Goal: Task Accomplishment & Management: Manage account settings

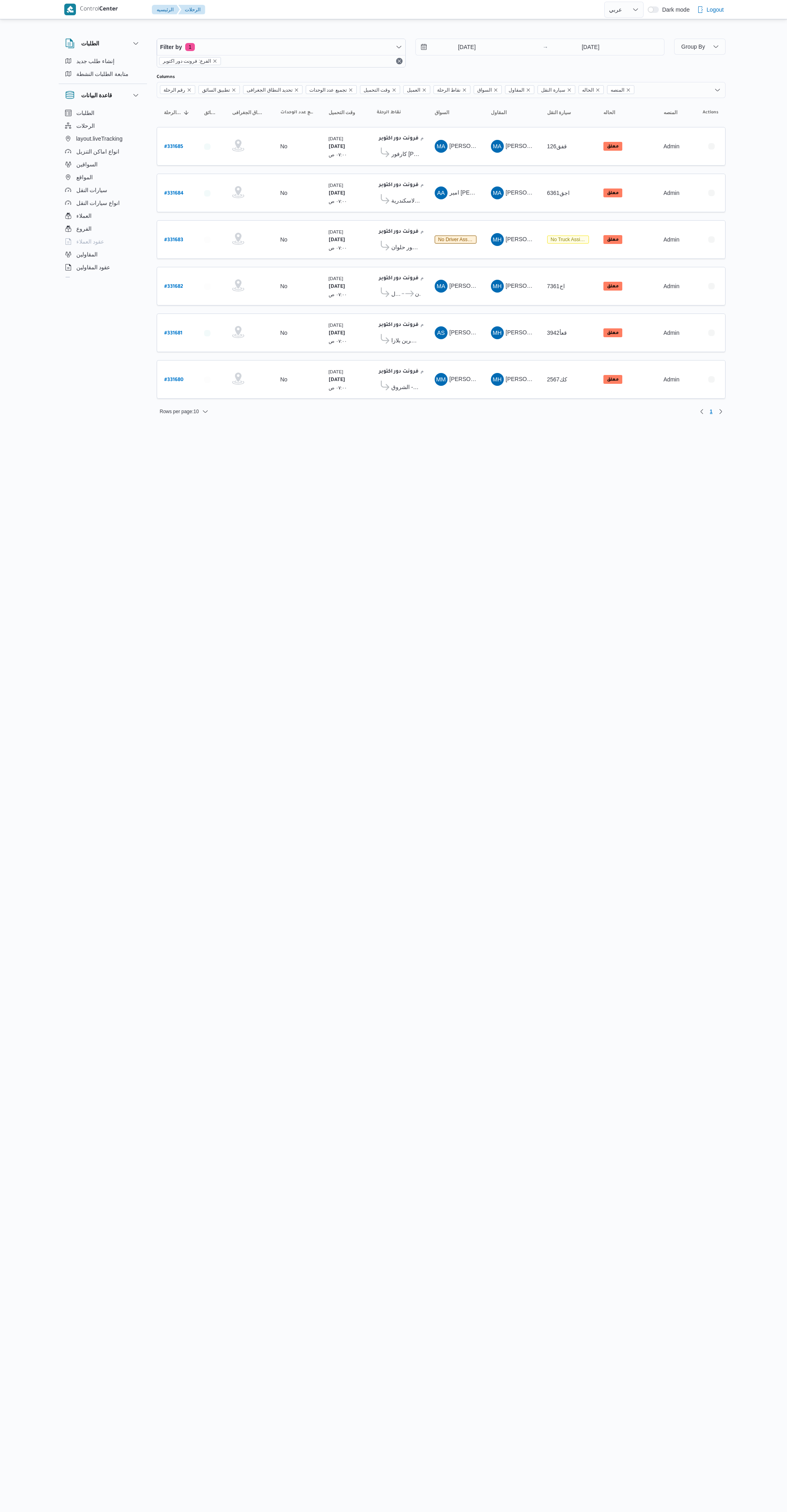
select select "ar"
click at [177, 332] on b "# 331681" at bounding box center [173, 333] width 18 height 6
select select "ar"
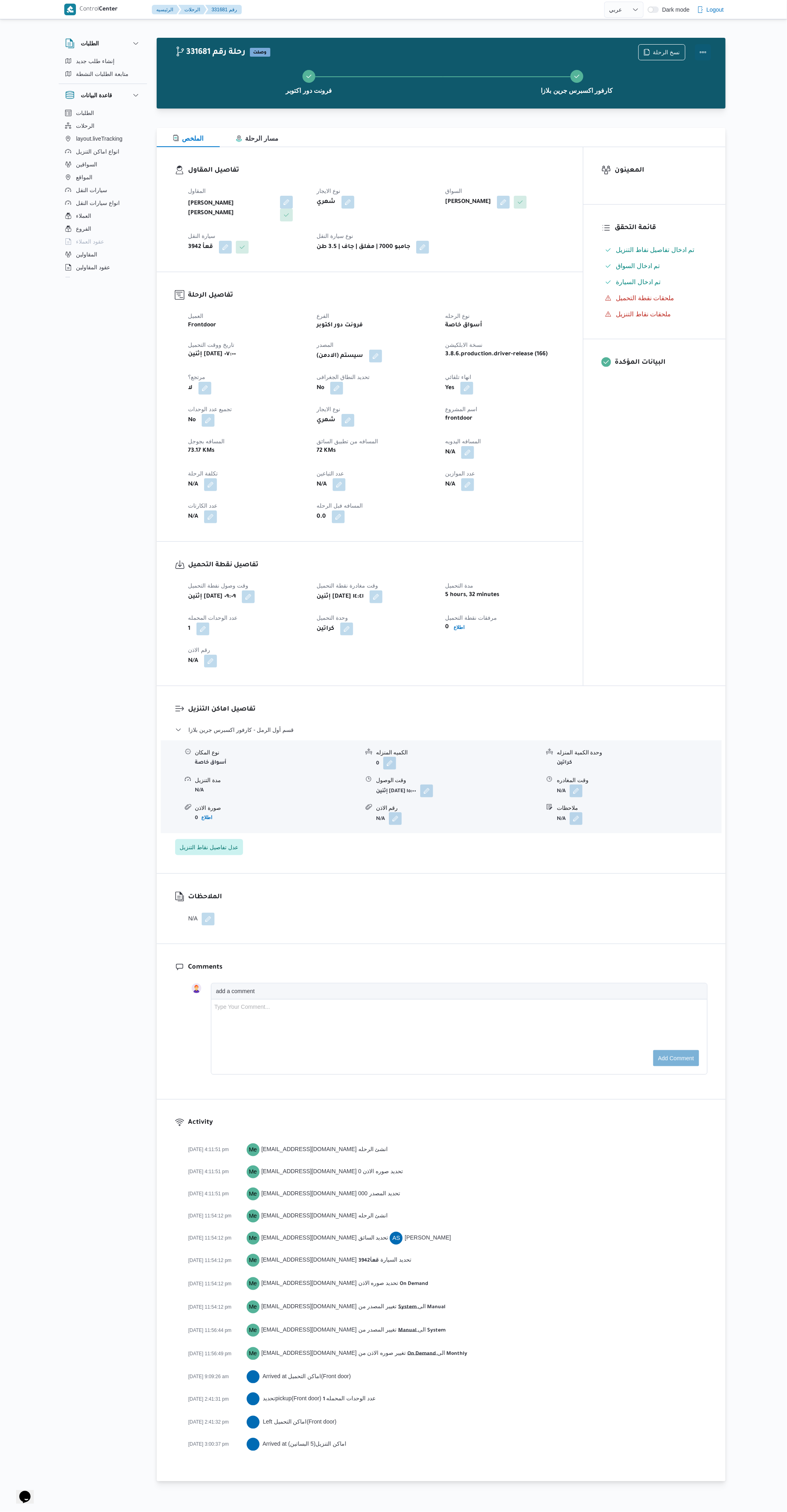
click at [709, 53] on button "Actions" at bounding box center [702, 52] width 16 height 16
click at [664, 119] on span "لم تحمل" at bounding box center [645, 115] width 84 height 6
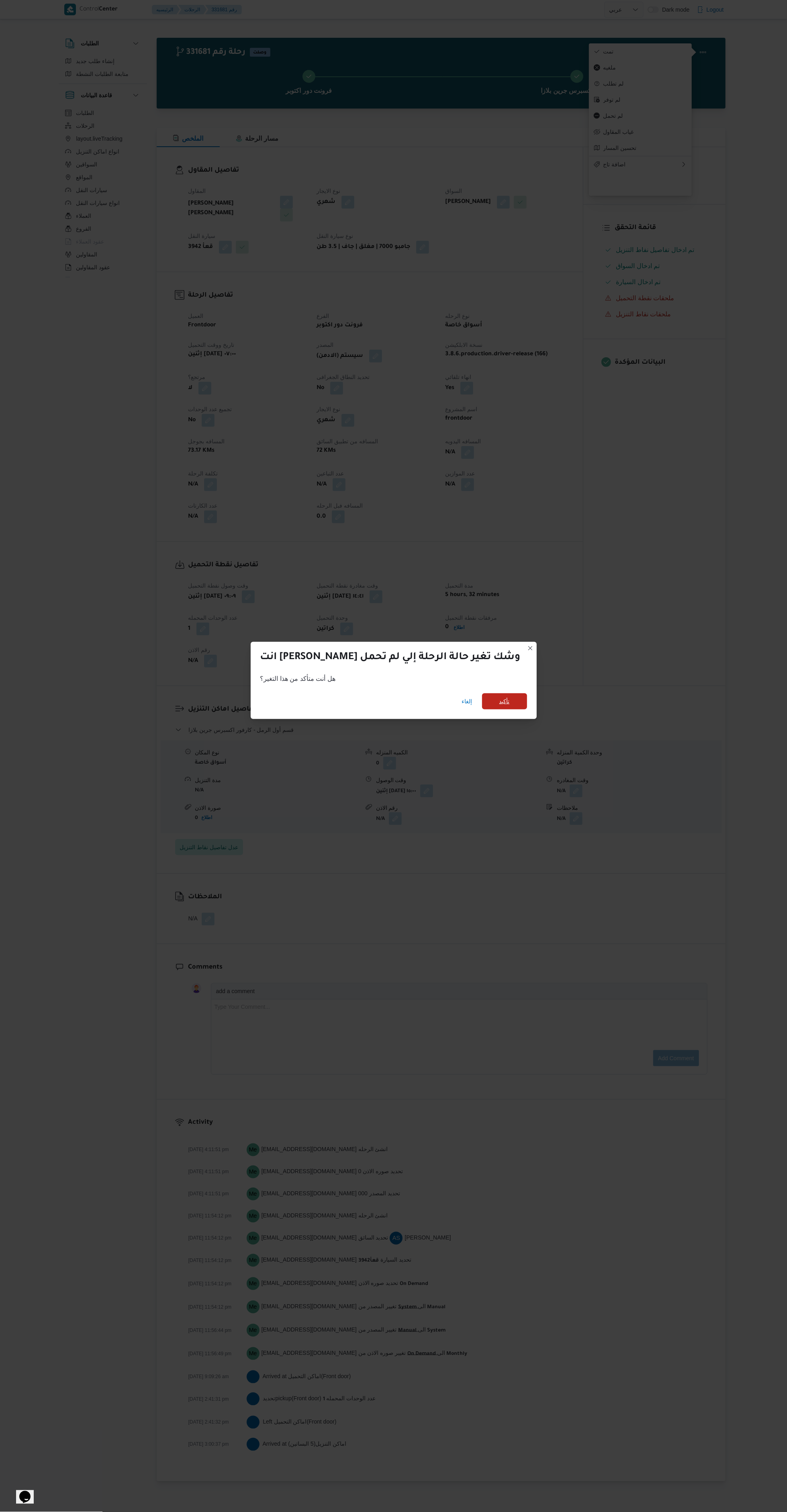
click at [499, 696] on span "تأكيد" at bounding box center [504, 701] width 10 height 9
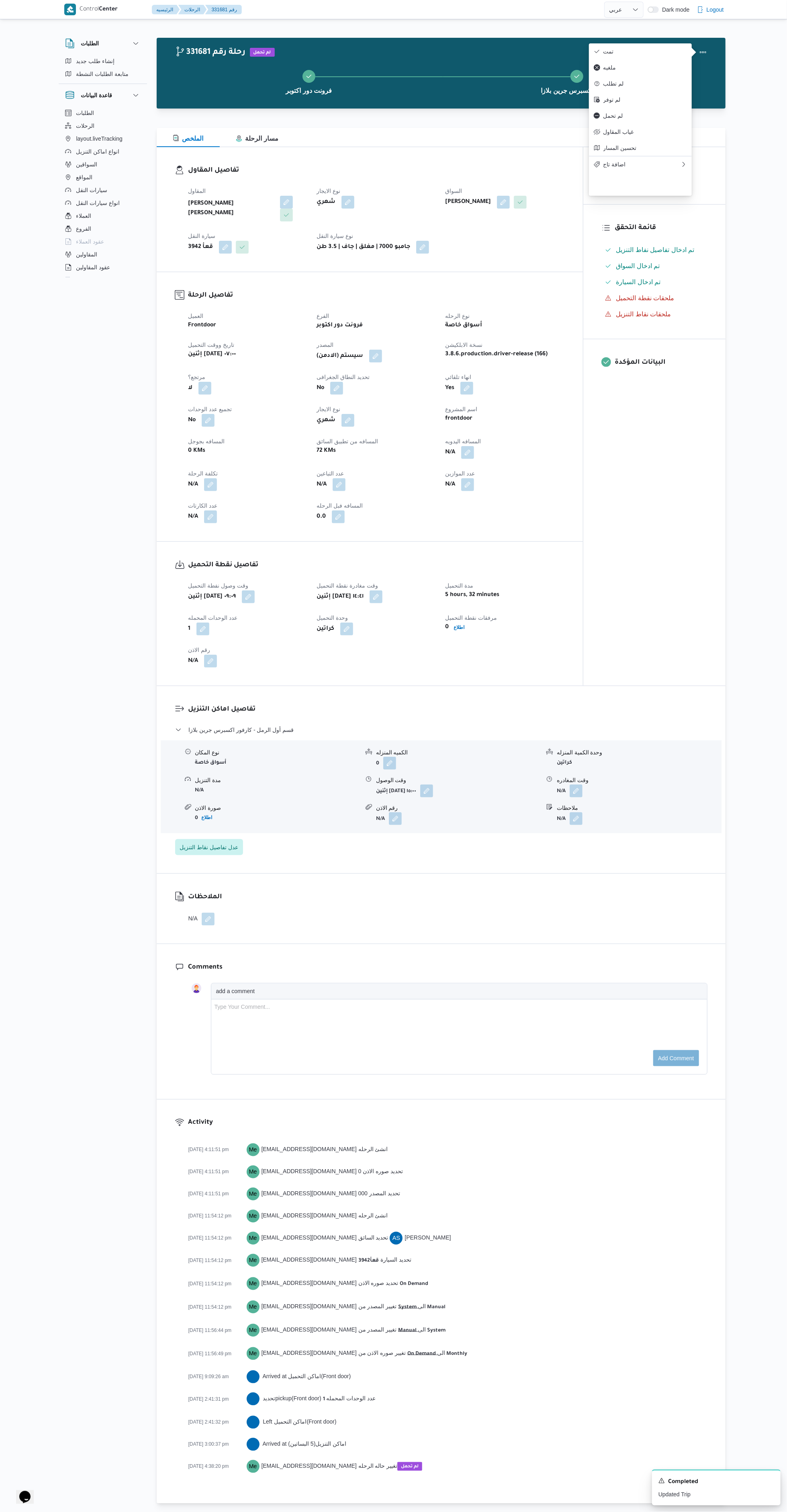
select select "ar"
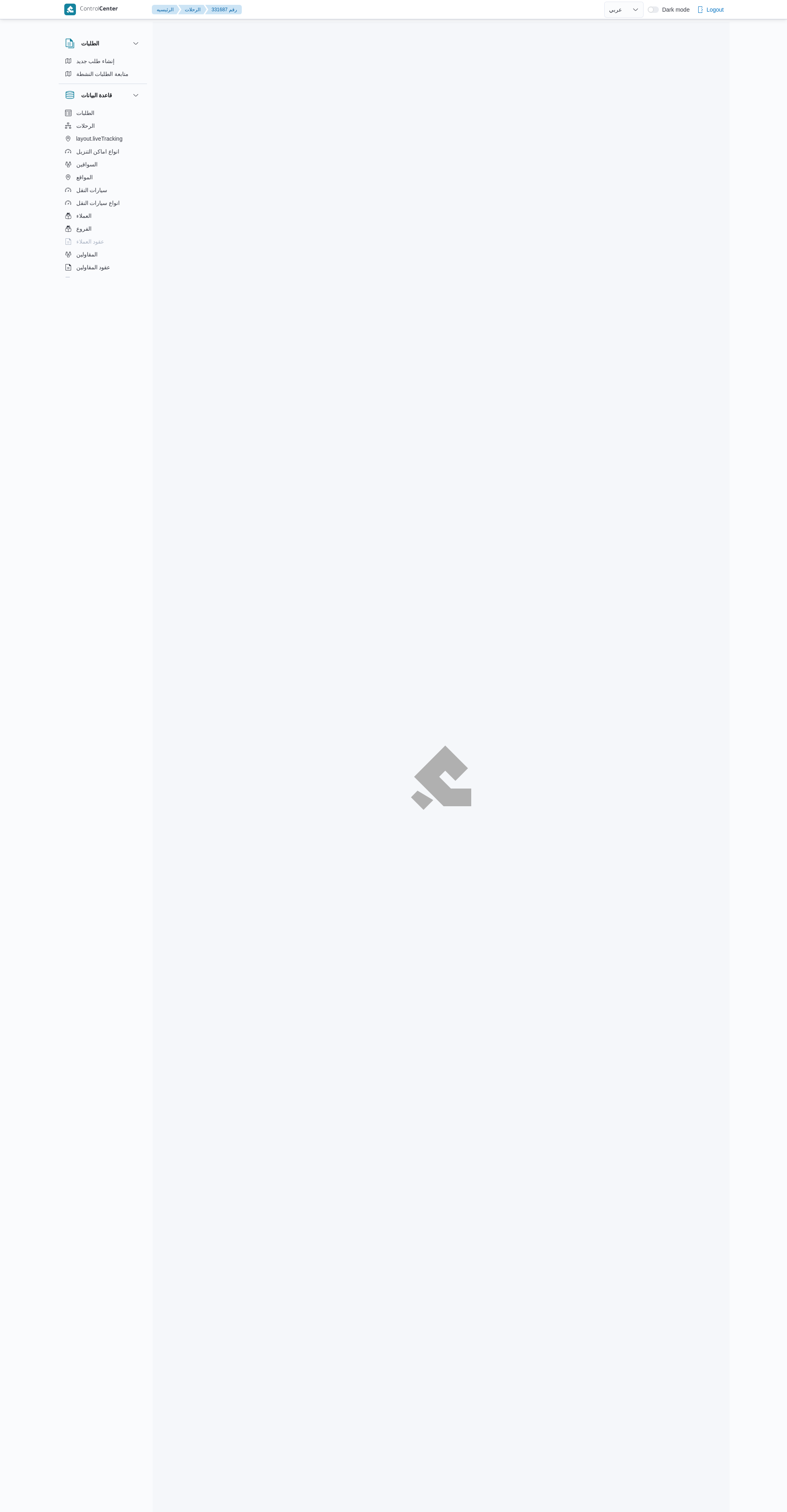
select select "ar"
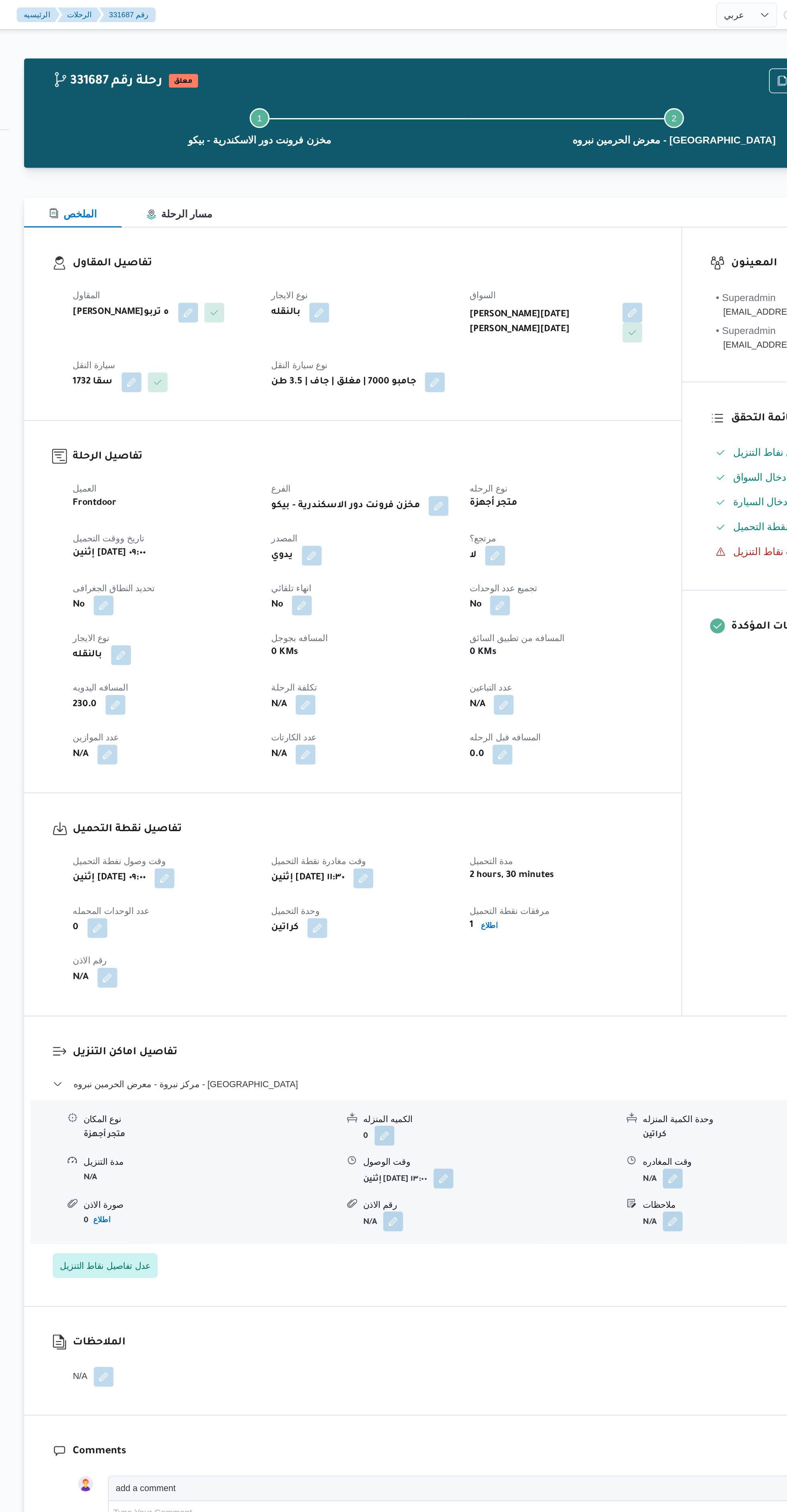
select select "ar"
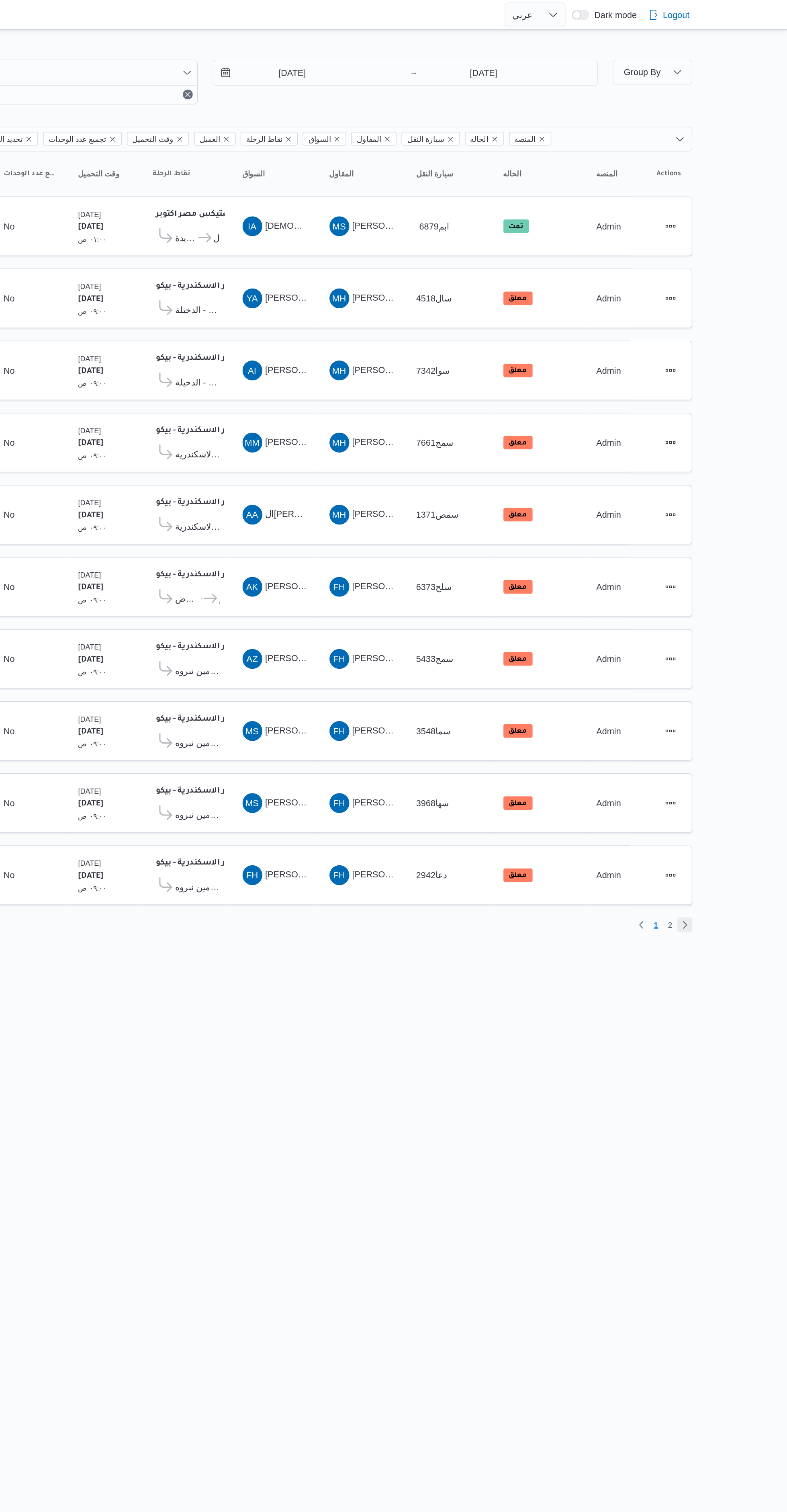
click at [721, 597] on link "Next page, 2" at bounding box center [721, 598] width 9 height 9
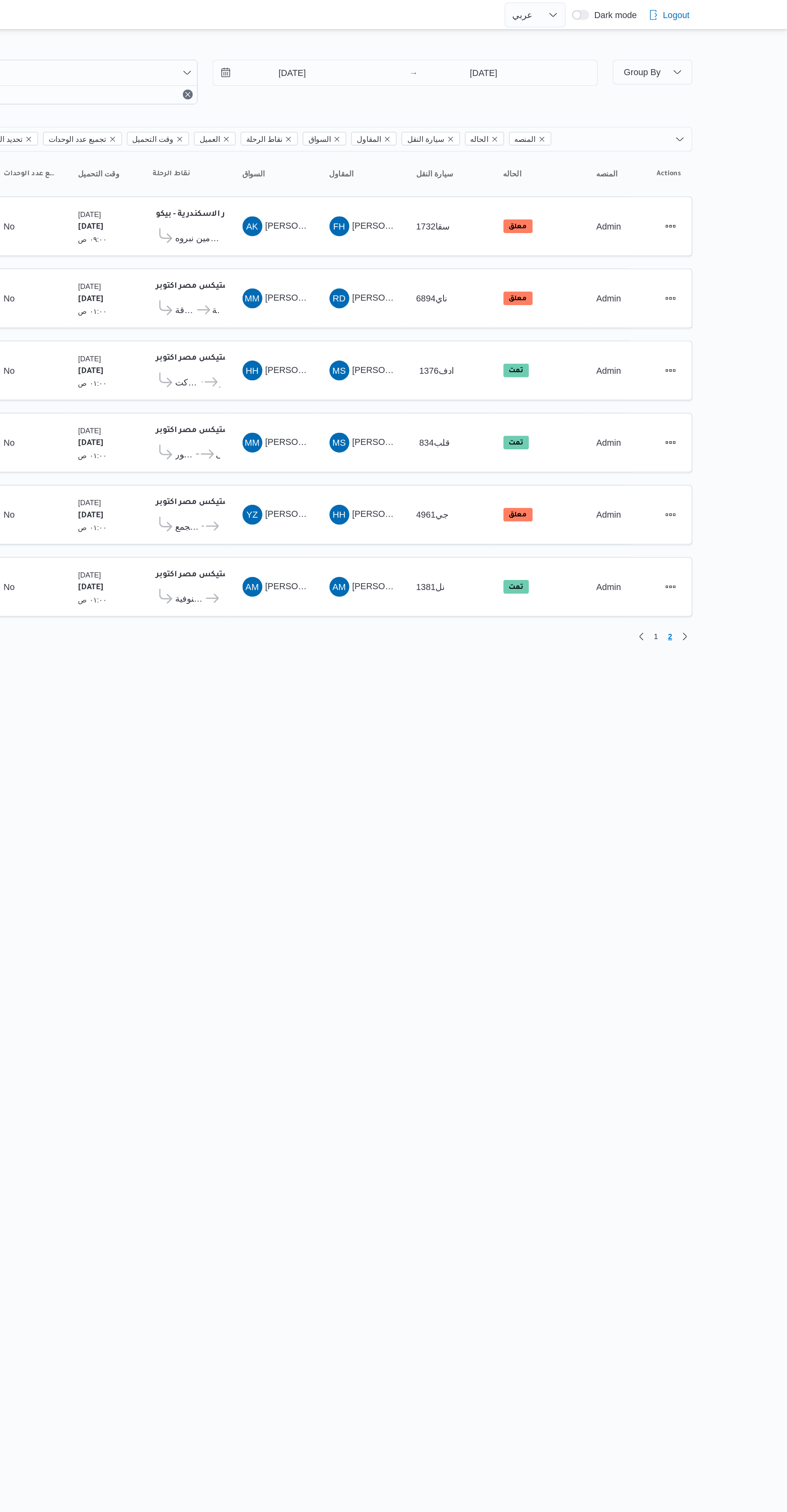
click at [457, 190] on span "ممدوح مصطفي ابراهيم حلمي" at bounding box center [472, 192] width 46 height 6
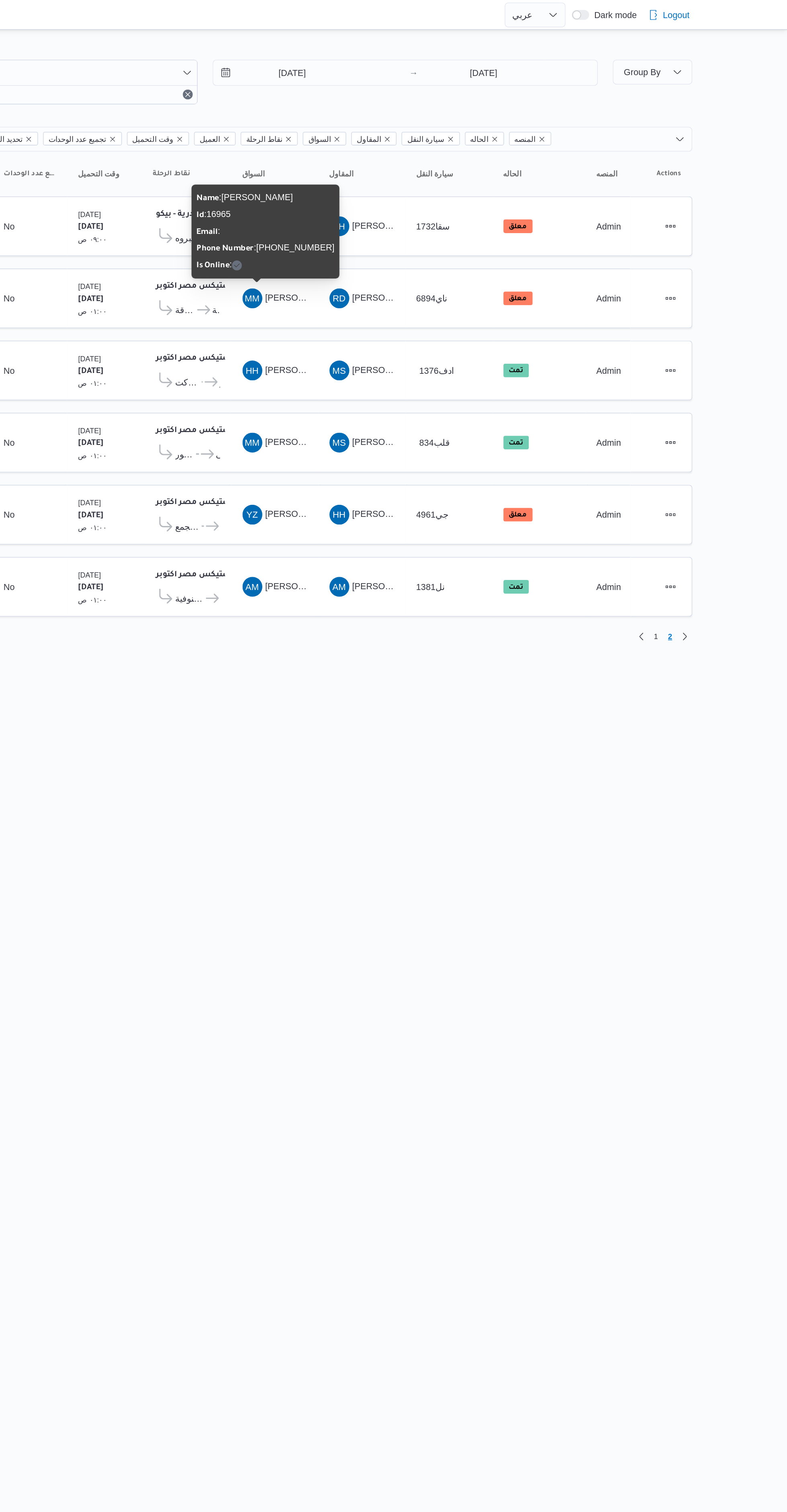
click at [571, 608] on html "Control Center الرئيسيه الرحلات English عربي Dark mode Logout الطلبات إنشاء طلب…" at bounding box center [393, 756] width 787 height 1512
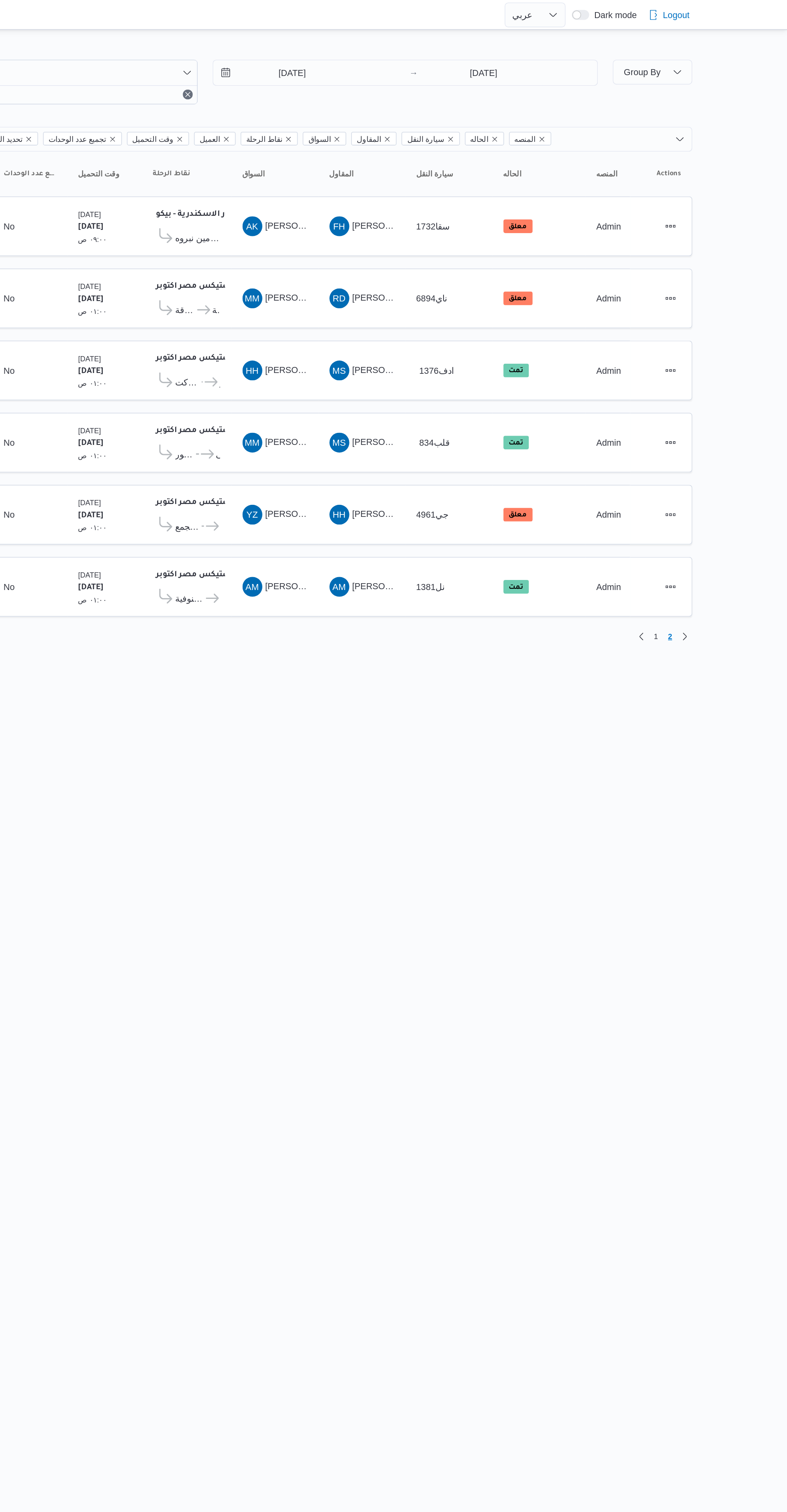
click at [469, 145] on span "احمد خميس عثمان خميس مبارك" at bounding box center [514, 146] width 129 height 6
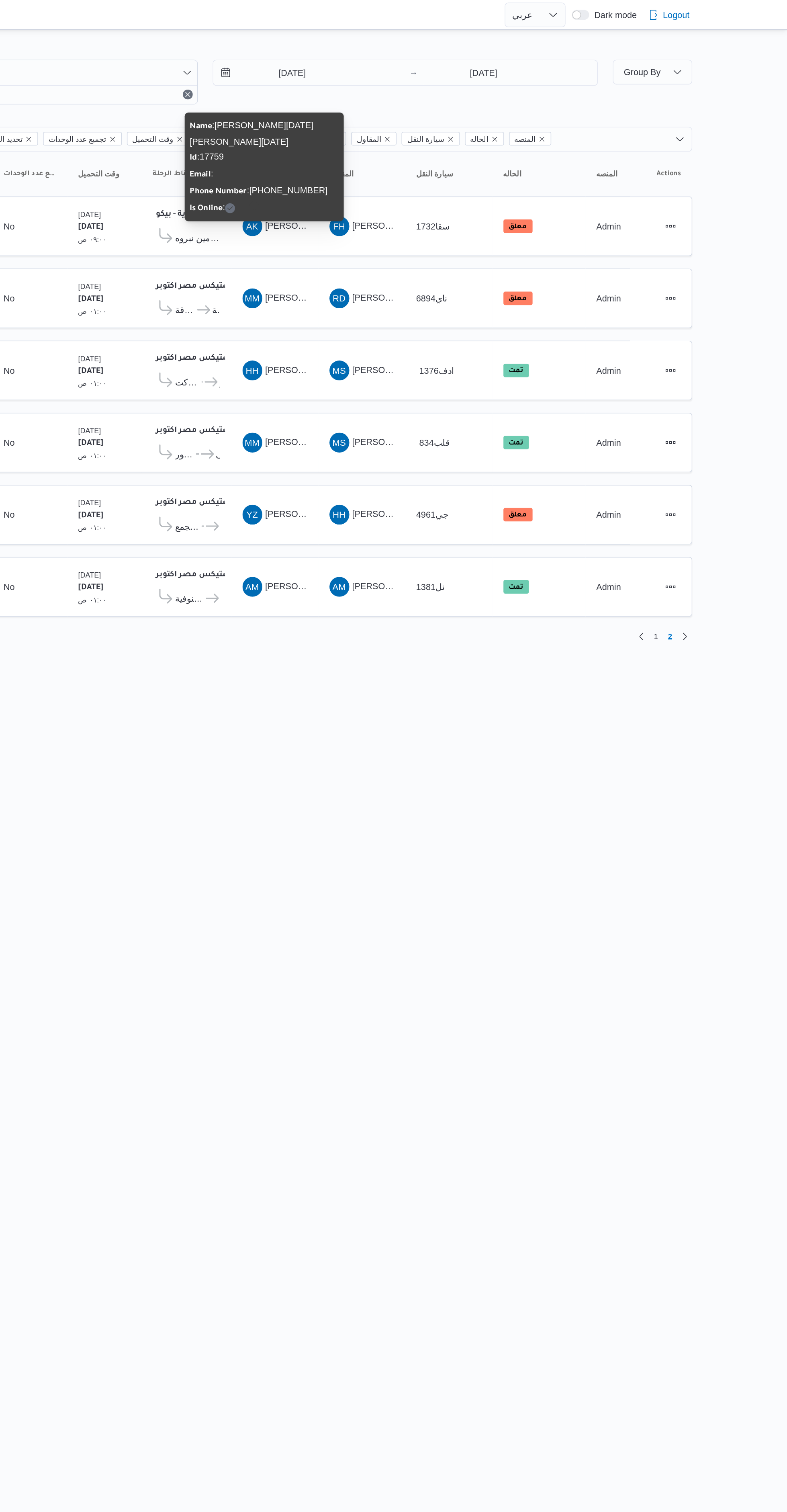
click at [635, 570] on html "Control Center الرئيسيه الرحلات English عربي Dark mode Logout الطلبات إنشاء طلب…" at bounding box center [393, 756] width 787 height 1512
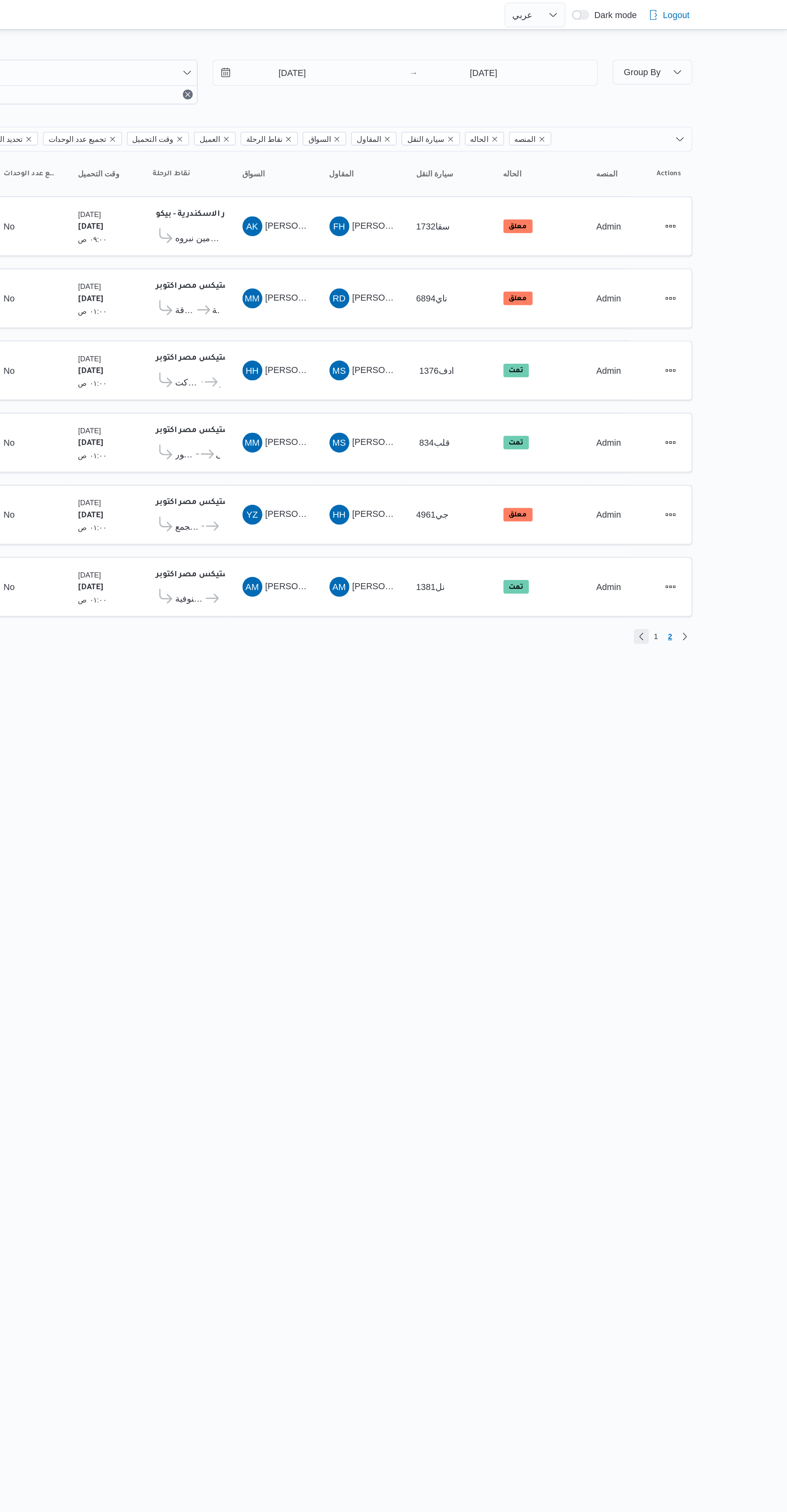
click at [693, 413] on link "Previous page, 1" at bounding box center [692, 412] width 9 height 9
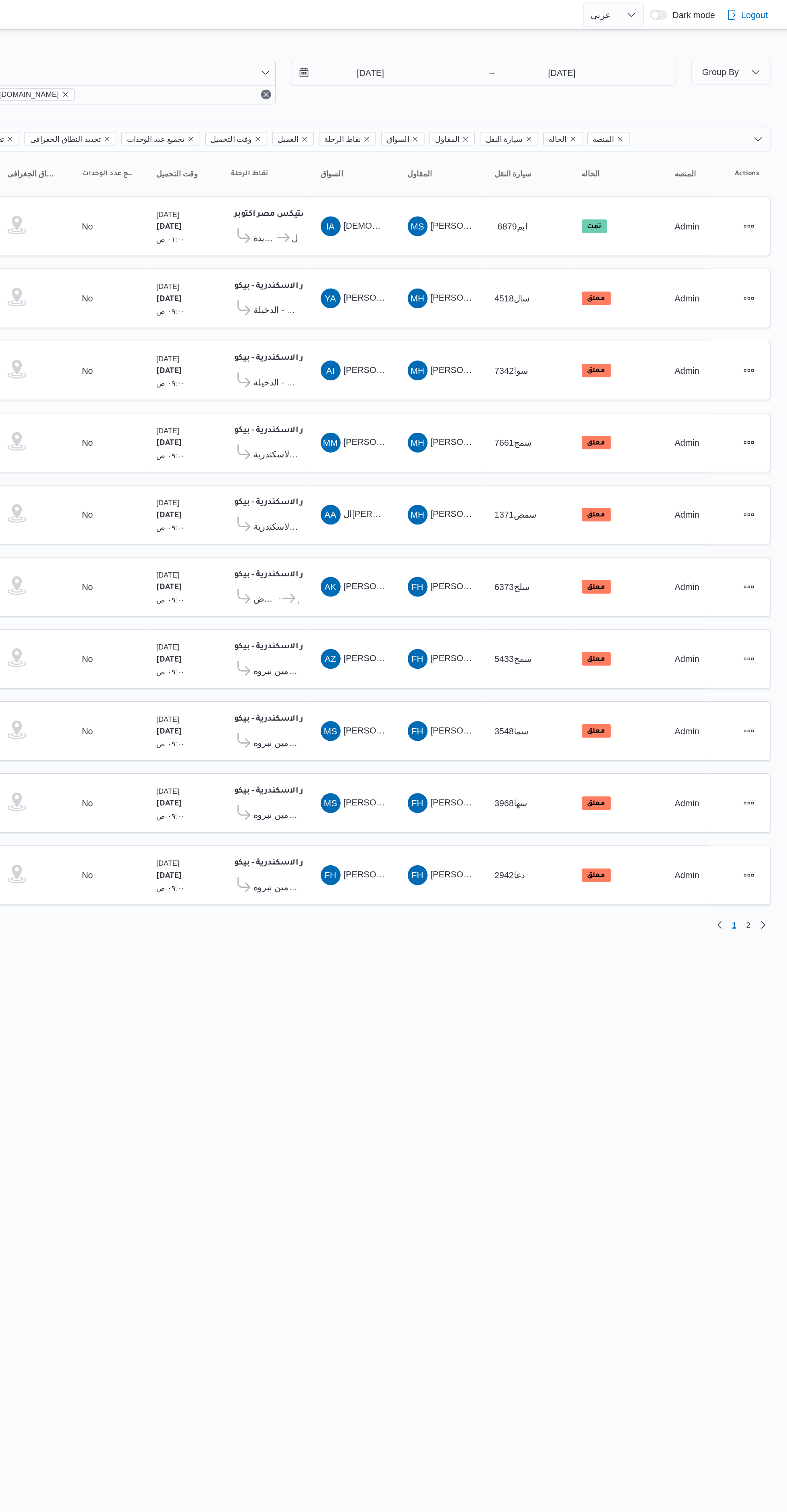
click at [471, 563] on span "فتحى حسن جلال ابو الحسن" at bounding box center [472, 565] width 46 height 6
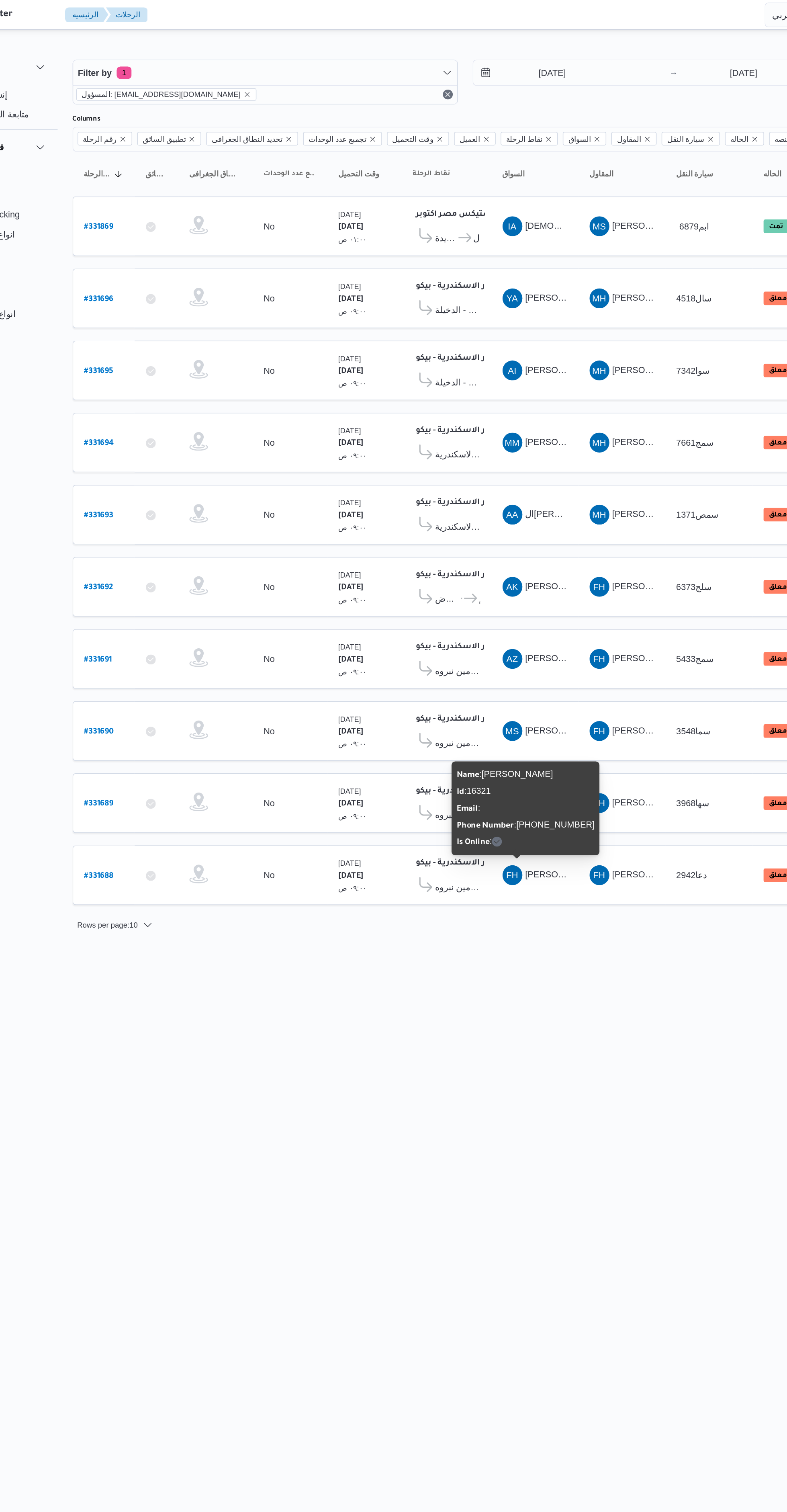
click at [174, 519] on b "# 331689" at bounding box center [173, 520] width 18 height 6
select select "ar"
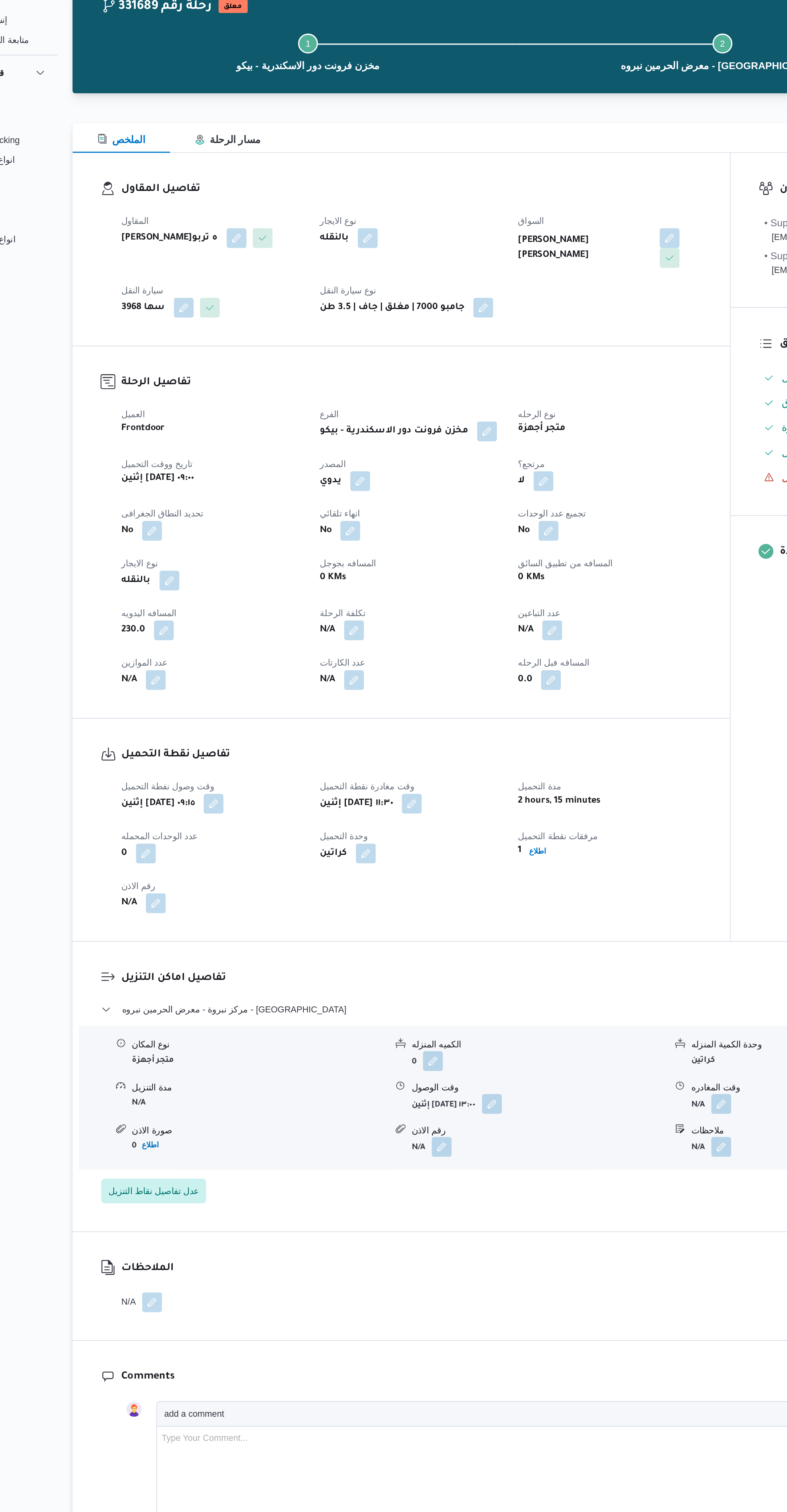
click at [580, 756] on button "button" at bounding box center [576, 762] width 13 height 13
click at [543, 794] on input "وقت المغادره" at bounding box center [554, 794] width 91 height 16
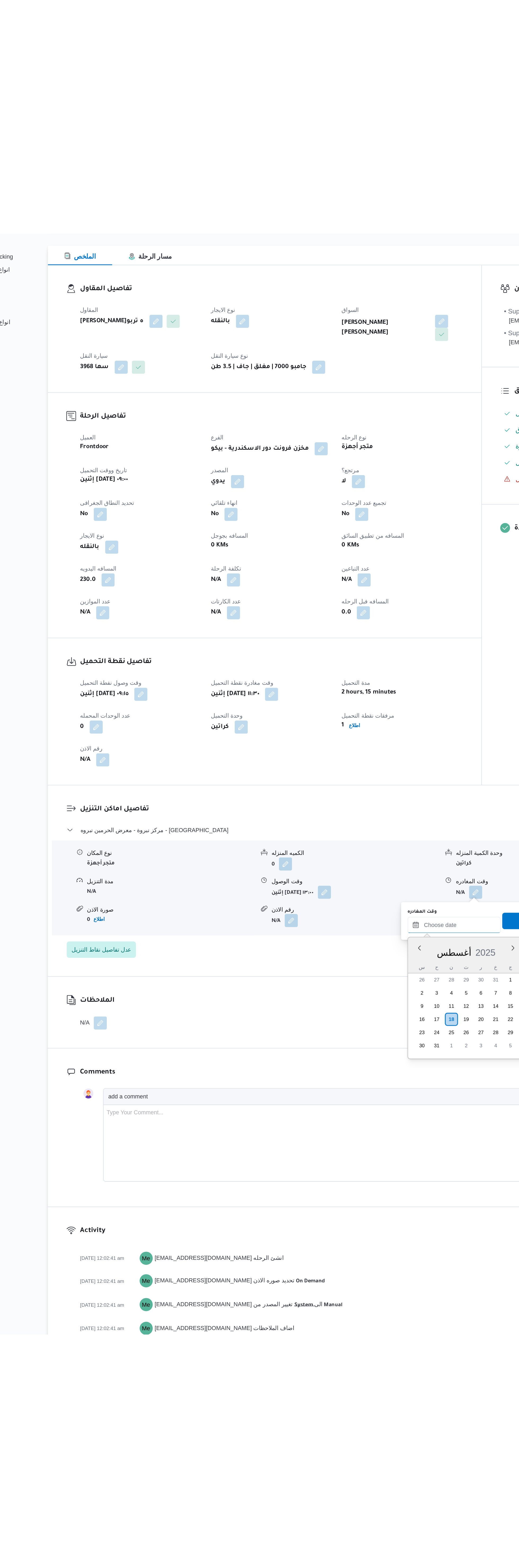
scroll to position [390, 0]
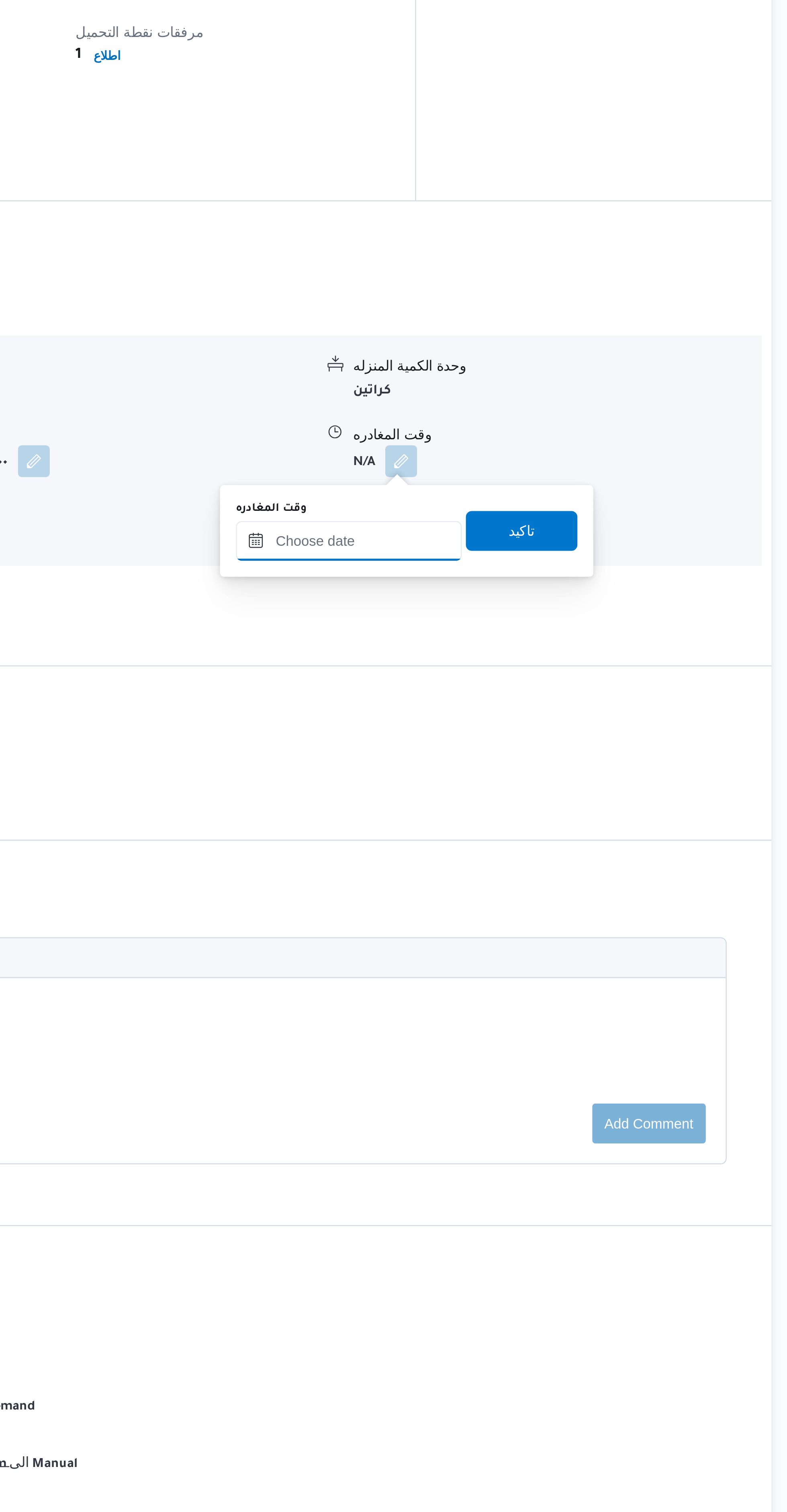
click at [567, 794] on input "وقت المغادره" at bounding box center [554, 794] width 91 height 16
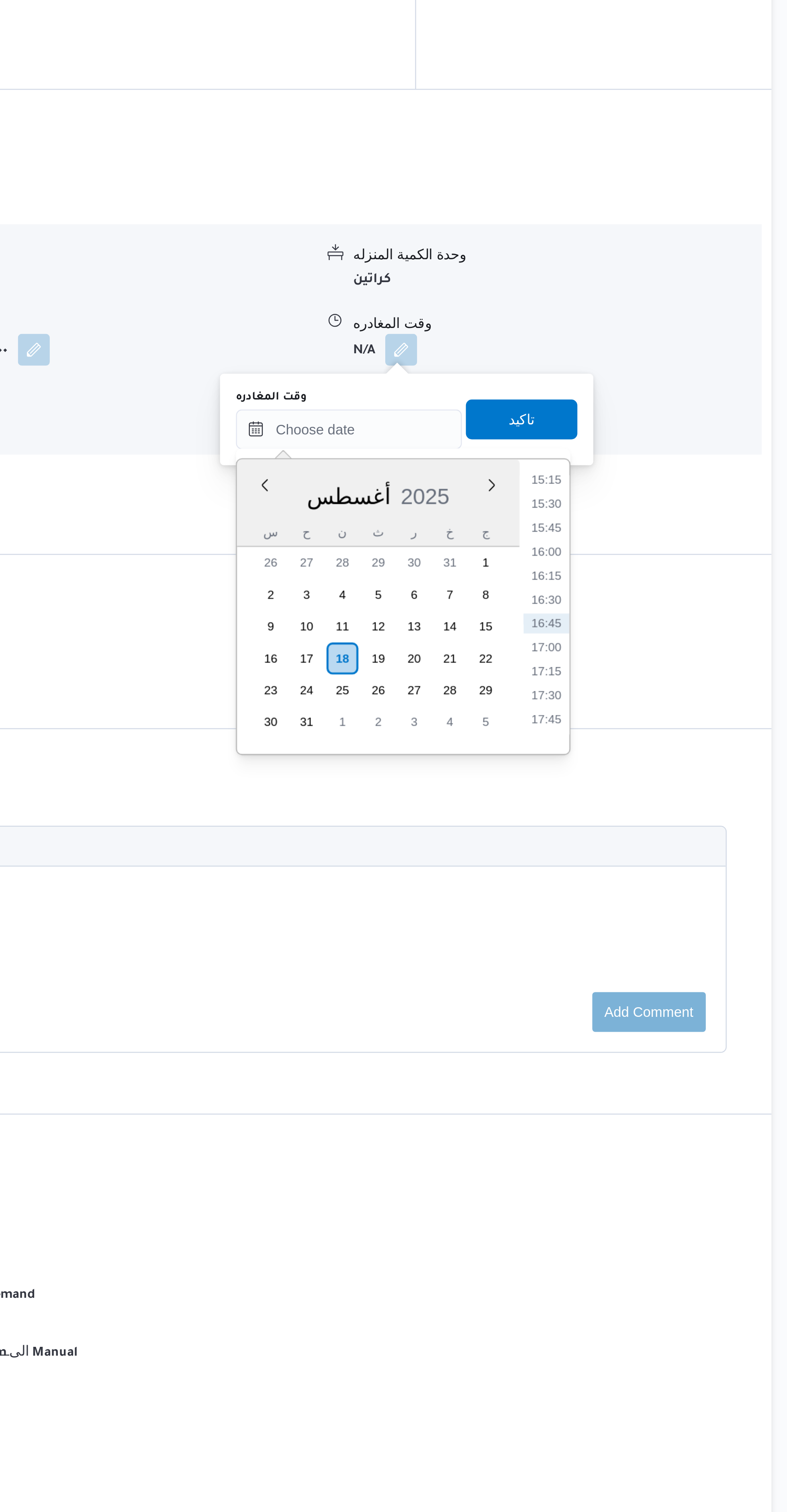
click at [635, 823] on li "15:30" at bounding box center [635, 824] width 18 height 8
type input "١٨/٠٨/٢٠٢٥ ١٥:٣٠"
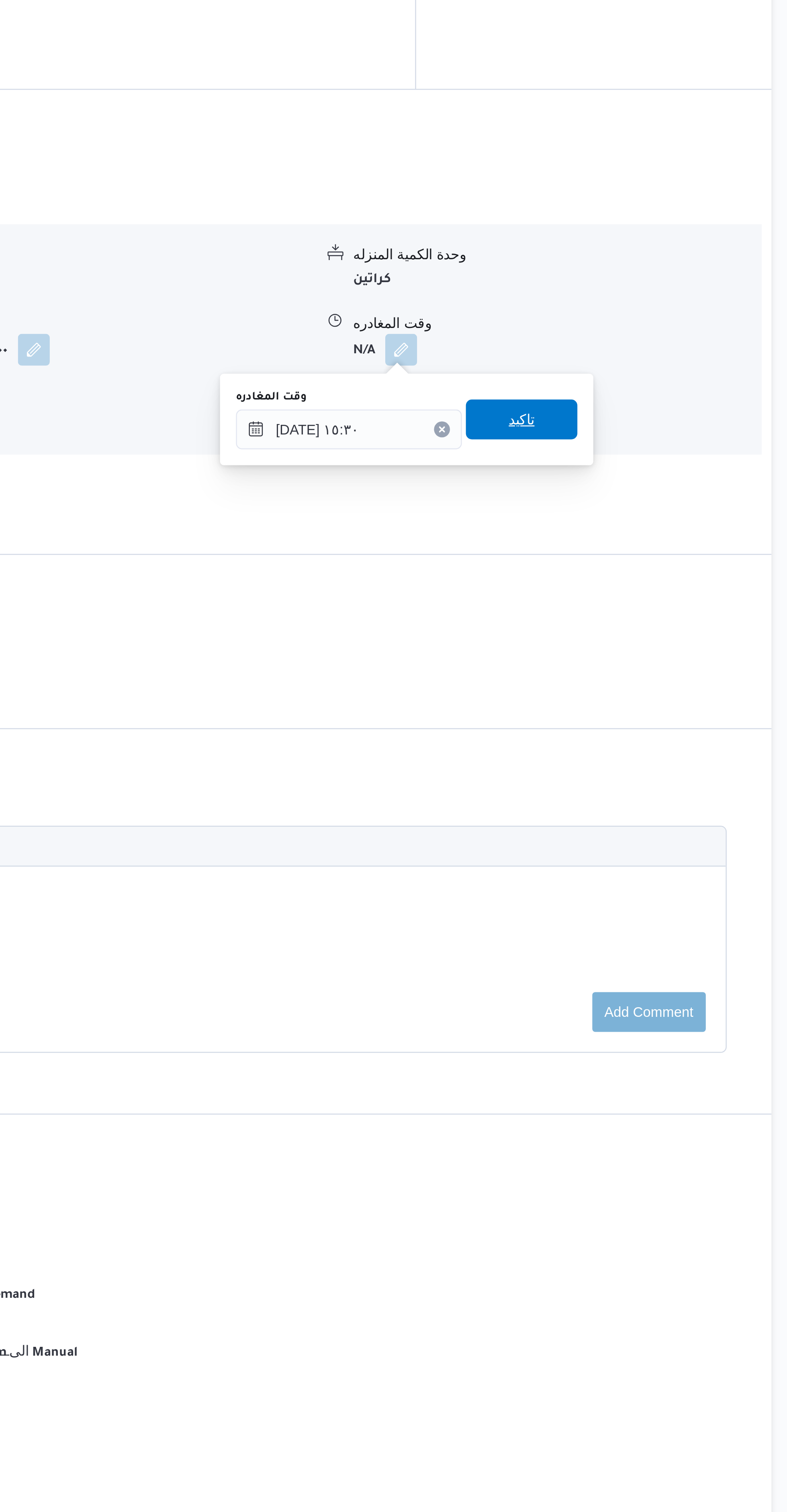
click at [630, 791] on span "تاكيد" at bounding box center [625, 789] width 45 height 16
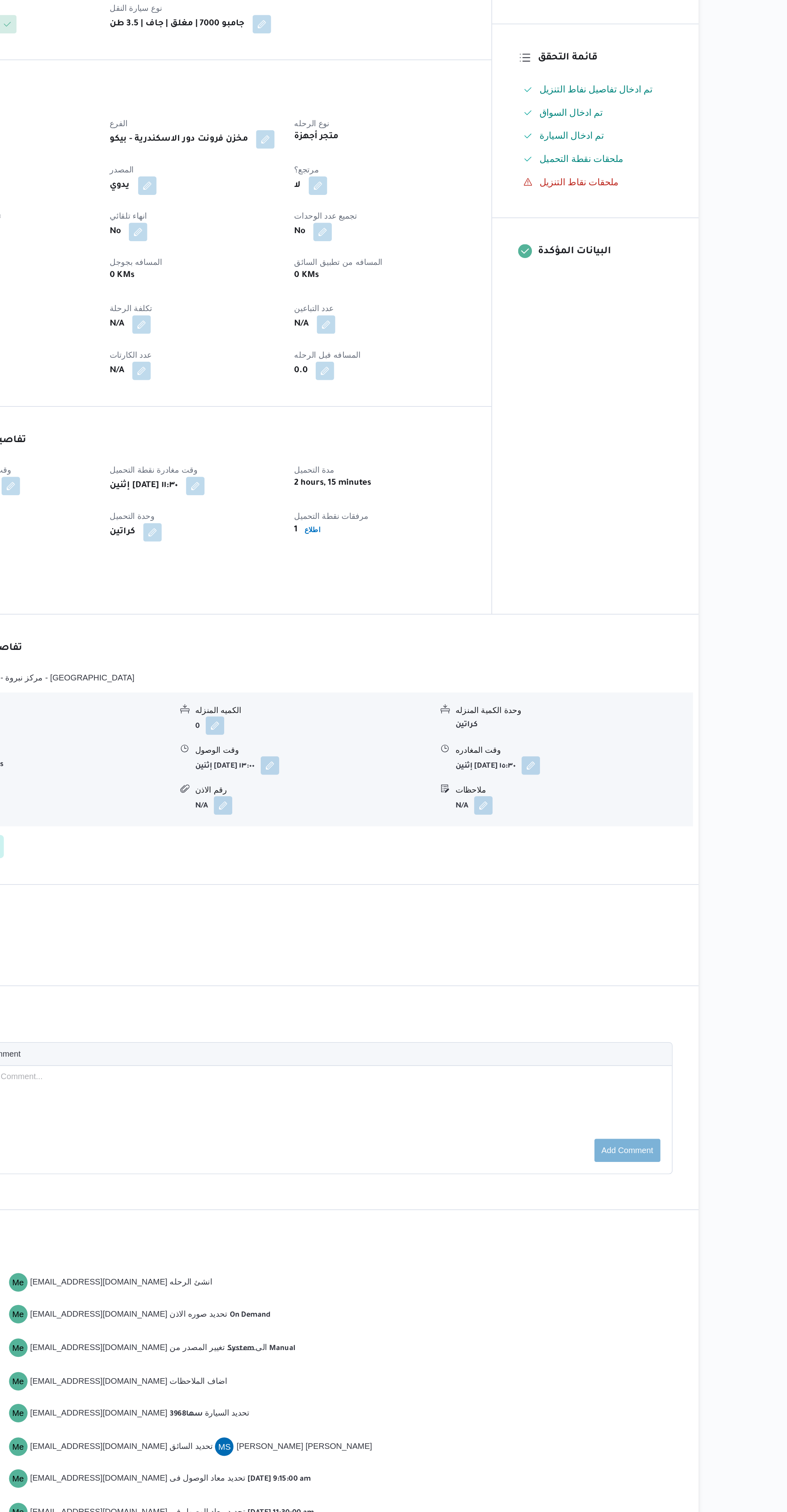
scroll to position [0, 0]
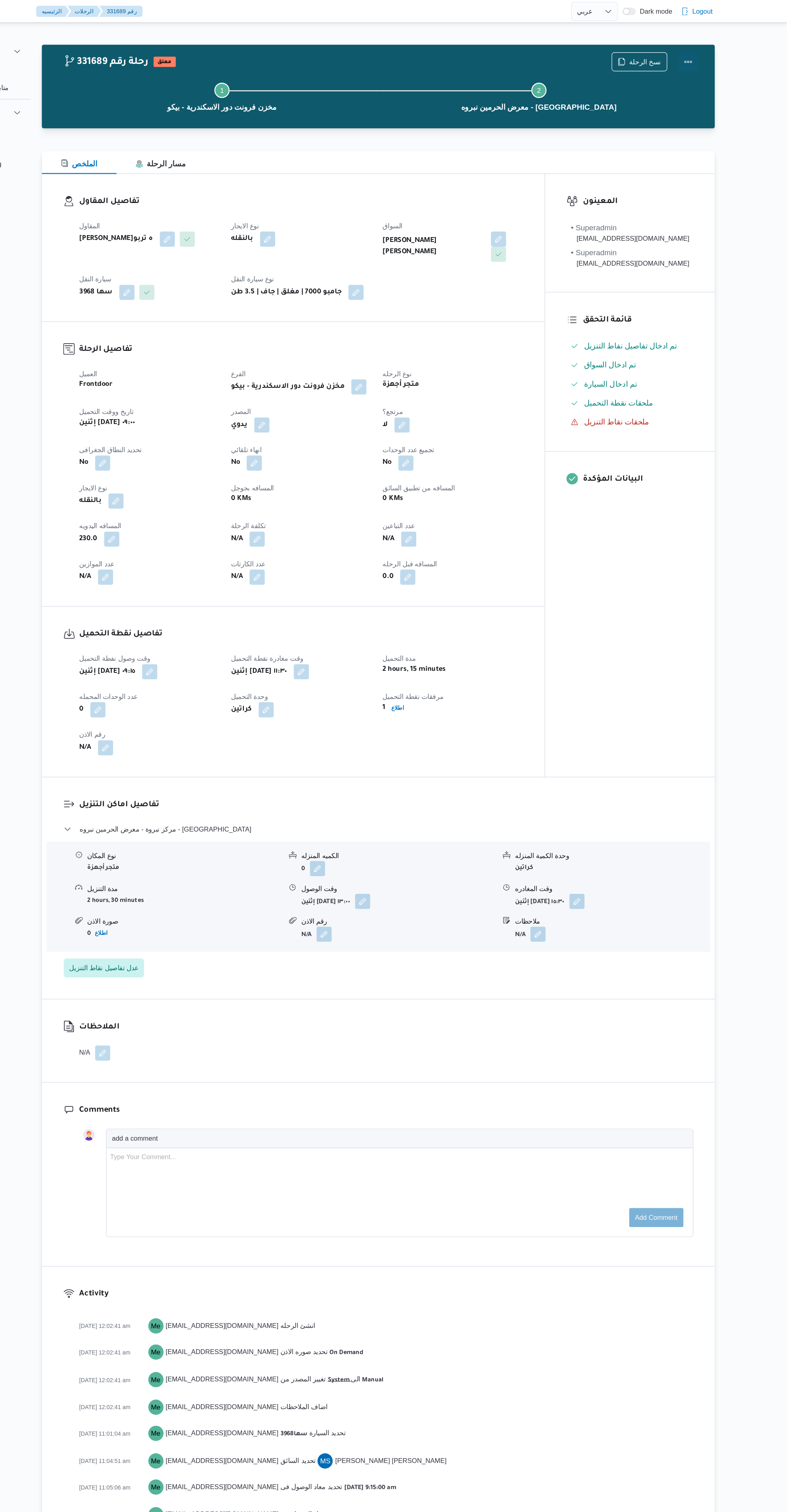
click at [710, 55] on button "Actions" at bounding box center [702, 52] width 16 height 16
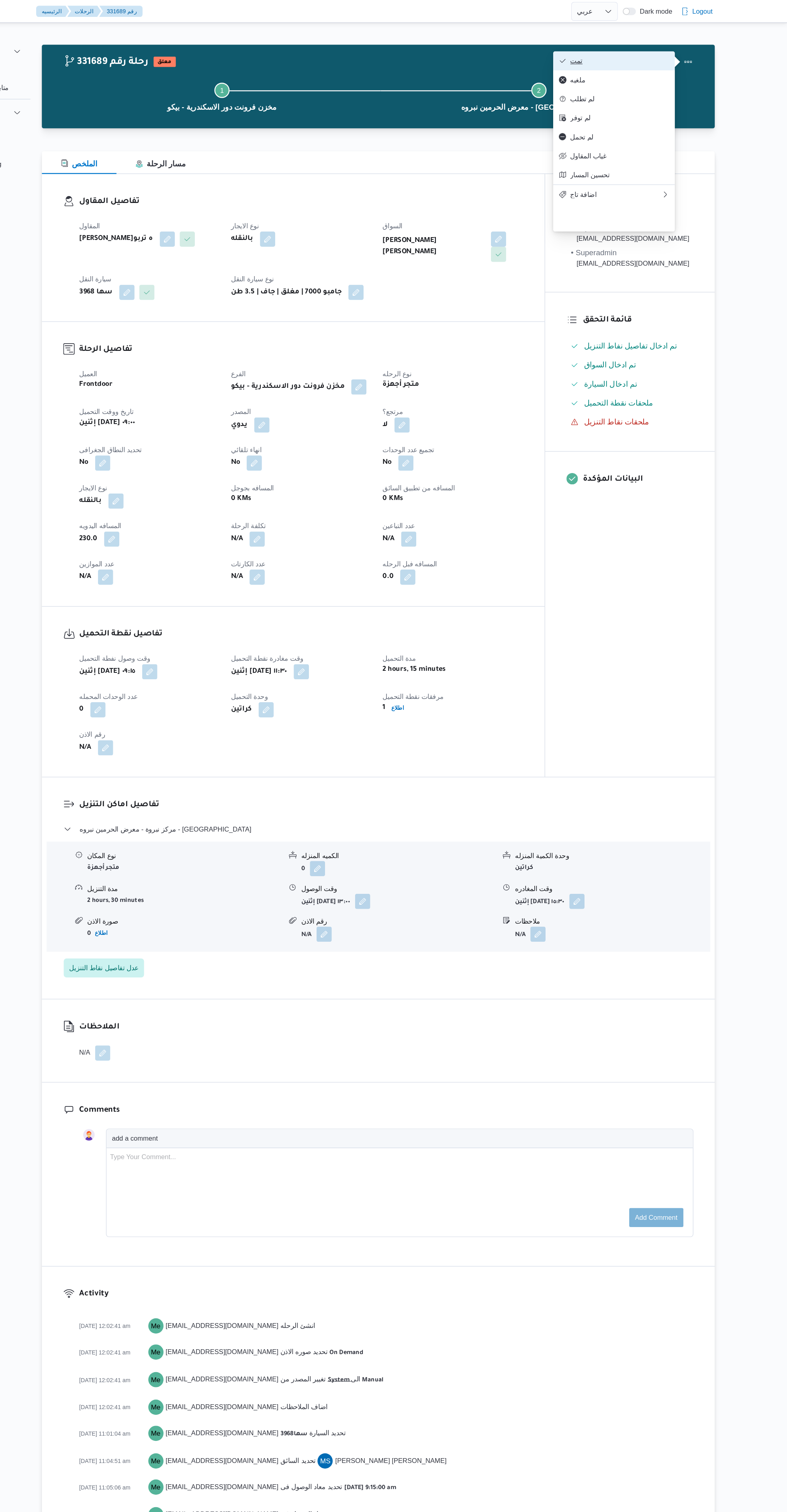
click at [651, 54] on span "تمت" at bounding box center [645, 51] width 84 height 6
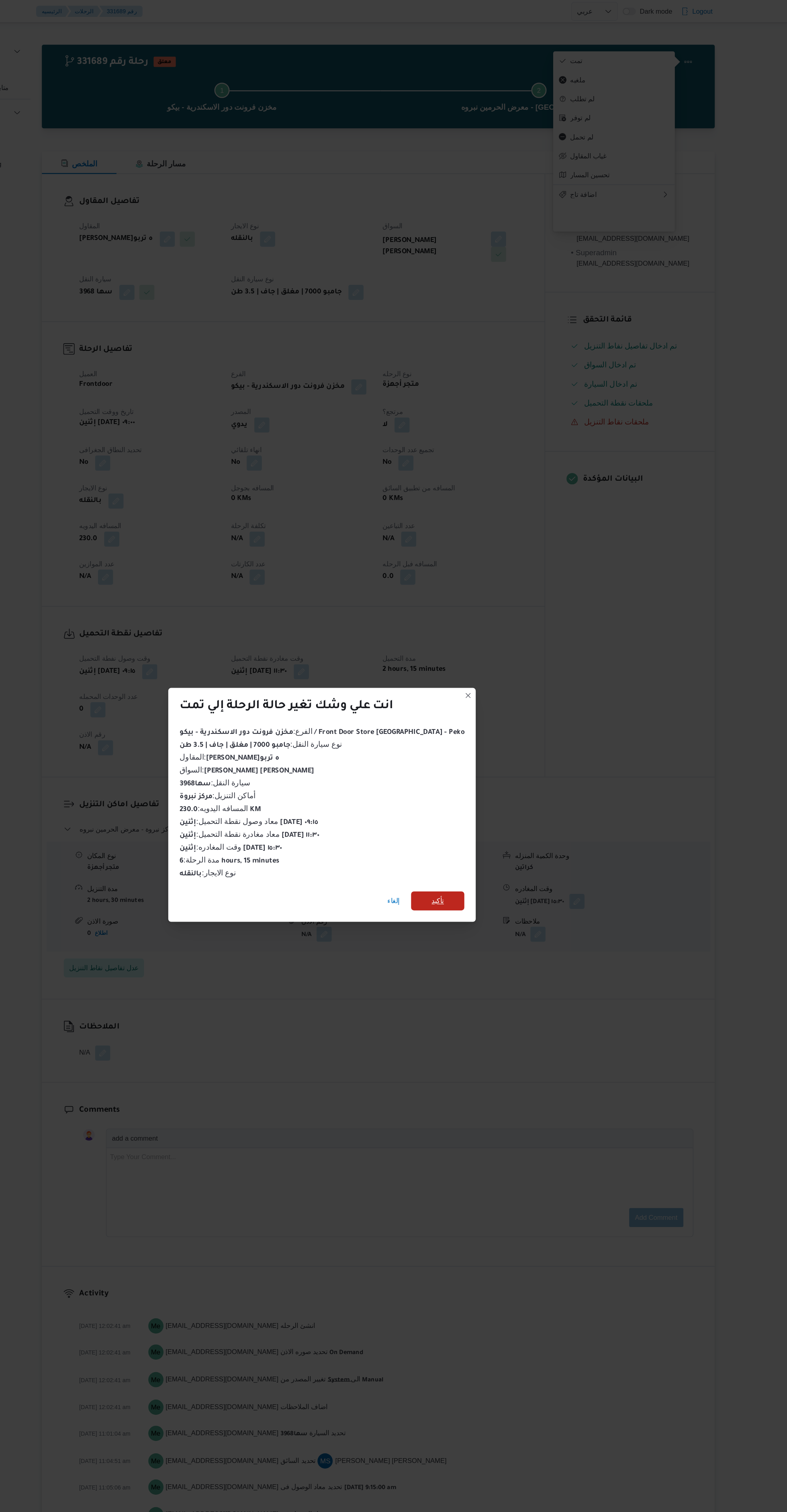
click at [495, 755] on span "تأكيد" at bounding box center [491, 761] width 45 height 16
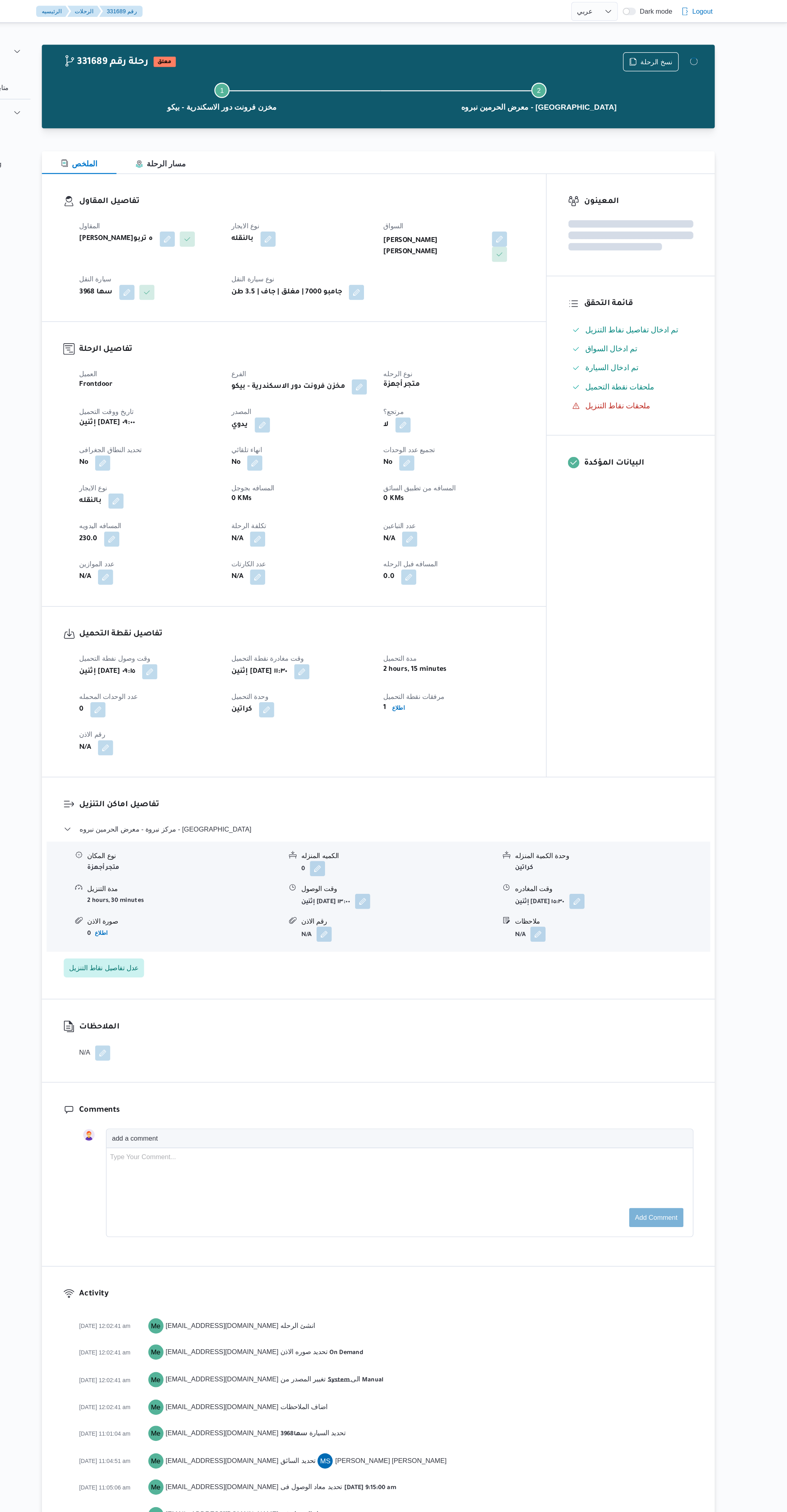
click at [653, 606] on div "المعينون قائمة التحقق تم ادخال تفاصيل نفاط التنزيل تم ادخال السواق تم ادخال الس…" at bounding box center [654, 402] width 142 height 510
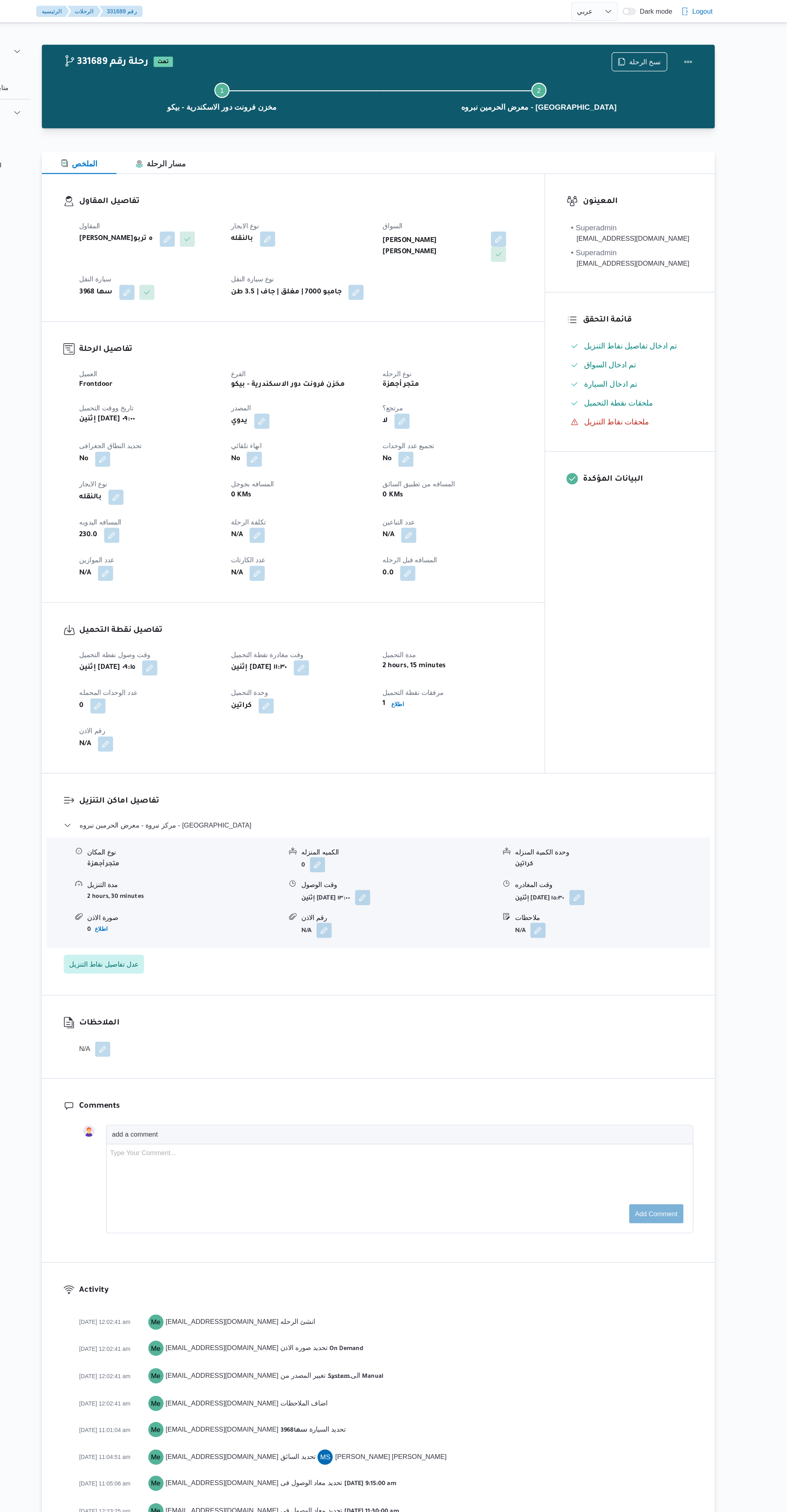
click at [686, 628] on div "المعينون • Superadmin mostafa.emad@illa.com.eg • Superadmin mostafa.elrouby@ill…" at bounding box center [653, 400] width 143 height 507
select select "ar"
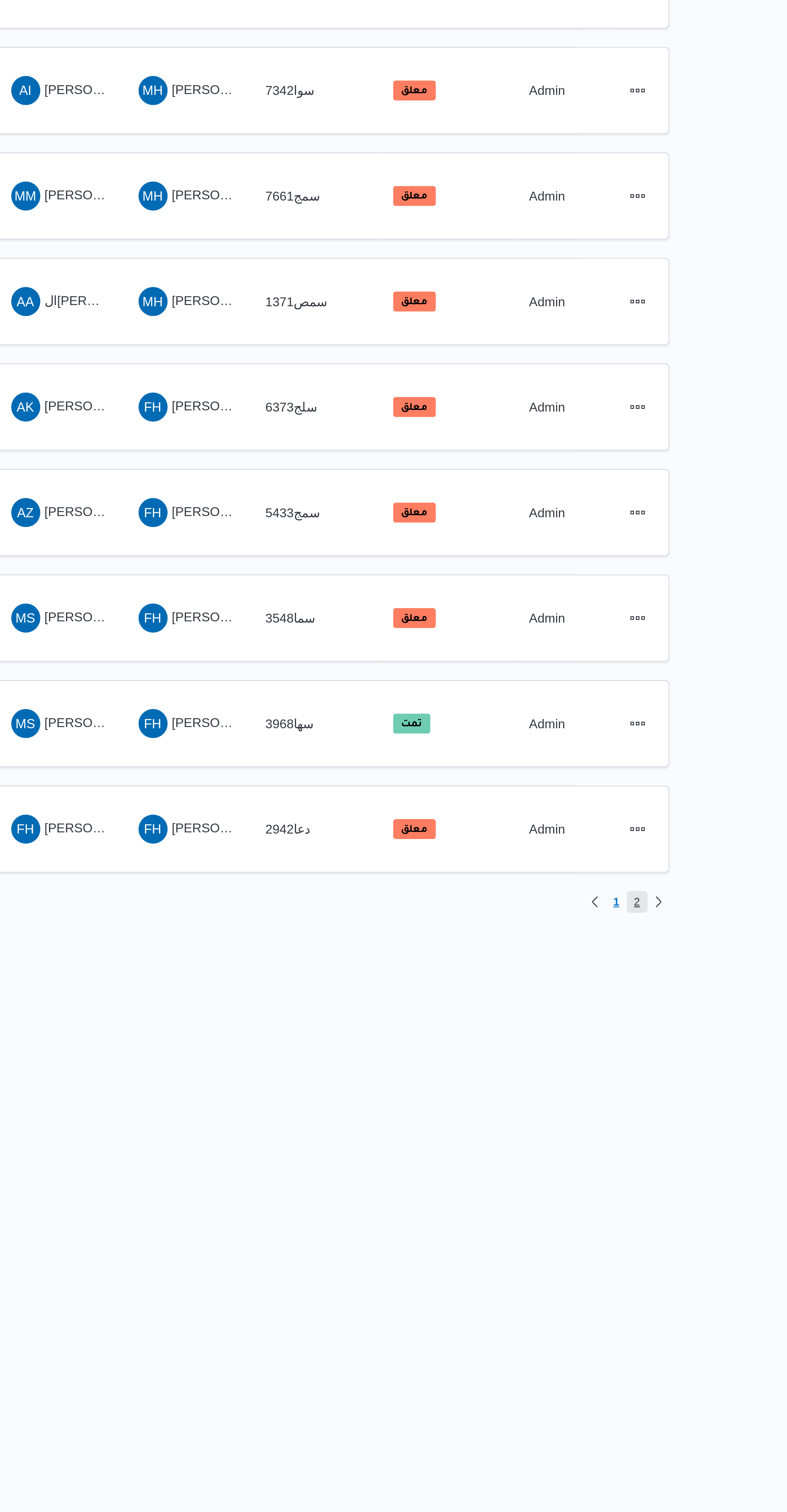
click at [709, 599] on span "2" at bounding box center [711, 598] width 9 height 9
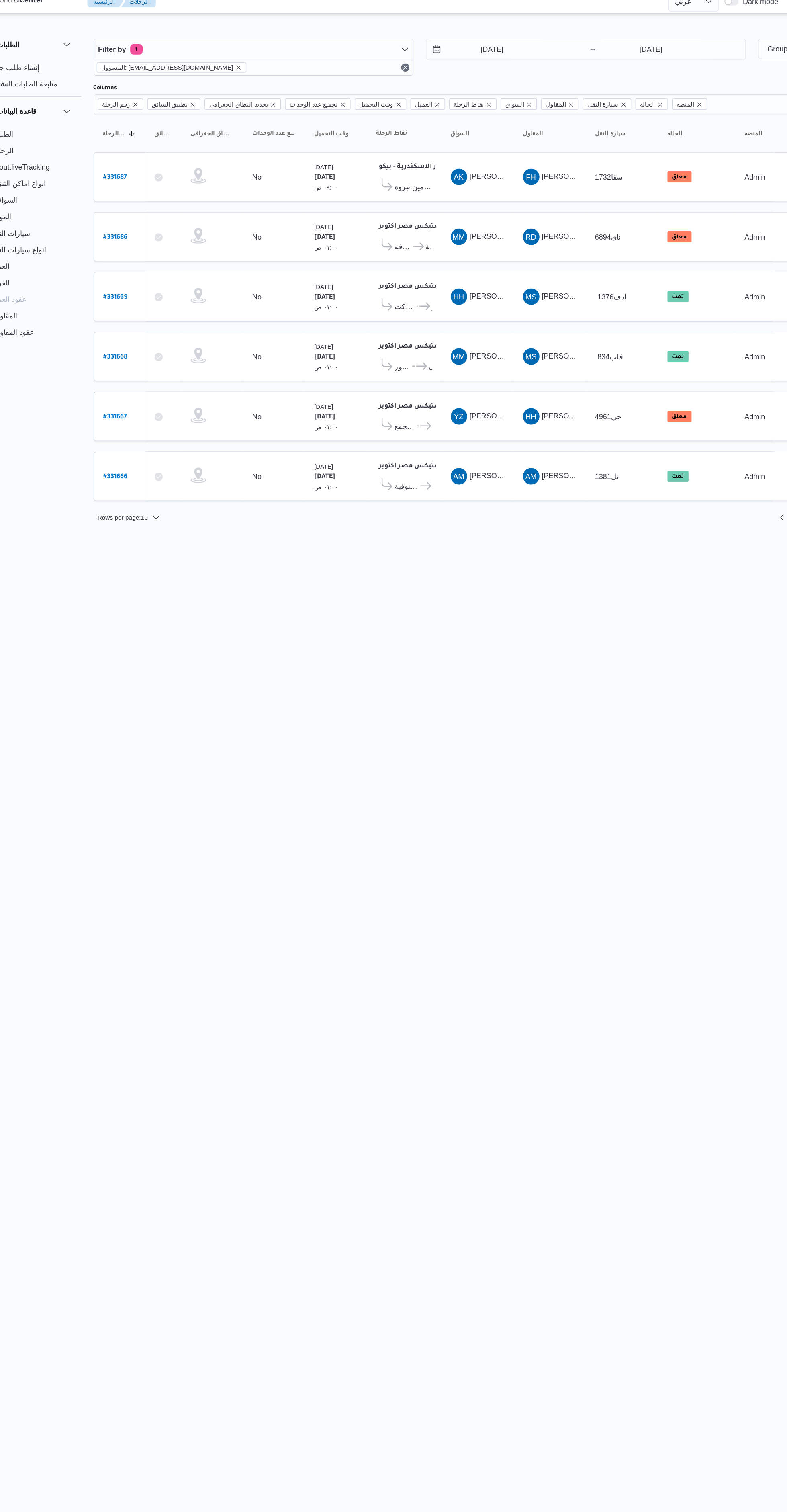
click at [175, 146] on b "# 331687" at bounding box center [173, 147] width 18 height 6
select select "ar"
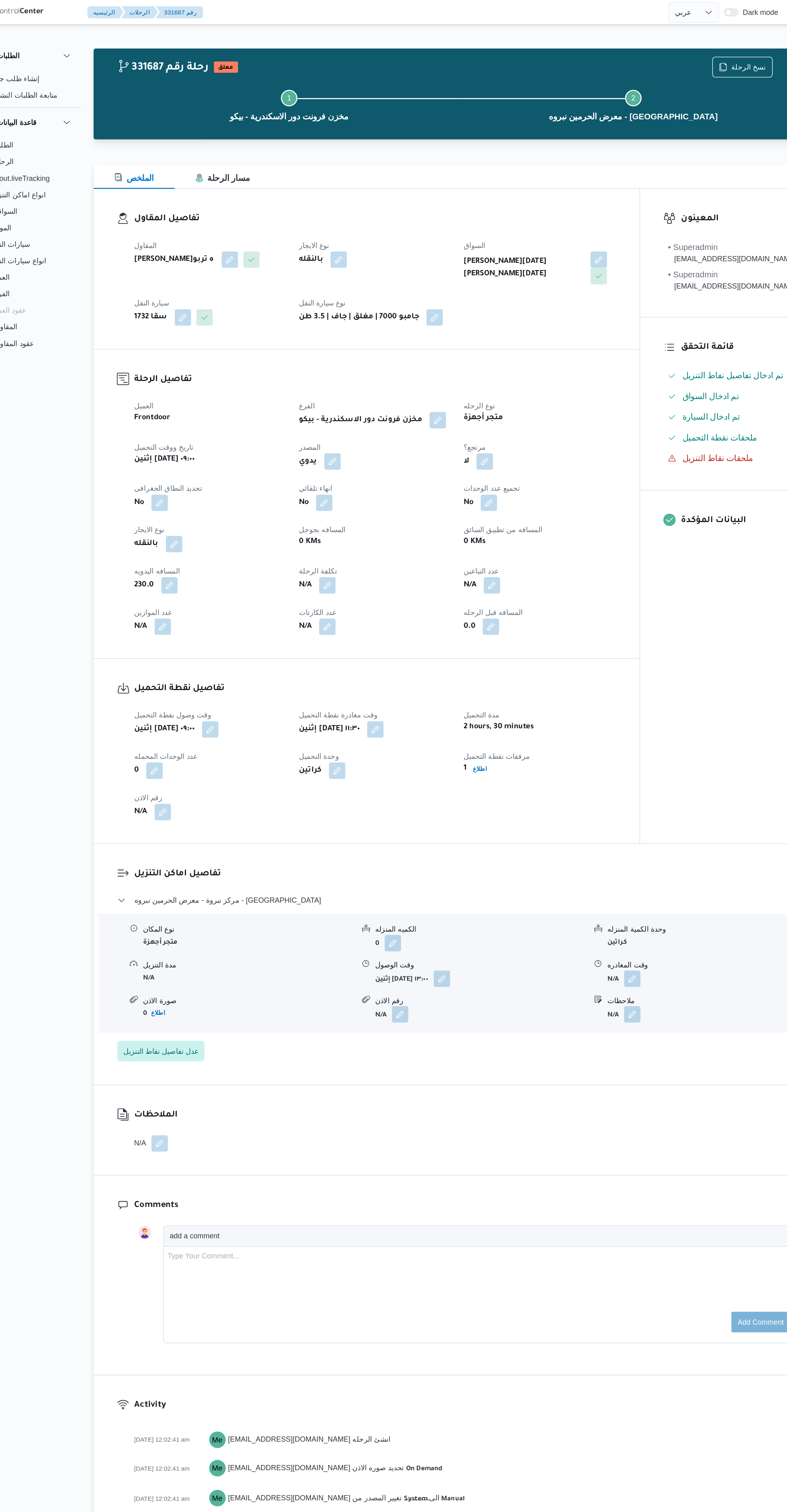
click at [576, 762] on button "button" at bounding box center [576, 762] width 13 height 13
click at [533, 793] on input "وقت المغادره" at bounding box center [554, 794] width 91 height 16
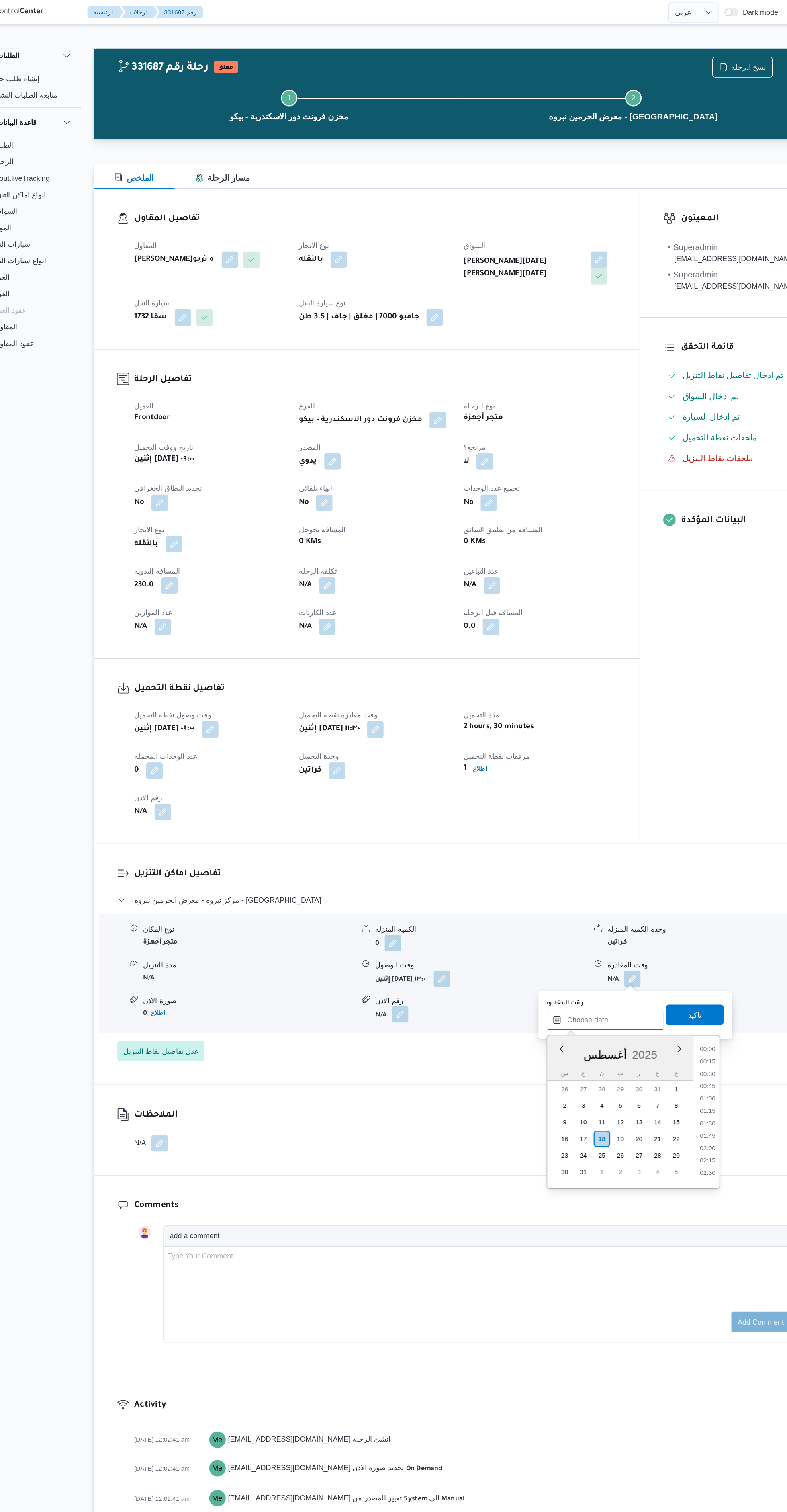
scroll to position [591, 0]
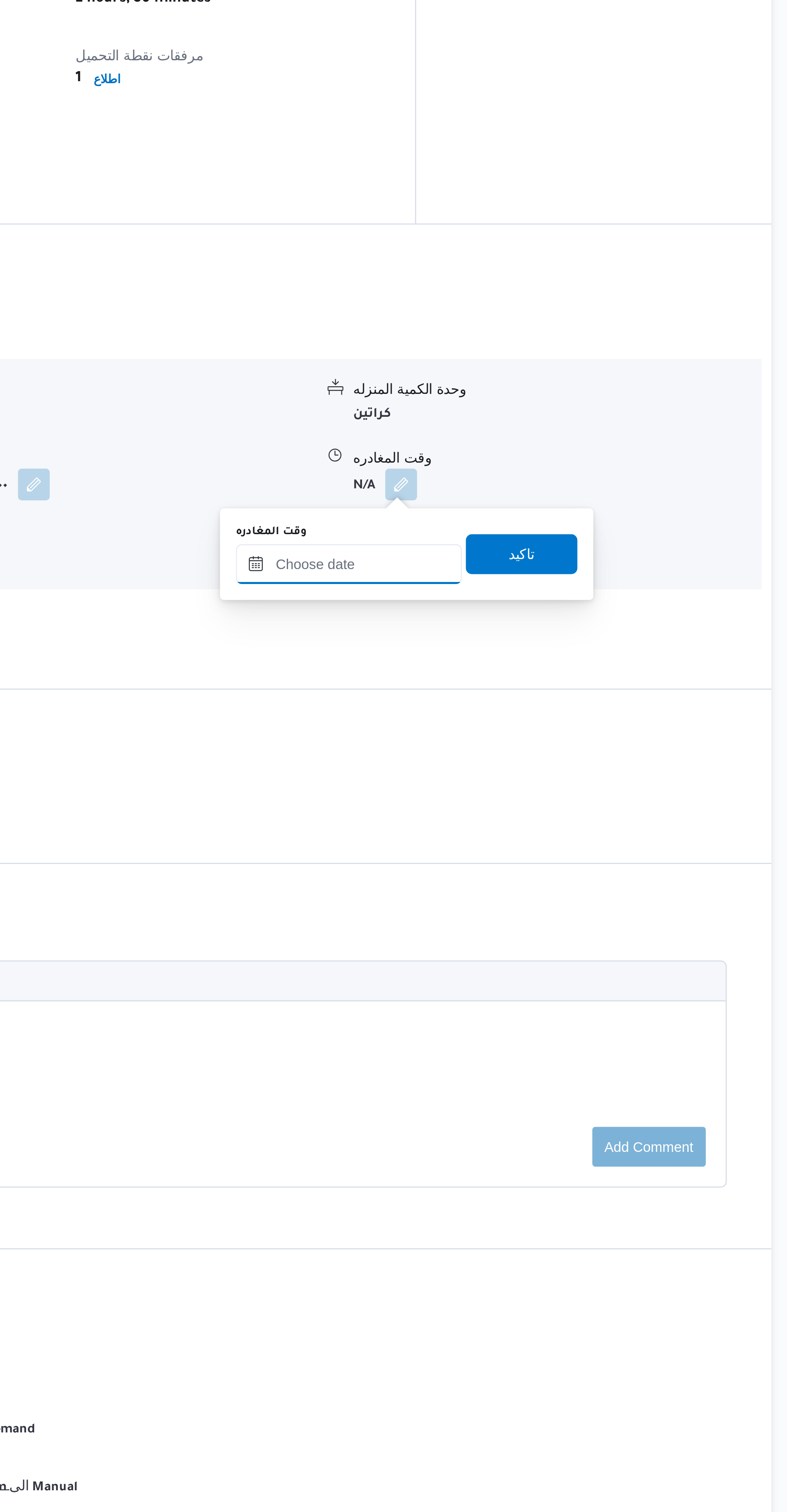
click at [567, 791] on input "وقت المغادره" at bounding box center [554, 794] width 91 height 16
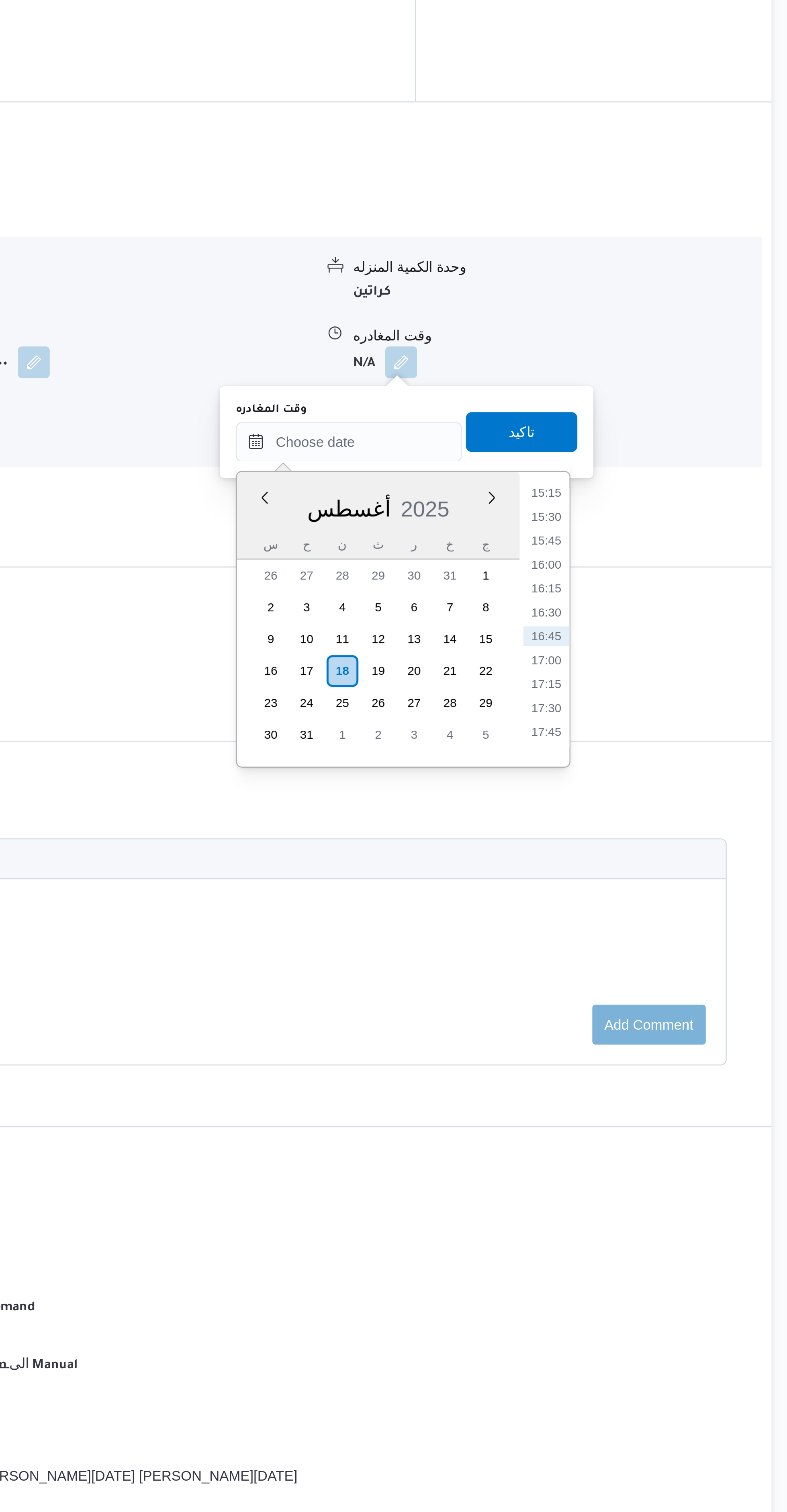
click at [635, 823] on li "15:30" at bounding box center [635, 824] width 18 height 8
type input "١٨/٠٨/٢٠٢٥ ١٥:٣٠"
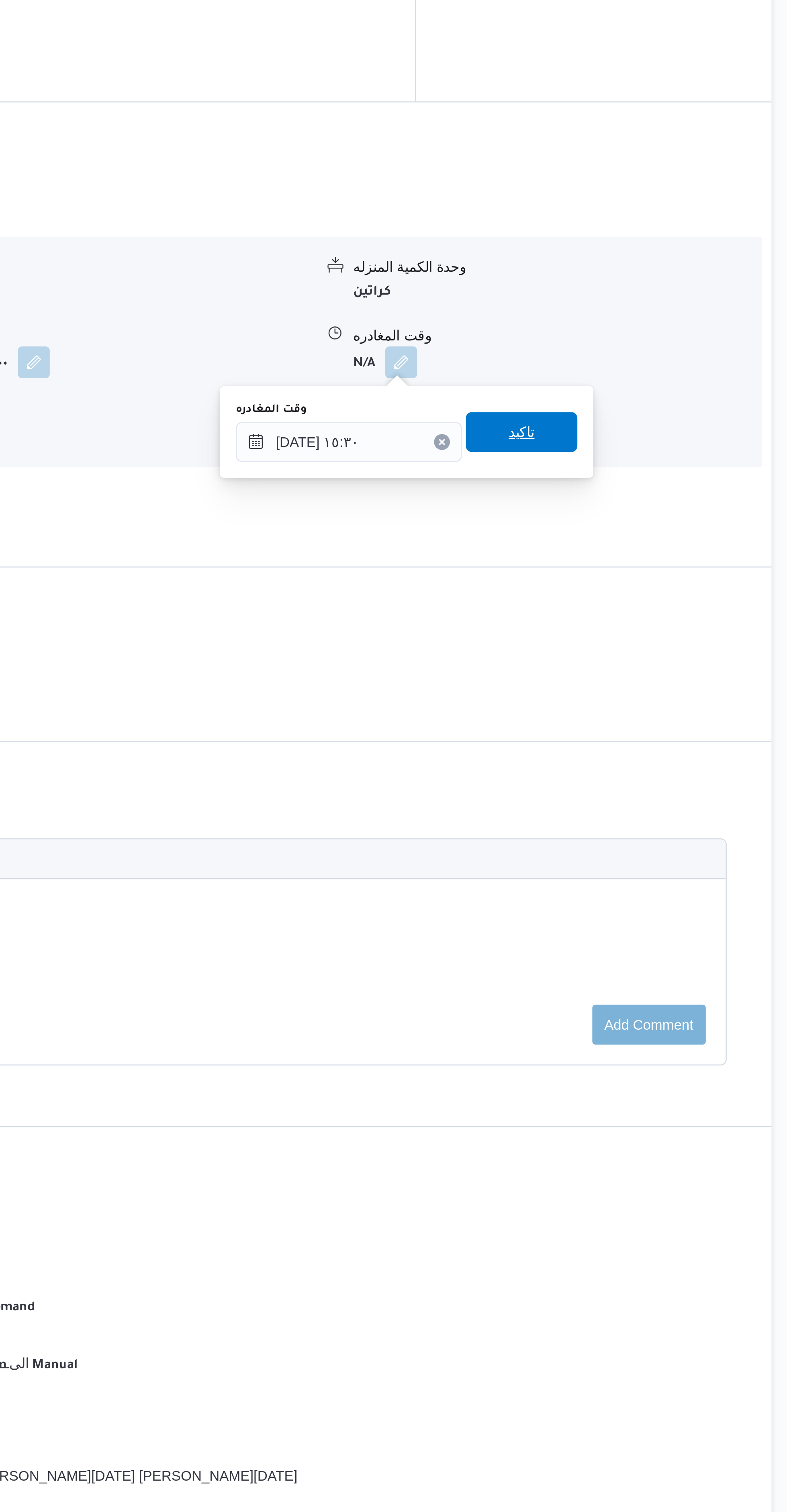
click at [630, 791] on span "تاكيد" at bounding box center [625, 789] width 45 height 16
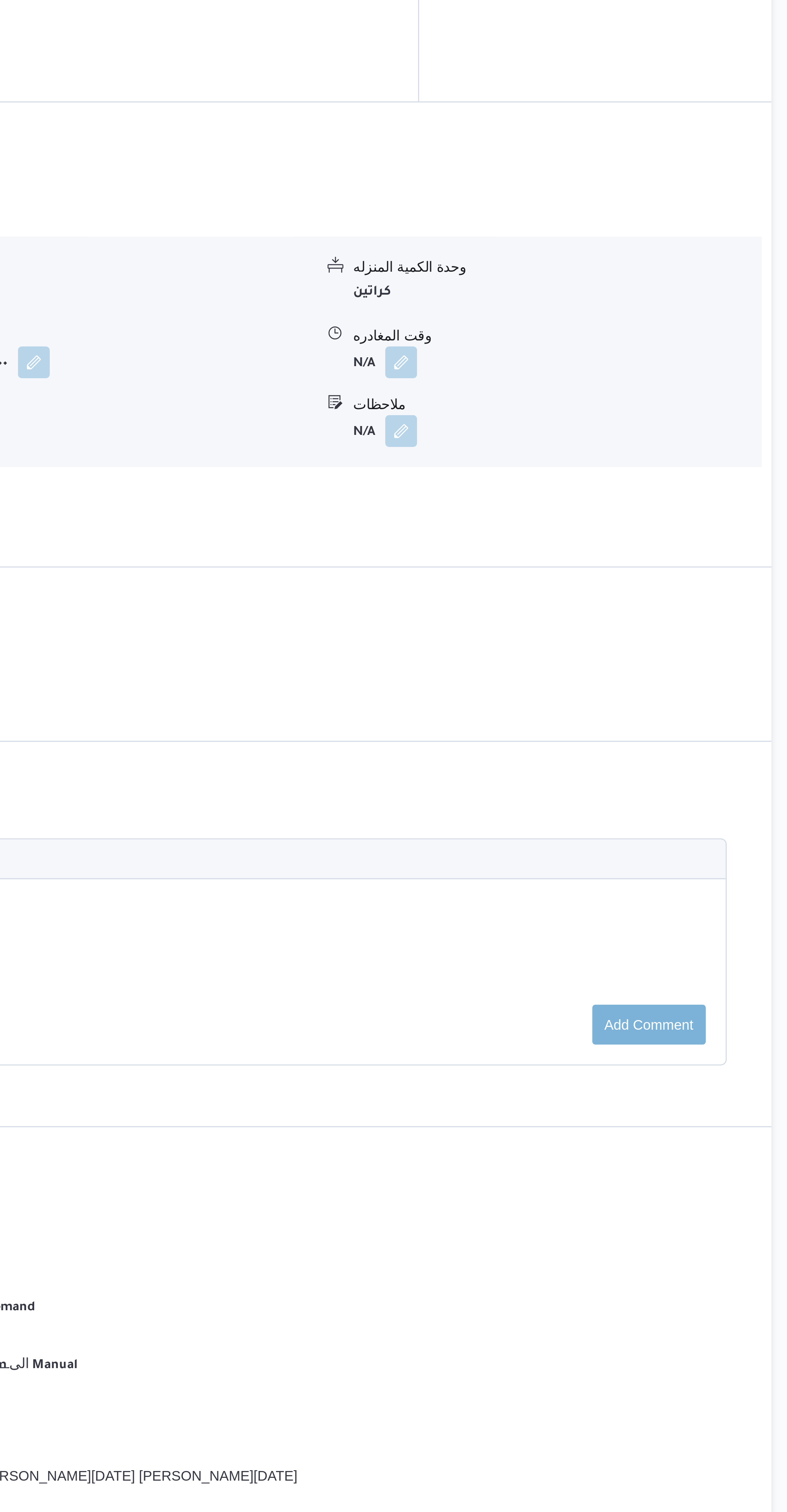
scroll to position [0, 0]
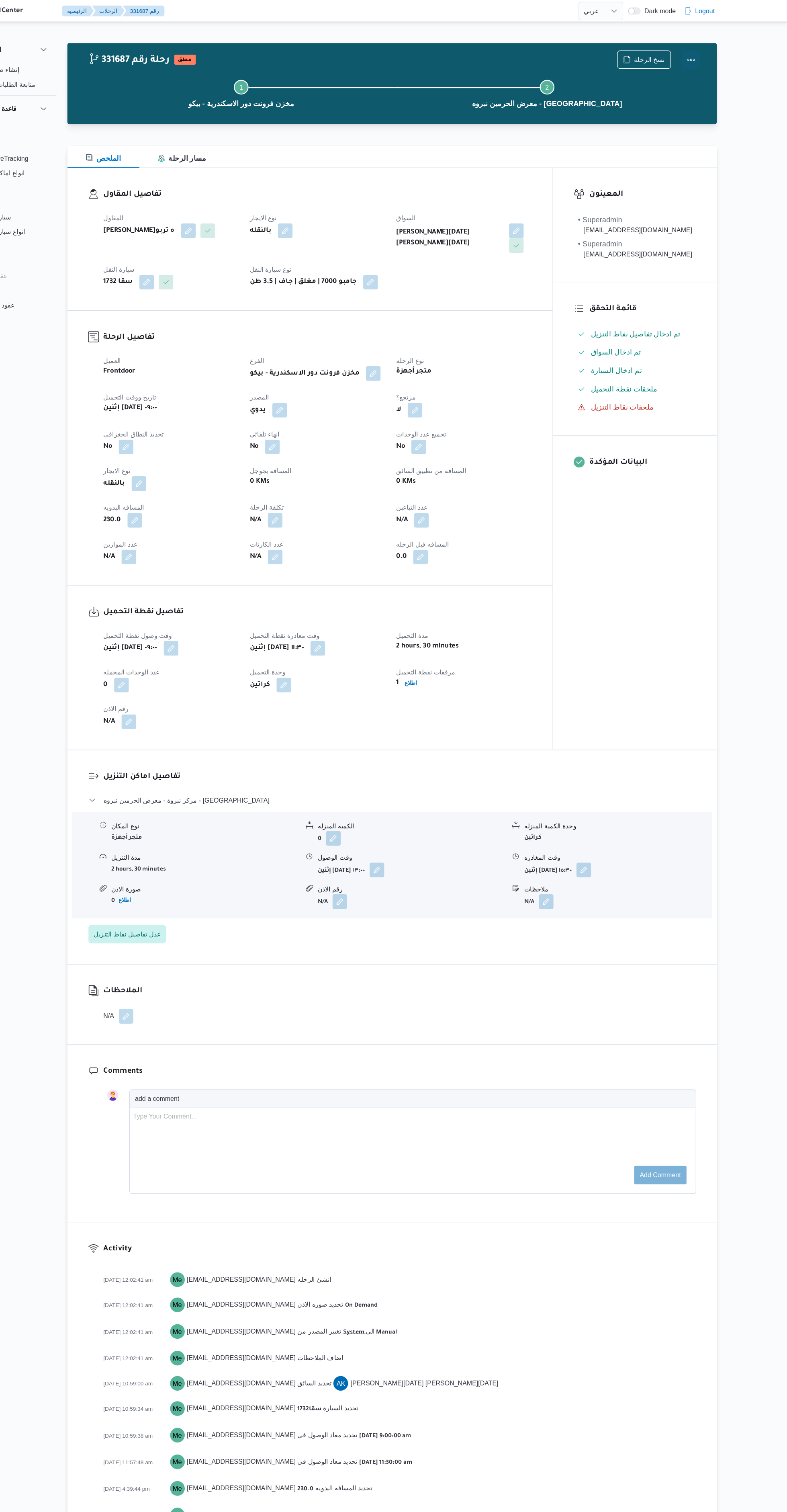
click at [706, 56] on button "Actions" at bounding box center [702, 52] width 16 height 16
click at [658, 51] on span "تمت" at bounding box center [645, 51] width 84 height 6
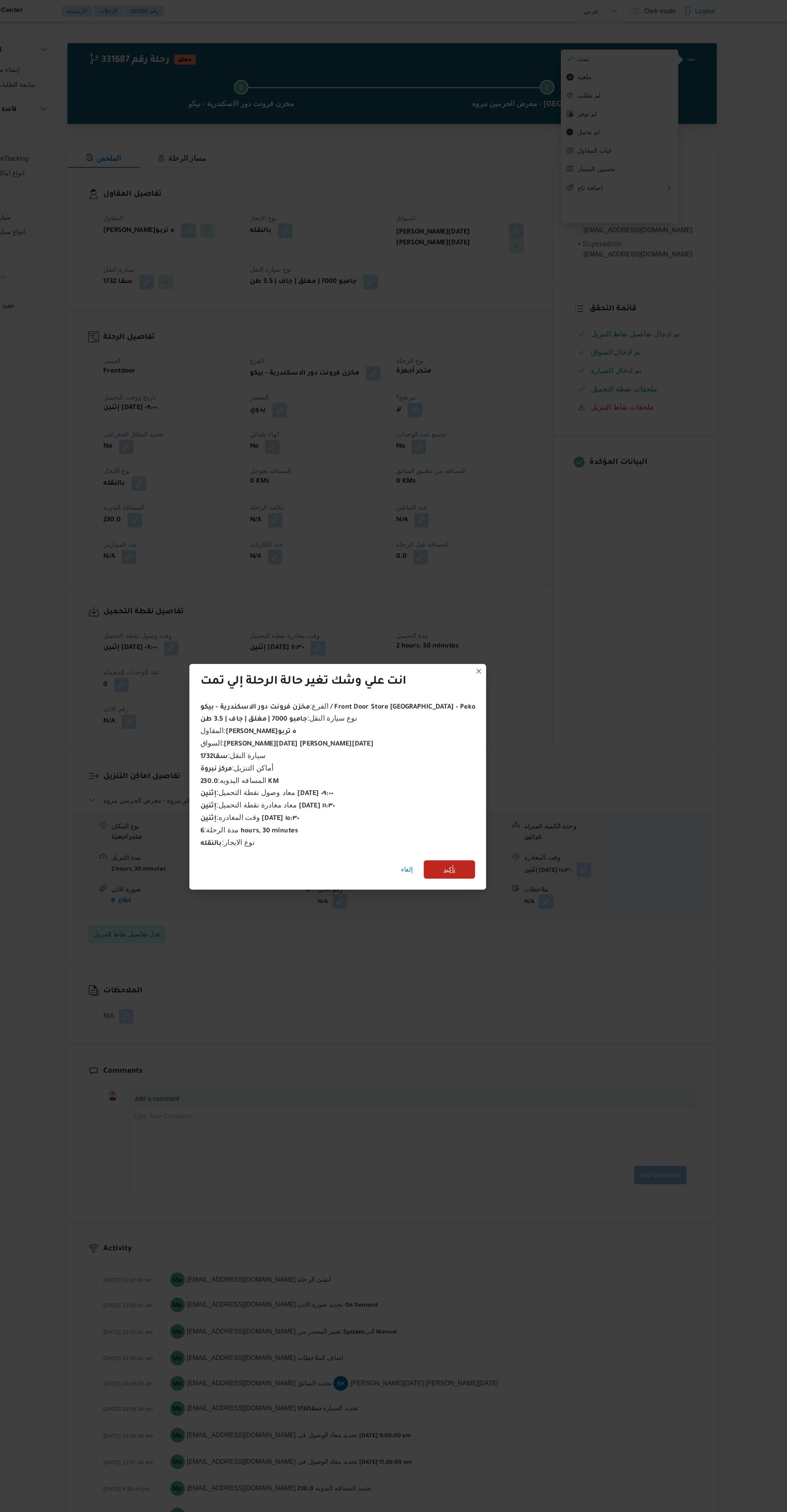
click at [486, 757] on span "تأكيد" at bounding box center [491, 762] width 10 height 9
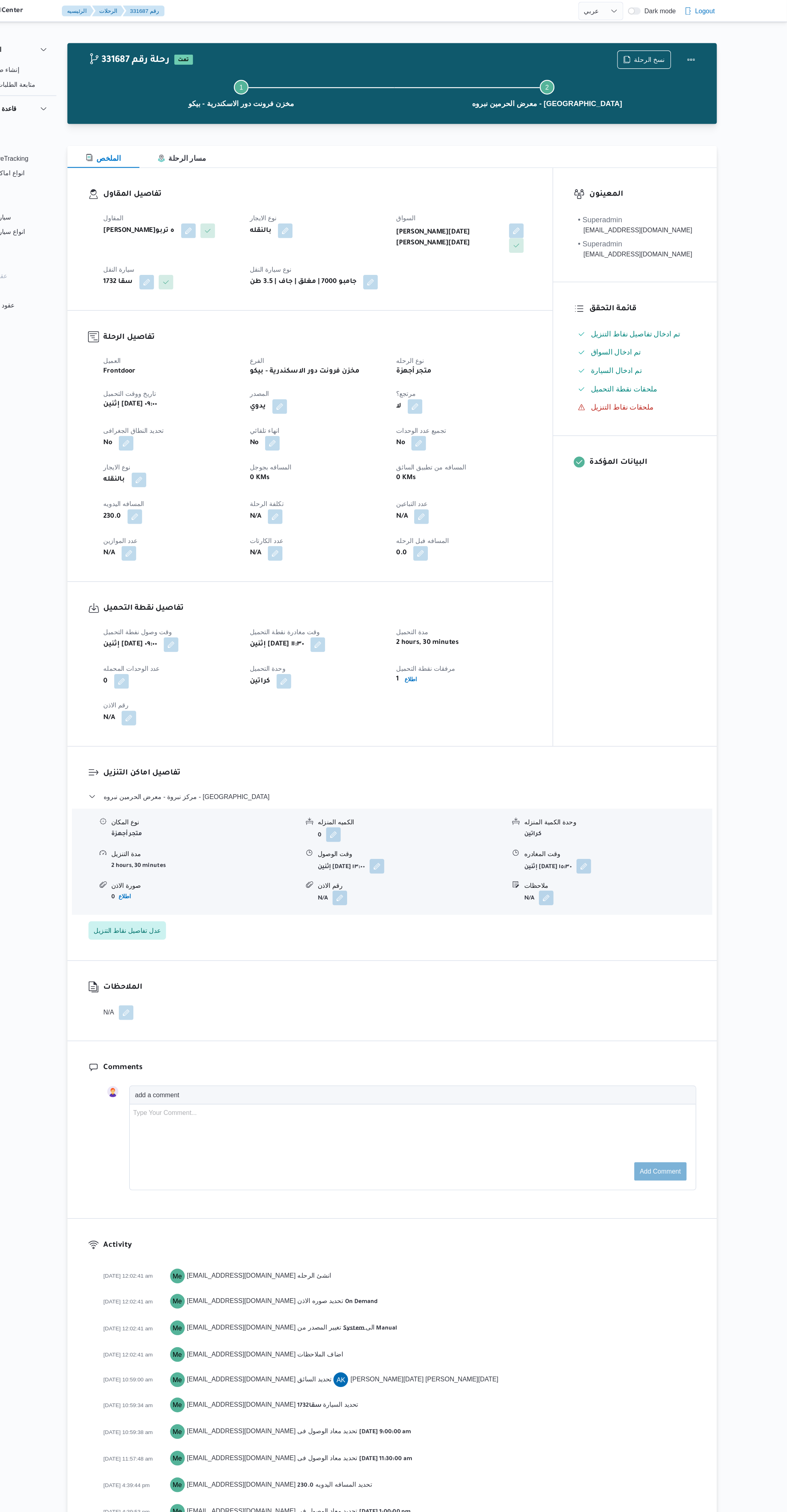
click at [666, 630] on div "المعينون • Superadmin mostafa.emad@illa.com.eg • Superadmin mostafa.elrouby@ill…" at bounding box center [653, 400] width 143 height 507
select select "ar"
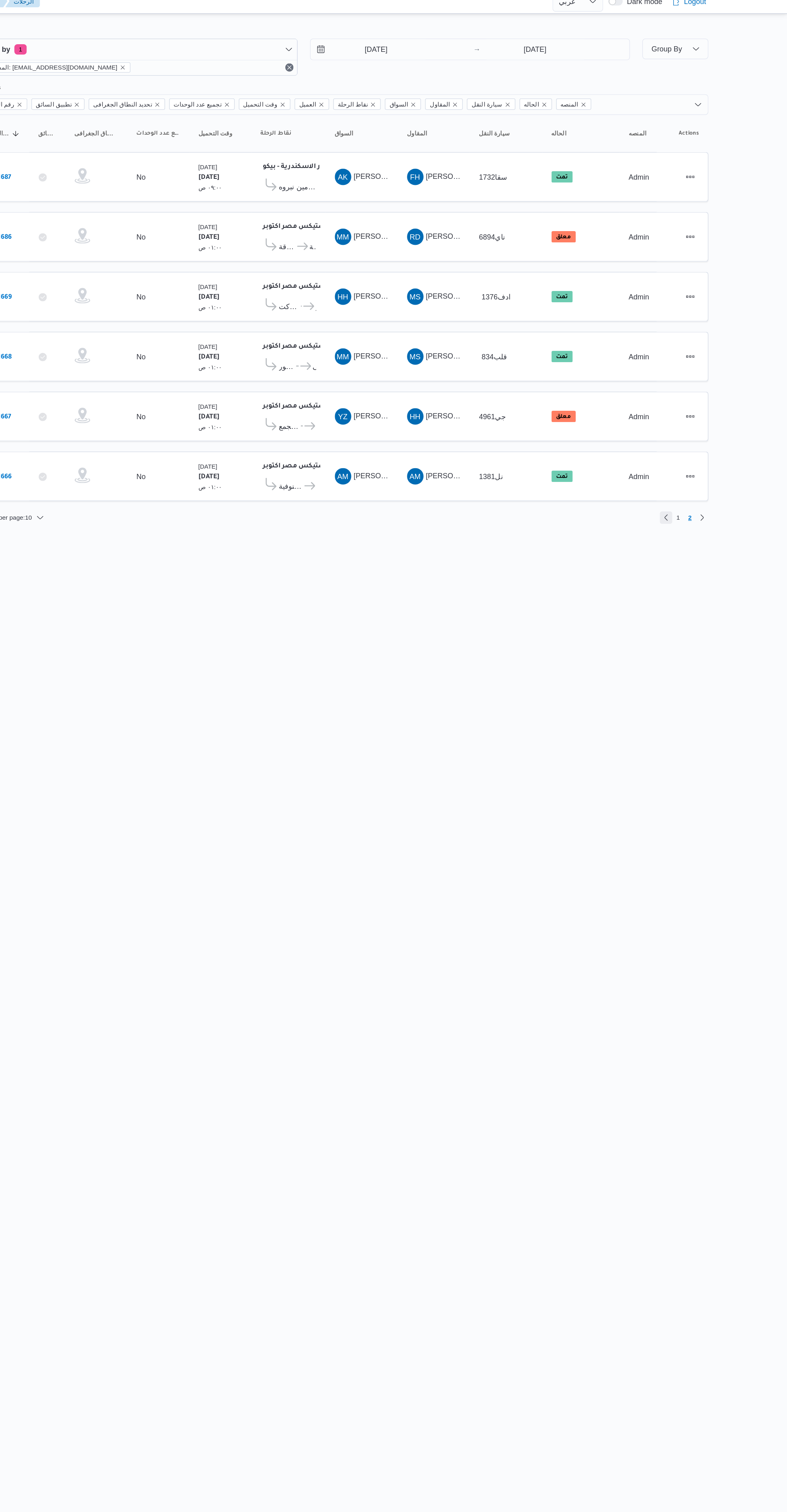
click at [693, 411] on link "Previous page, 1" at bounding box center [692, 412] width 9 height 9
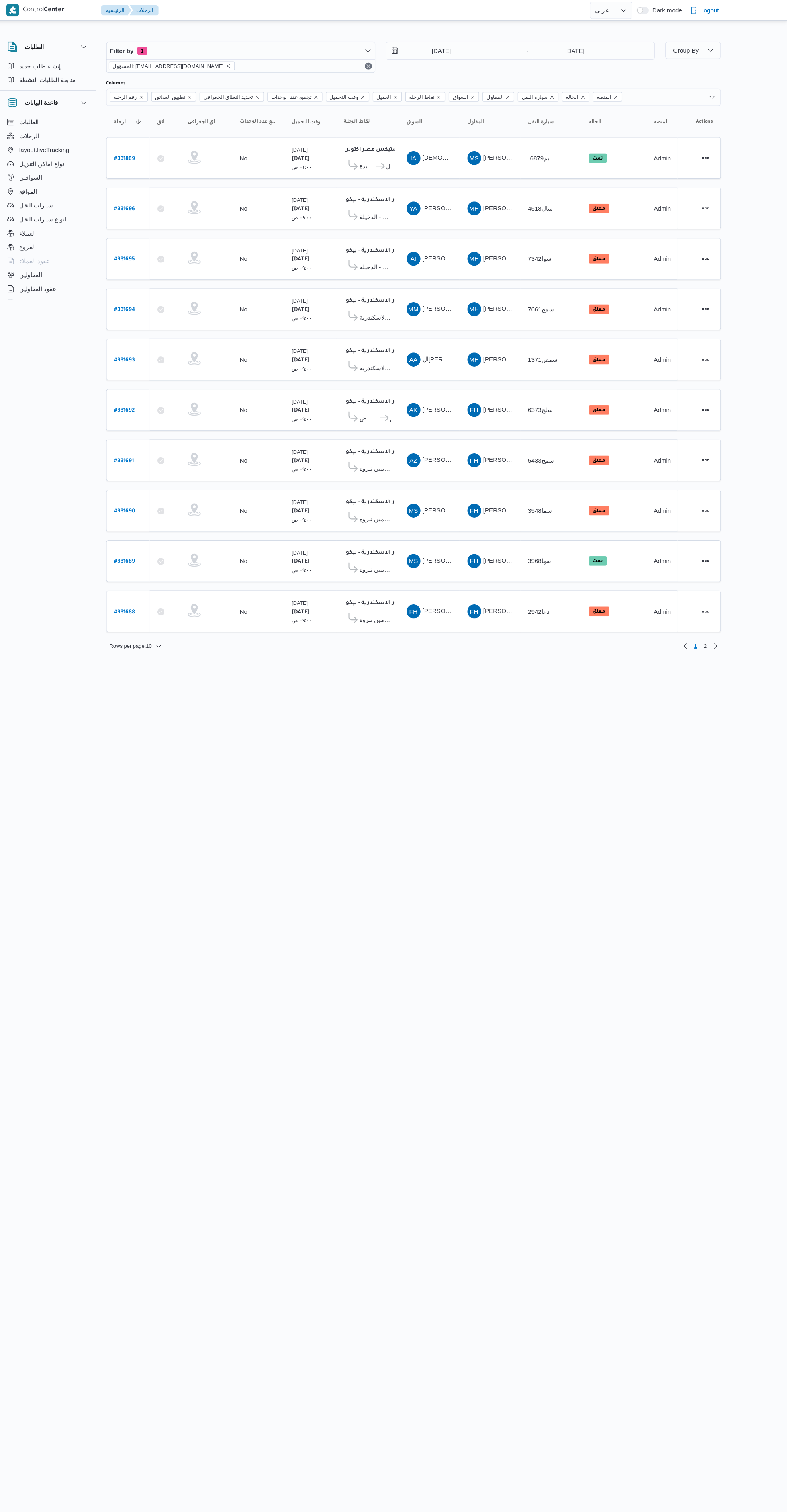
click at [173, 472] on b "# 331690" at bounding box center [173, 474] width 19 height 6
select select "ar"
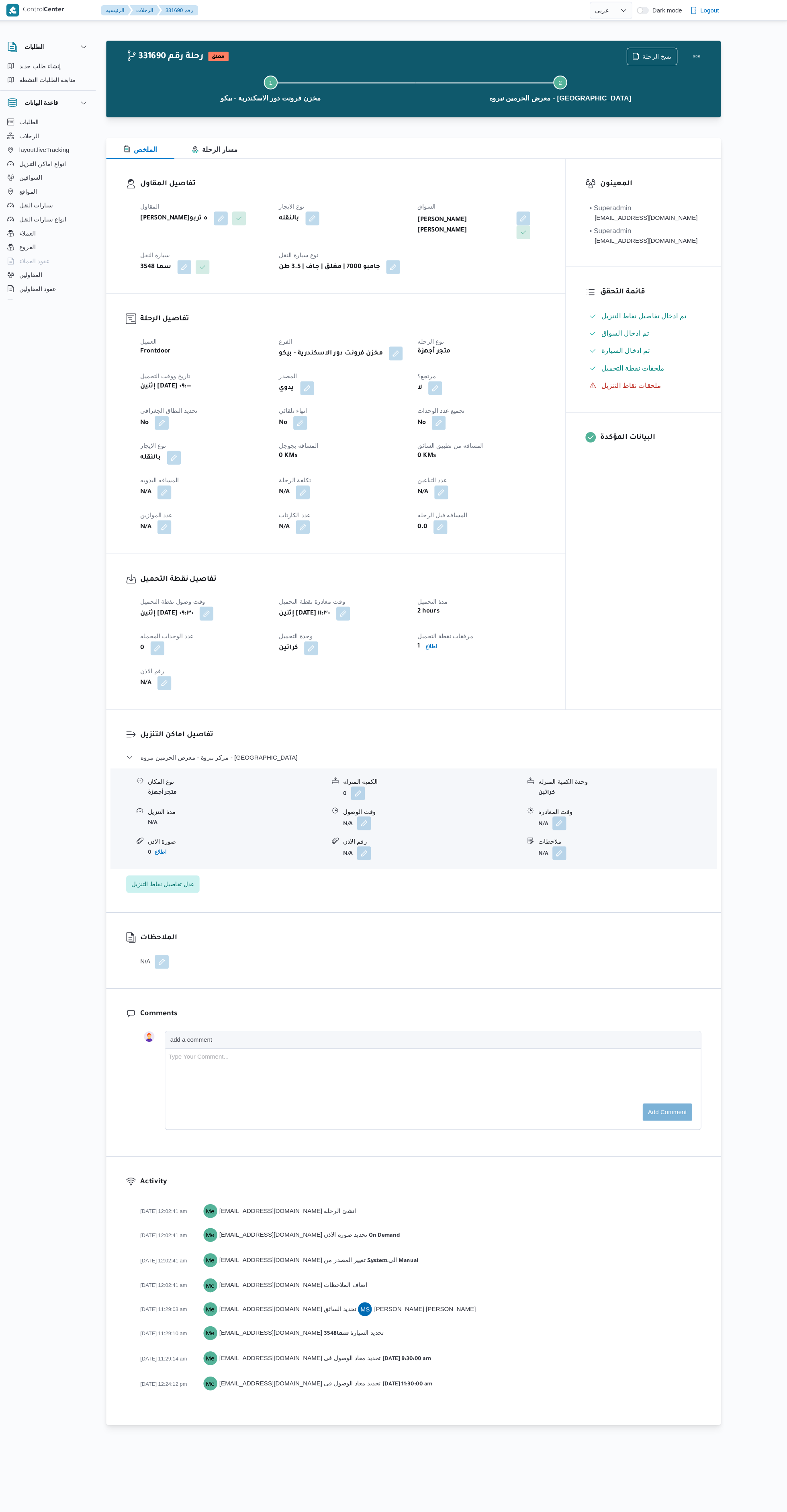
click at [207, 455] on button "button" at bounding box center [210, 456] width 13 height 13
click at [166, 474] on label "المسافه اليدويه" at bounding box center [166, 474] width 34 height 6
click at [166, 480] on input "المسافه اليدويه" at bounding box center [189, 487] width 80 height 16
type input "230"
click at [248, 484] on span "تاكيد" at bounding box center [253, 484] width 10 height 9
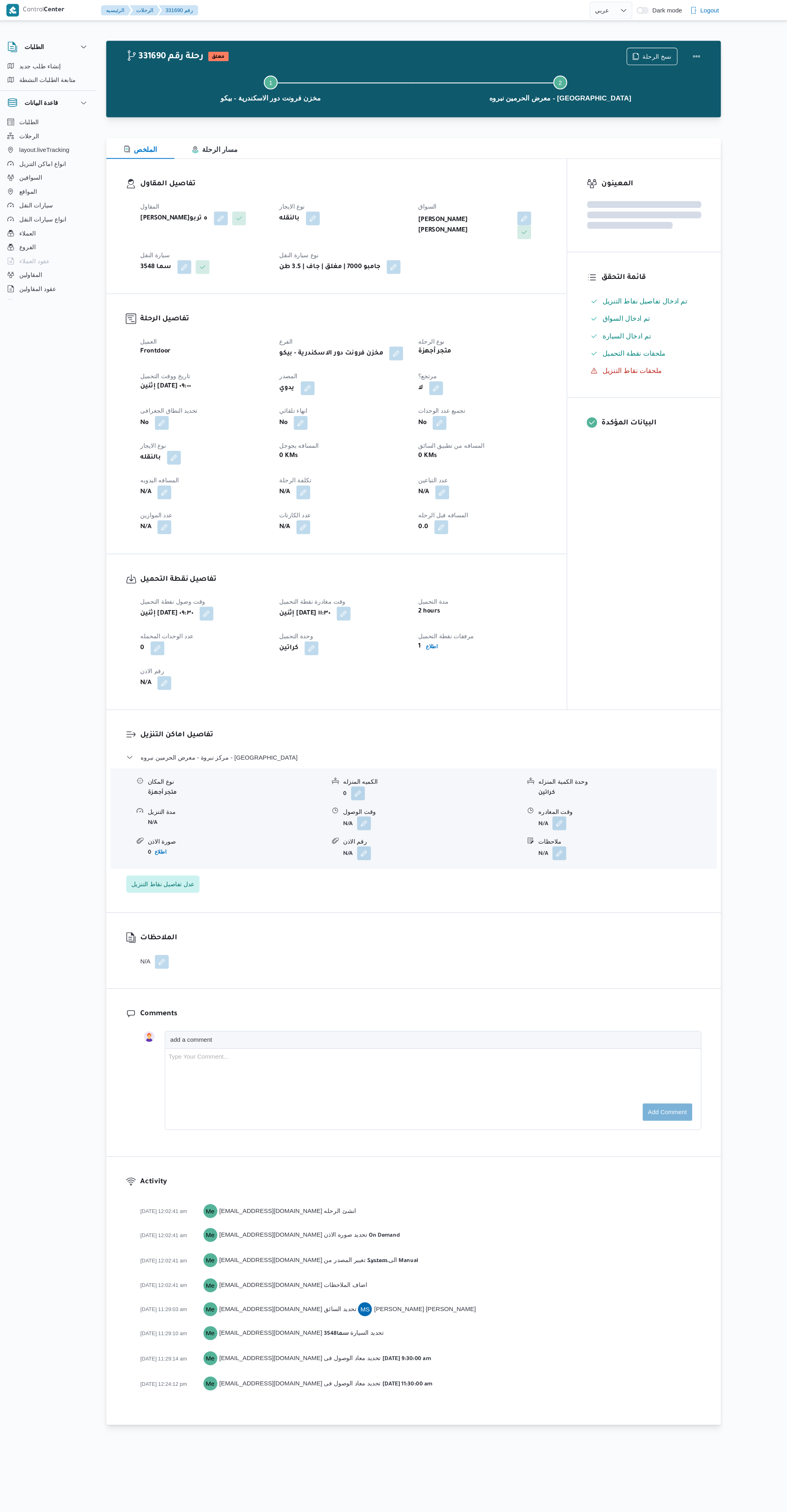
click at [395, 762] on button "button" at bounding box center [395, 762] width 13 height 13
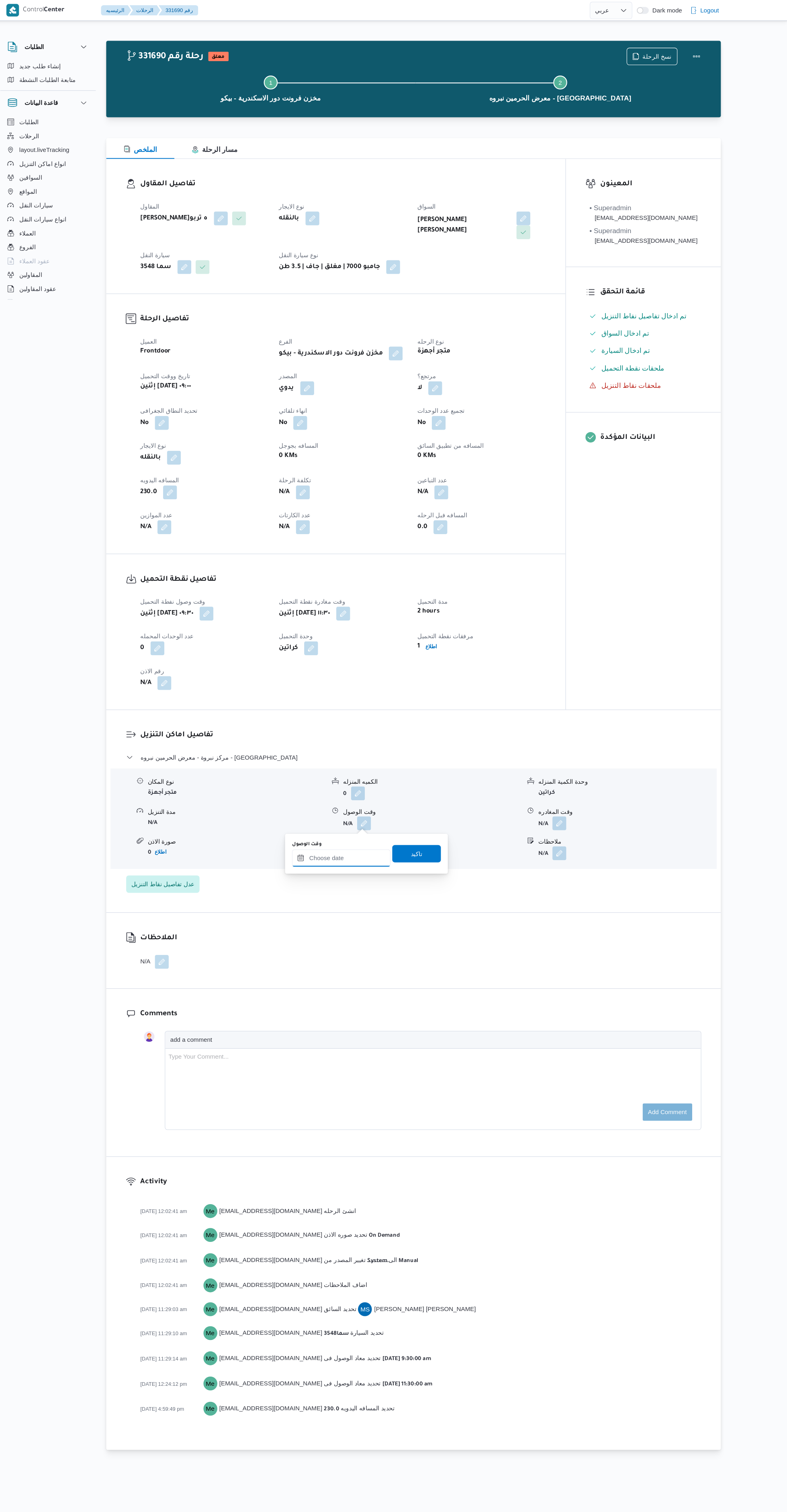
click at [374, 796] on input "وقت الوصول" at bounding box center [374, 794] width 91 height 16
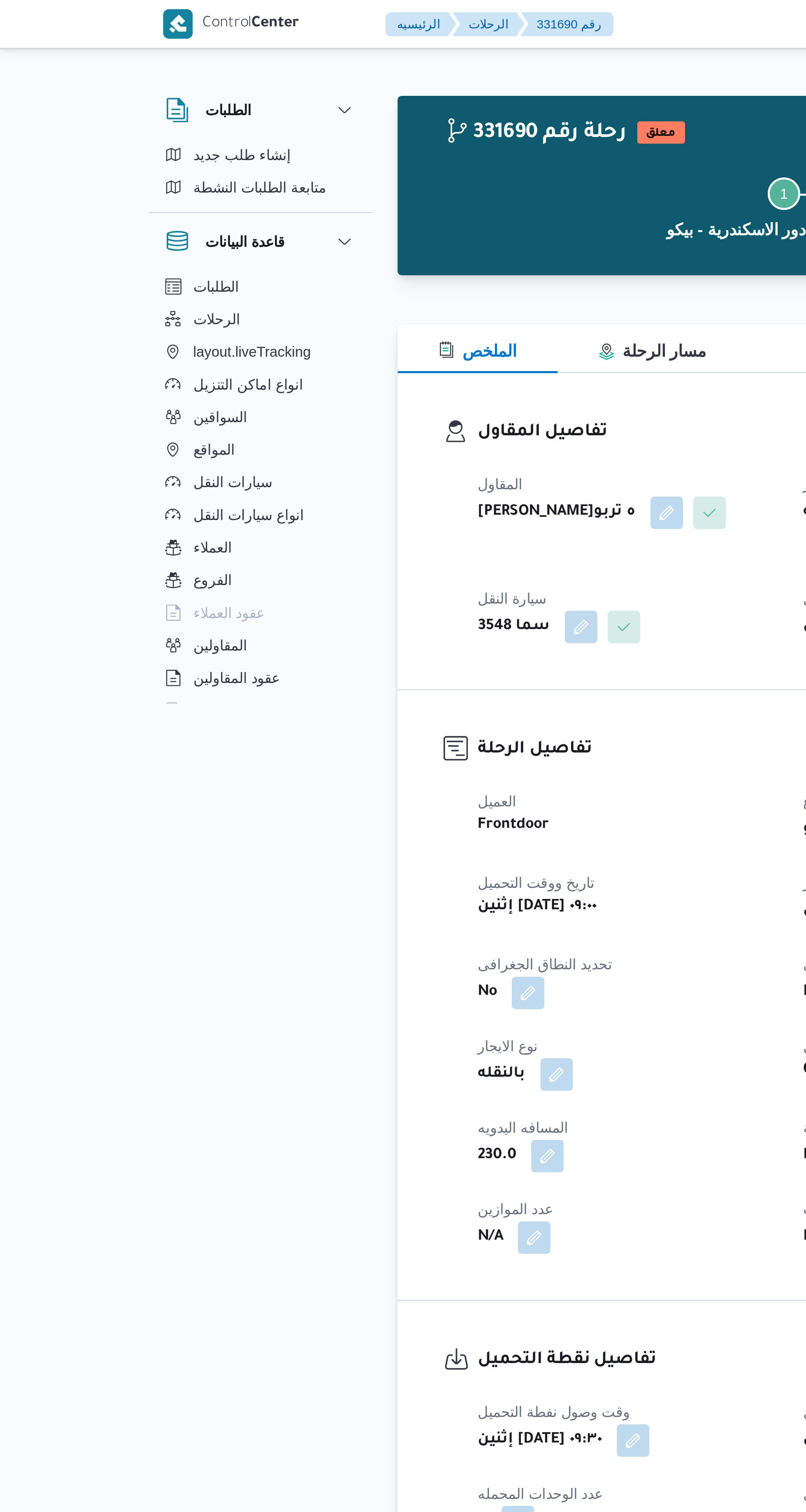
click at [216, 212] on b "فتحى حسن جلال ابو الحسن شركه تربو" at bounding box center [224, 207] width 63 height 9
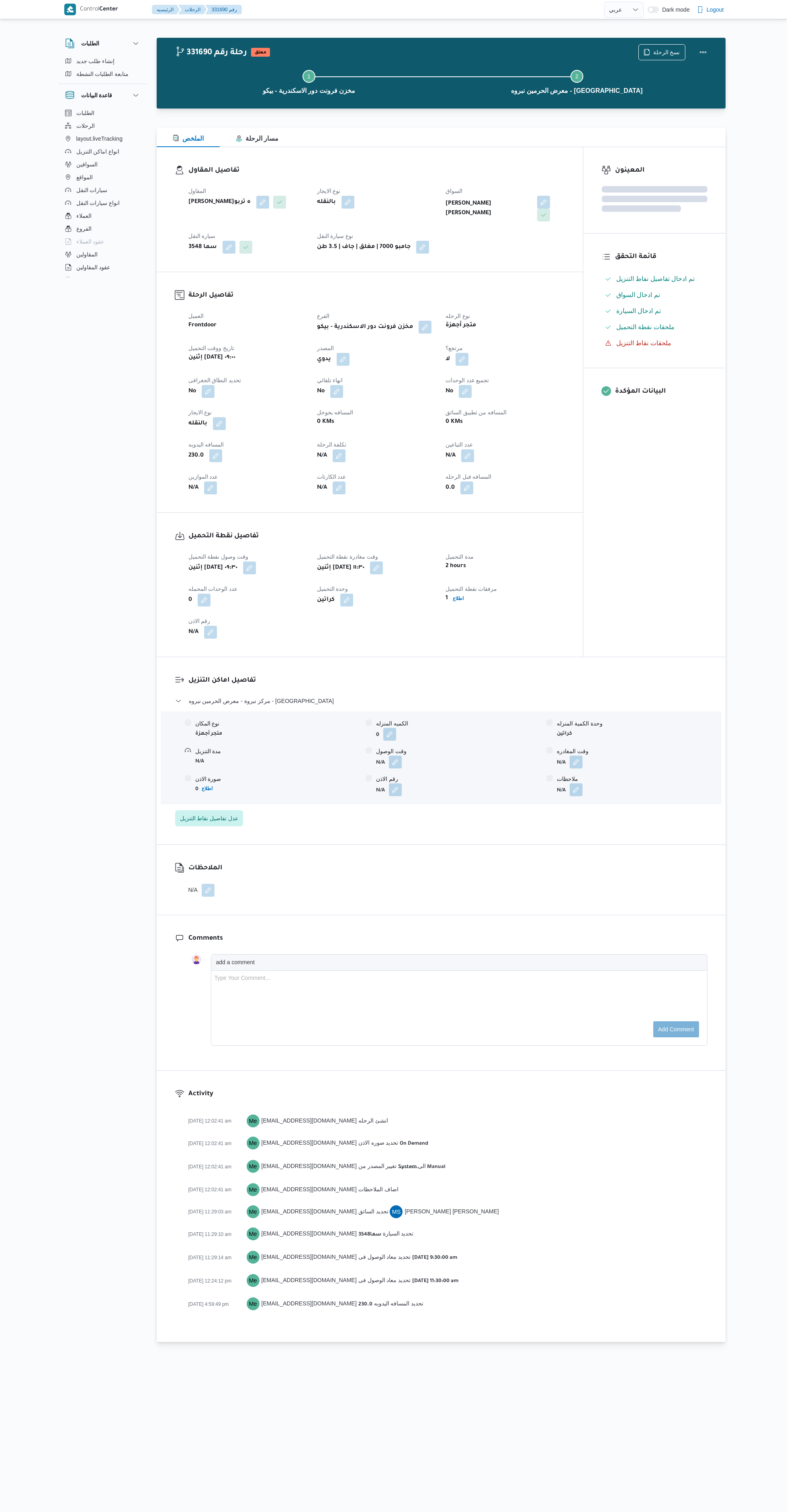
select select "ar"
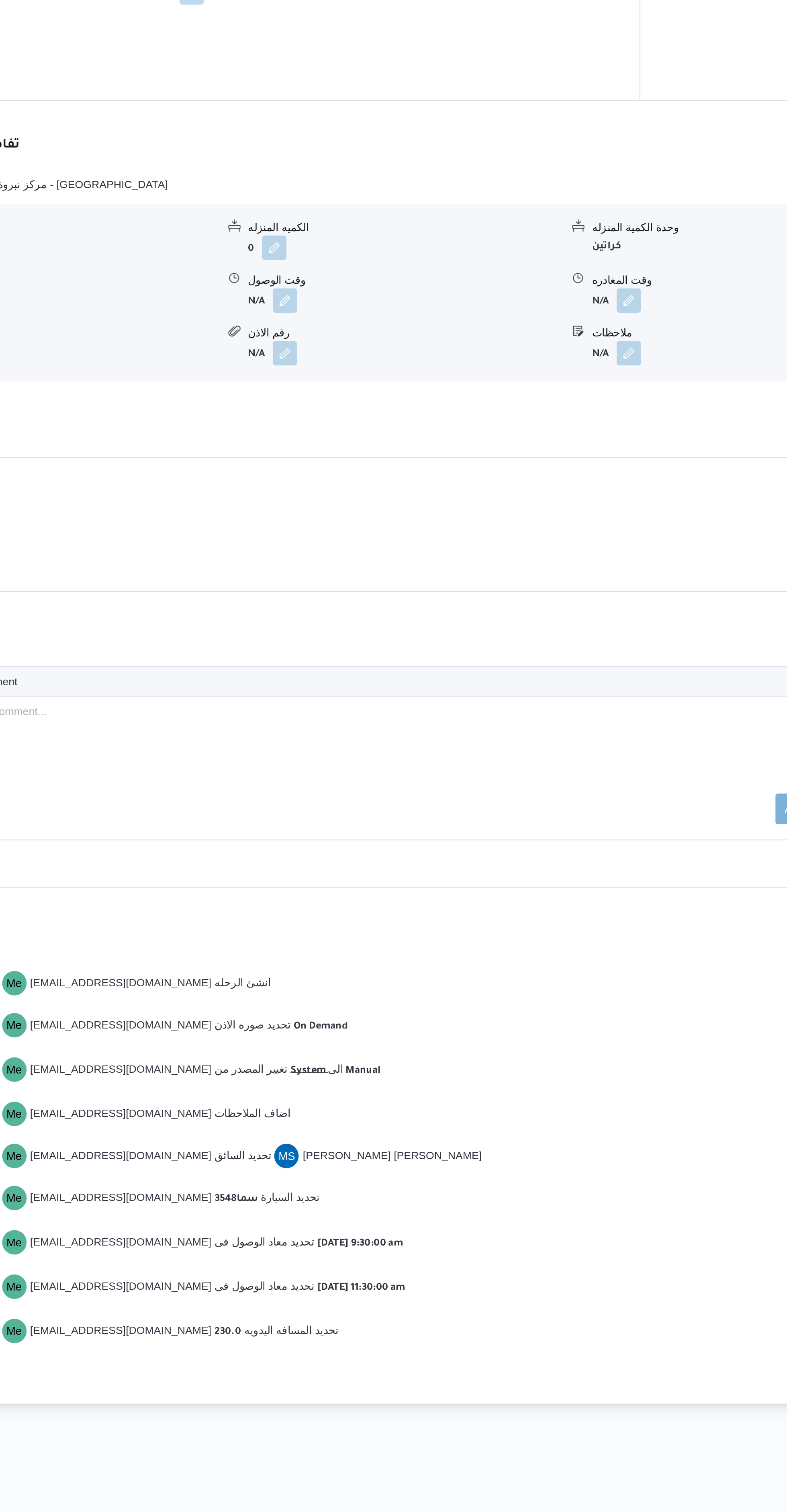
click at [395, 762] on button "button" at bounding box center [395, 762] width 13 height 13
click at [372, 793] on input "وقت الوصول" at bounding box center [374, 794] width 91 height 16
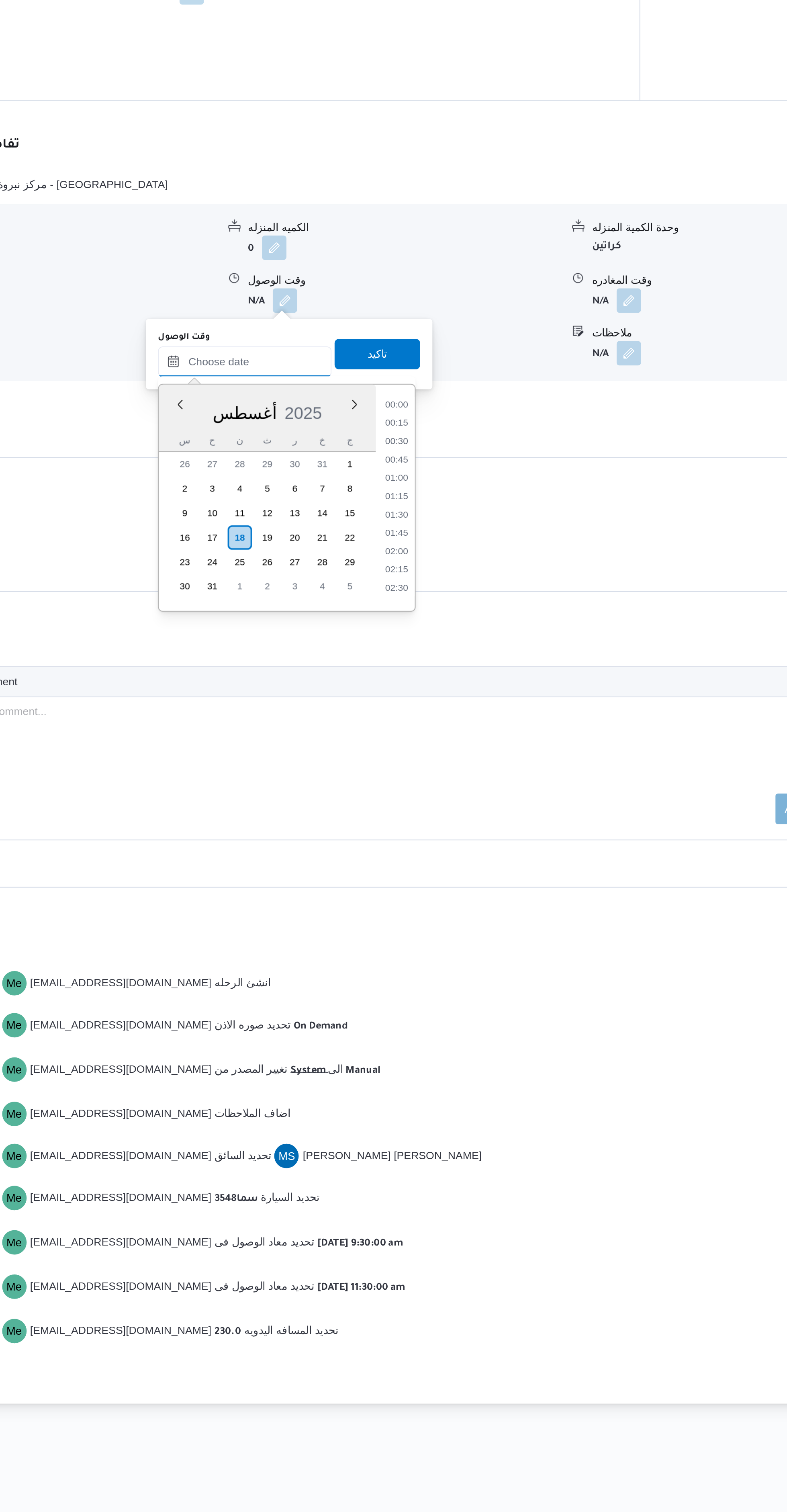
scroll to position [600, 0]
click at [453, 833] on li "16:00" at bounding box center [454, 834] width 18 height 8
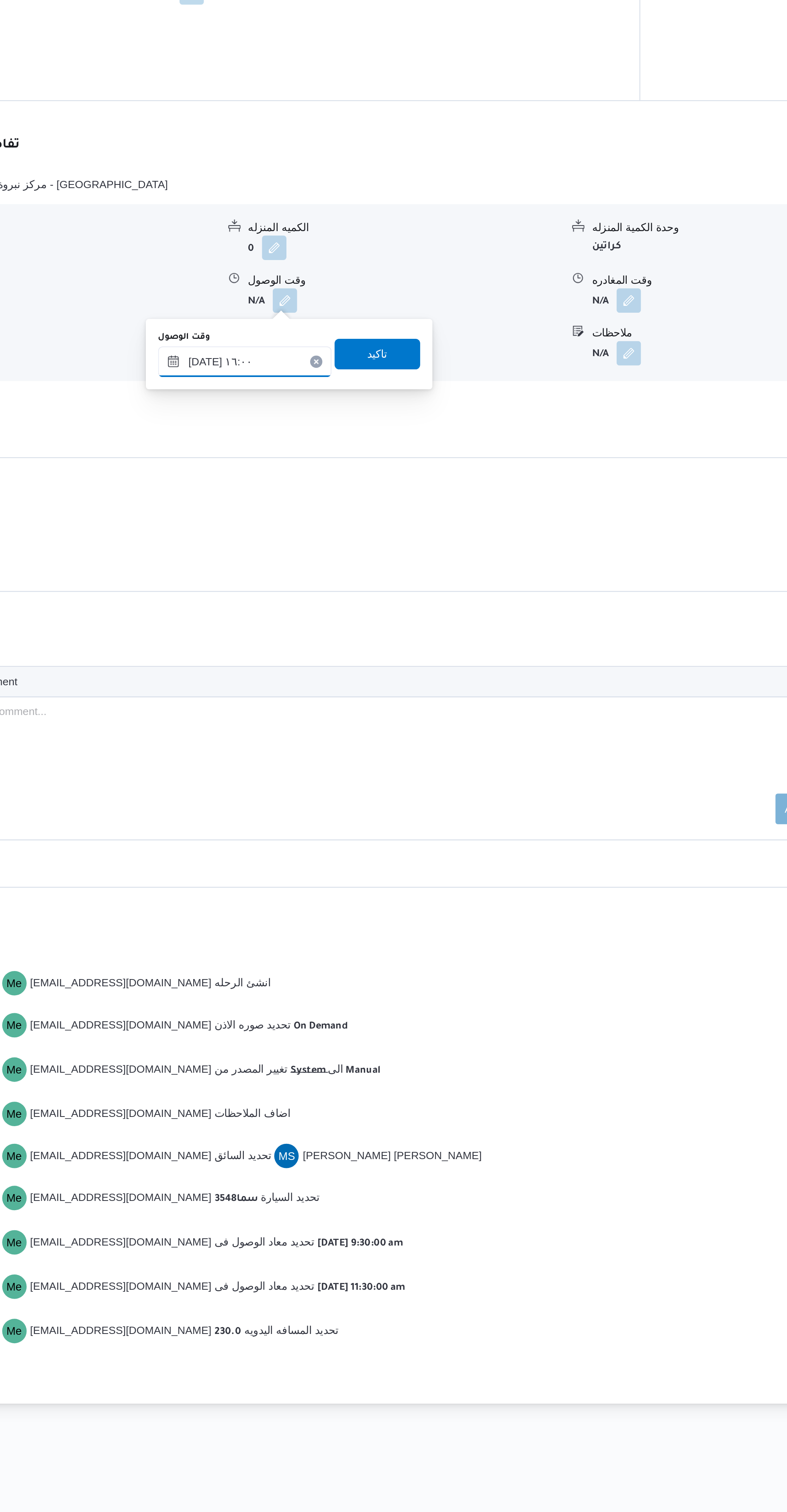
click at [379, 792] on input "١٨/٠٨/٢٠٢٥ ١٦:٠٠" at bounding box center [374, 794] width 91 height 16
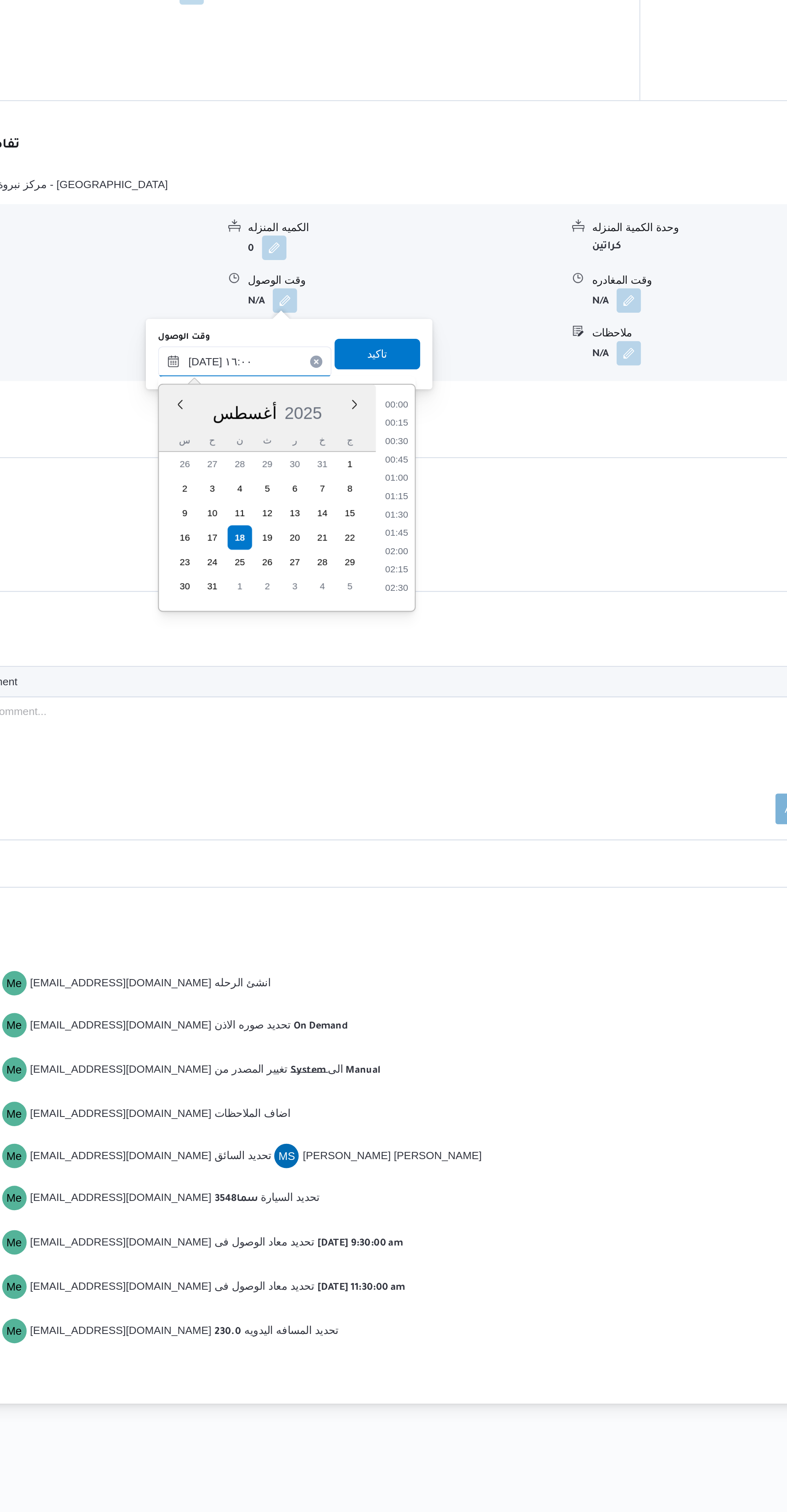
scroll to position [562, 0]
click at [456, 835] on li "15:00" at bounding box center [454, 834] width 18 height 8
type input "١٨/٠٨/٢٠٢٥ ١٥:٠٠"
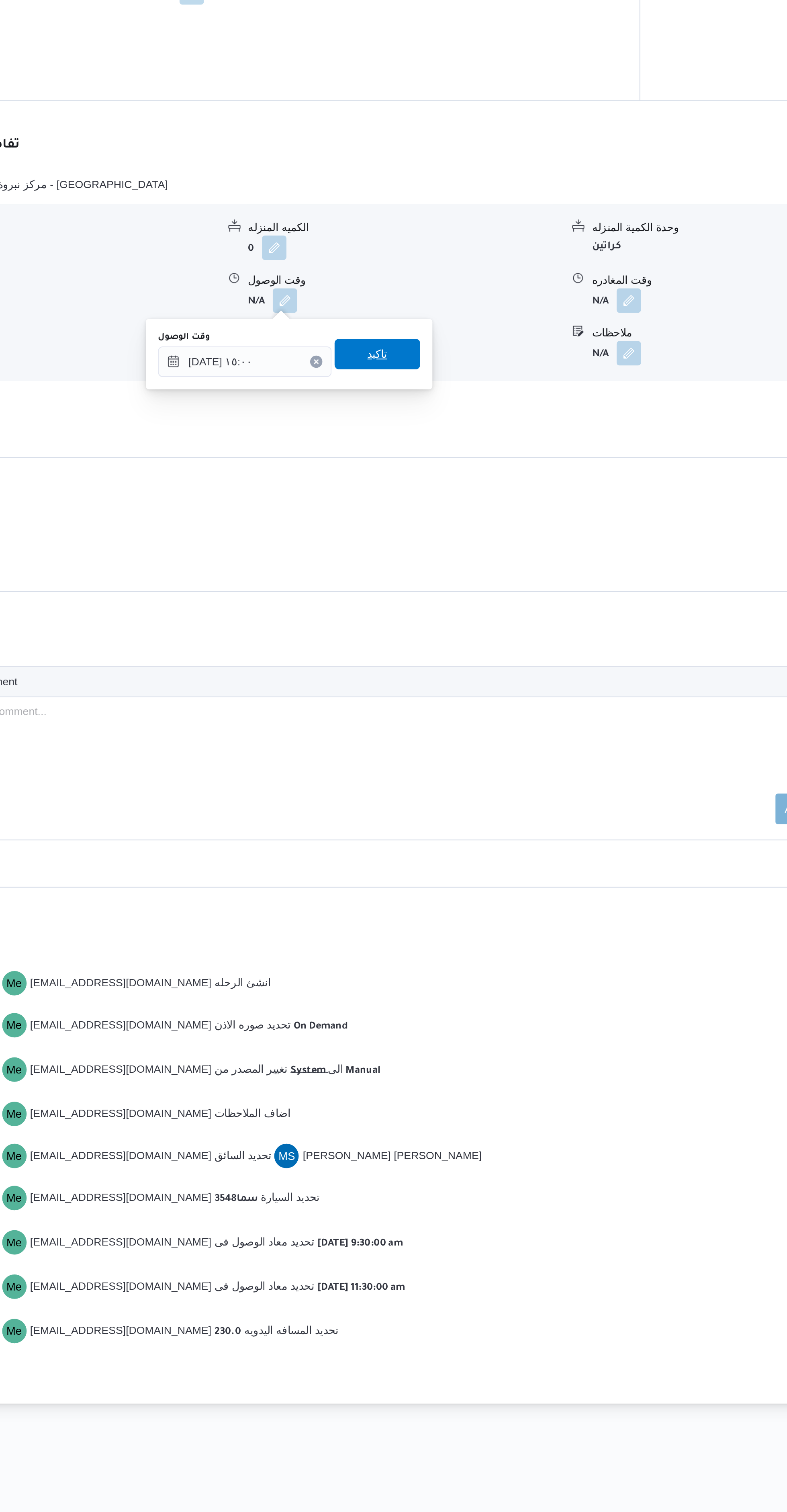
click at [456, 791] on span "تاكيد" at bounding box center [444, 789] width 45 height 16
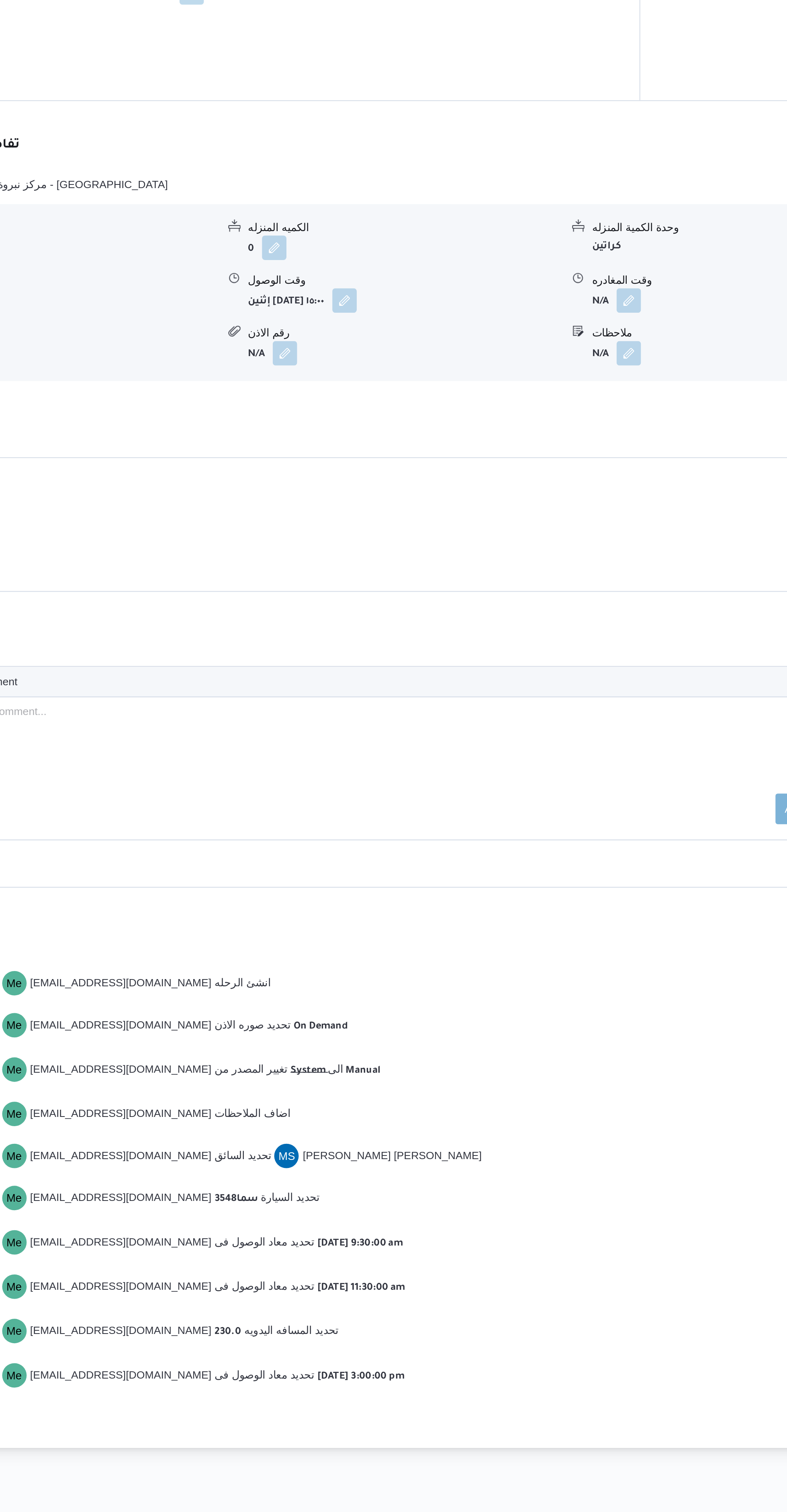
click at [399, 762] on b "إثنين [DATE] ١٥:٠٠" at bounding box center [396, 762] width 41 height 6
click at [433, 768] on span at bounding box center [424, 762] width 17 height 13
click at [425, 799] on div "نوع المكان متجر أجهزة الكميه المنزله 0 وحدة الكمية المنزله كراتين مدة التنزيل N…" at bounding box center [441, 757] width 567 height 91
click at [433, 768] on button "button" at bounding box center [426, 762] width 13 height 13
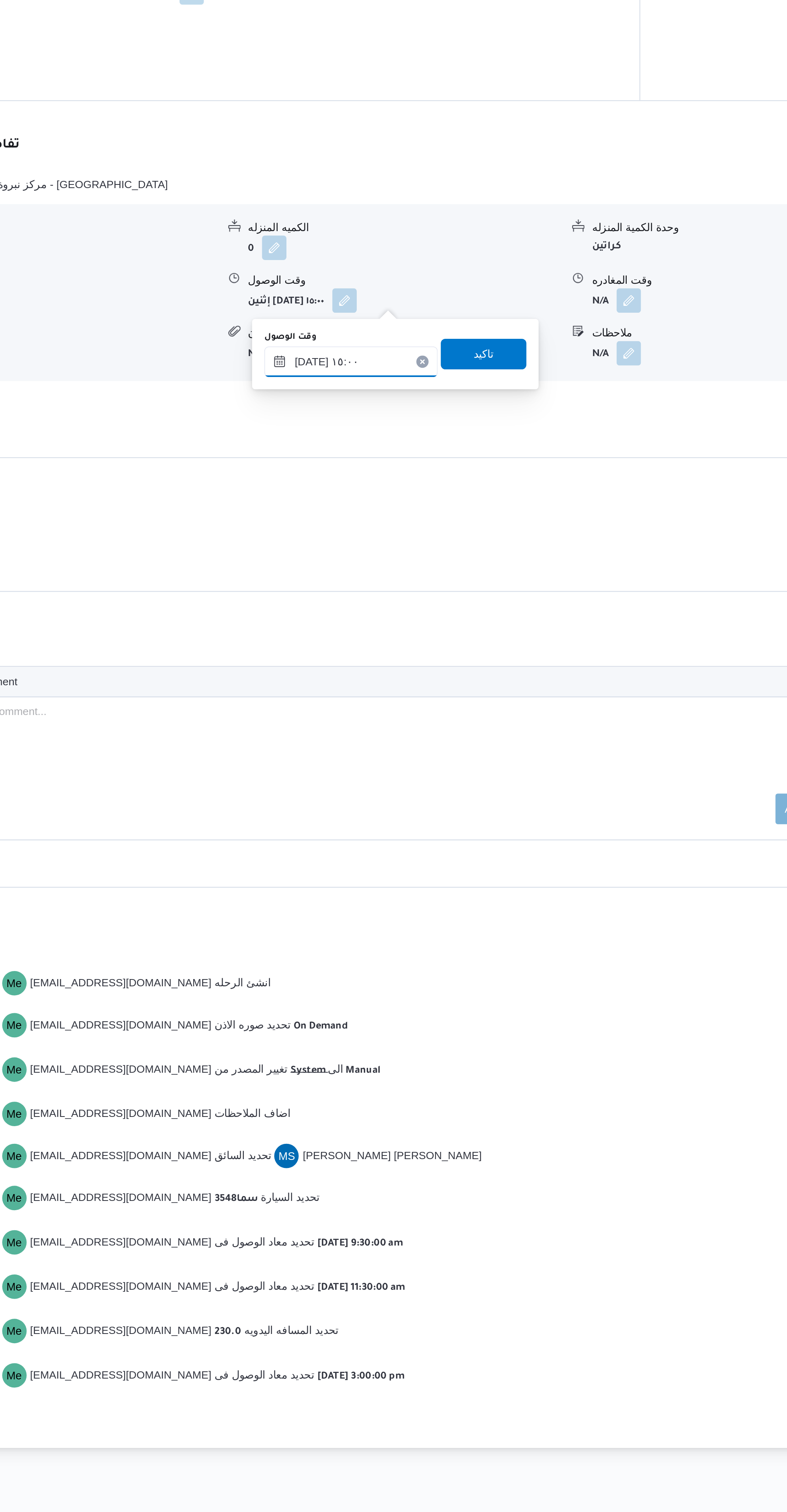
click at [424, 793] on input "١٨/٠٨/٢٠٢٥ ١٥:٠٠" at bounding box center [430, 794] width 91 height 16
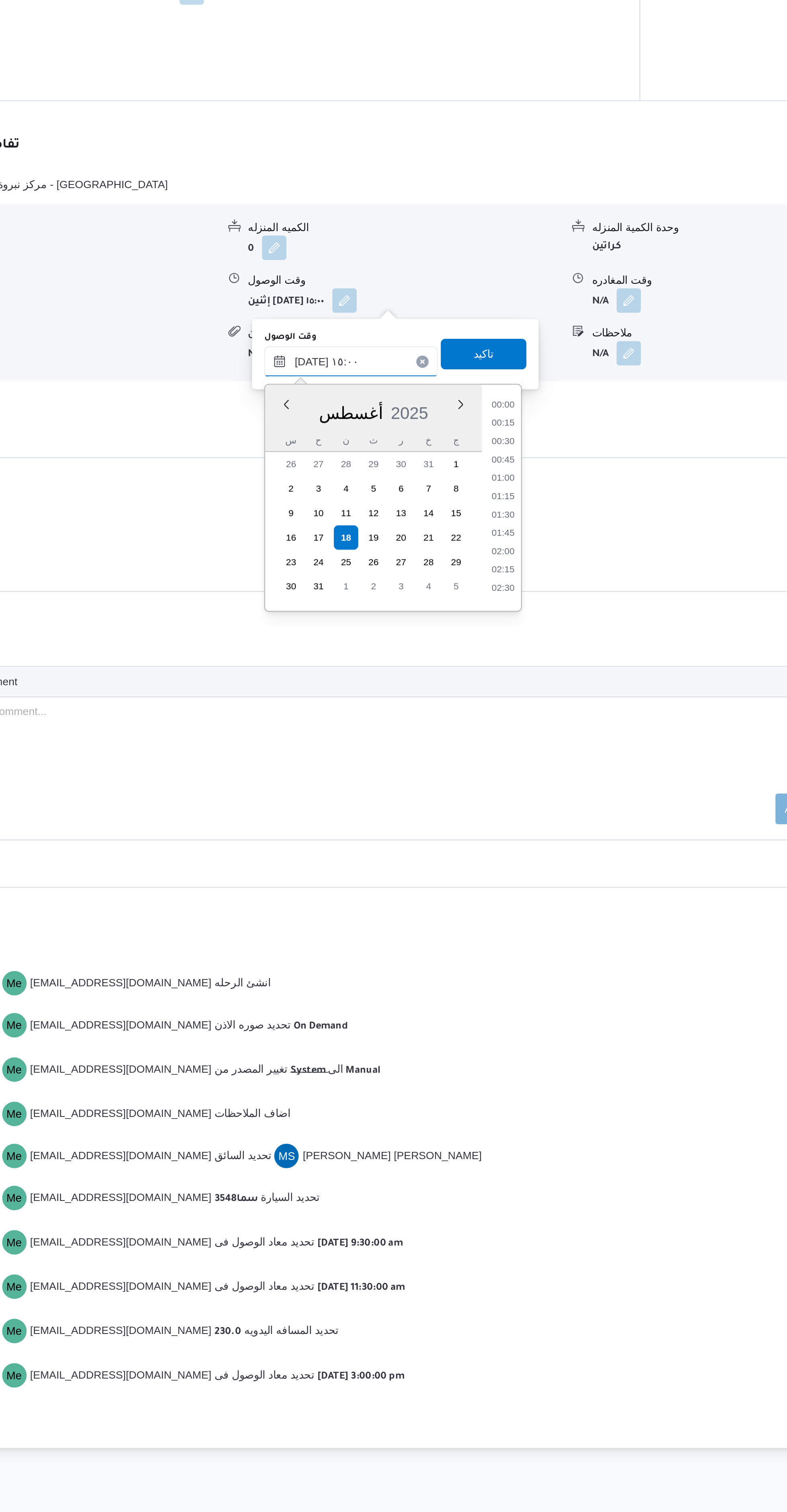
scroll to position [523, 0]
click at [508, 813] on li "13:30" at bounding box center [509, 814] width 18 height 8
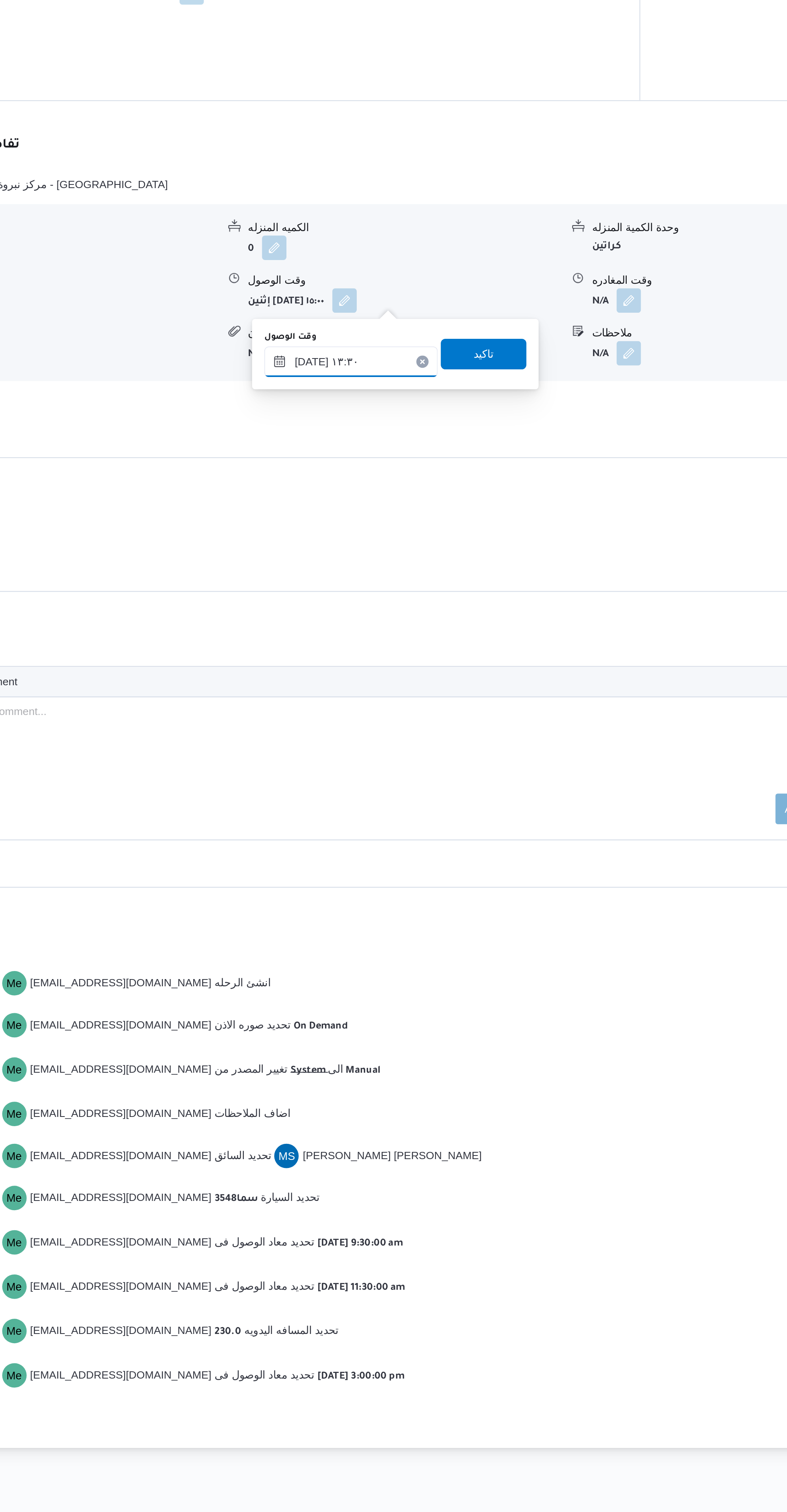
click at [429, 795] on input "١٨/٠٨/٢٠٢٥ ١٣:٣٠" at bounding box center [430, 794] width 91 height 16
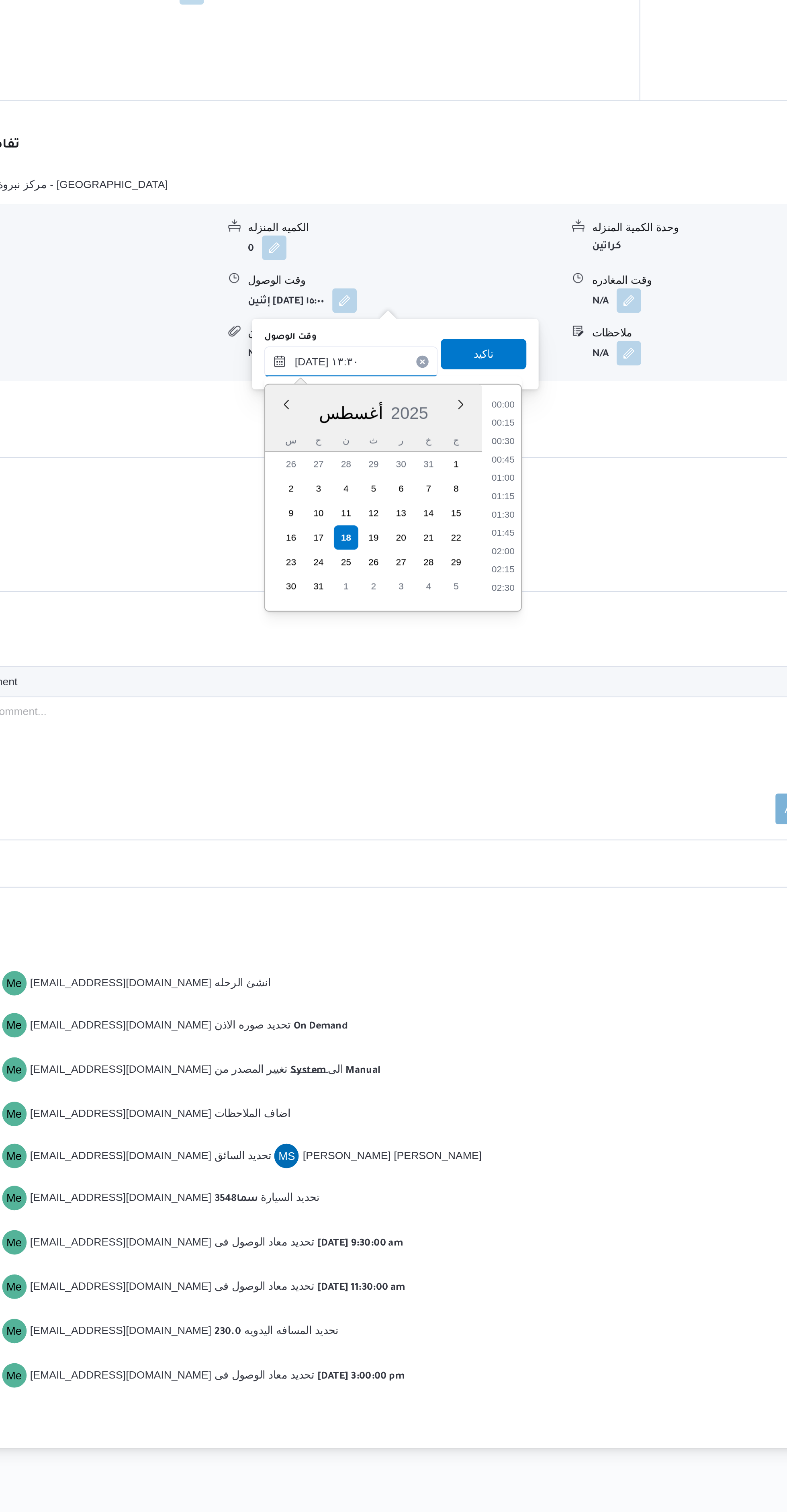
scroll to position [465, 0]
click at [508, 852] on li "13:00" at bounding box center [509, 852] width 18 height 8
type input "١٨/٠٨/٢٠٢٥ ١٣:٠٠"
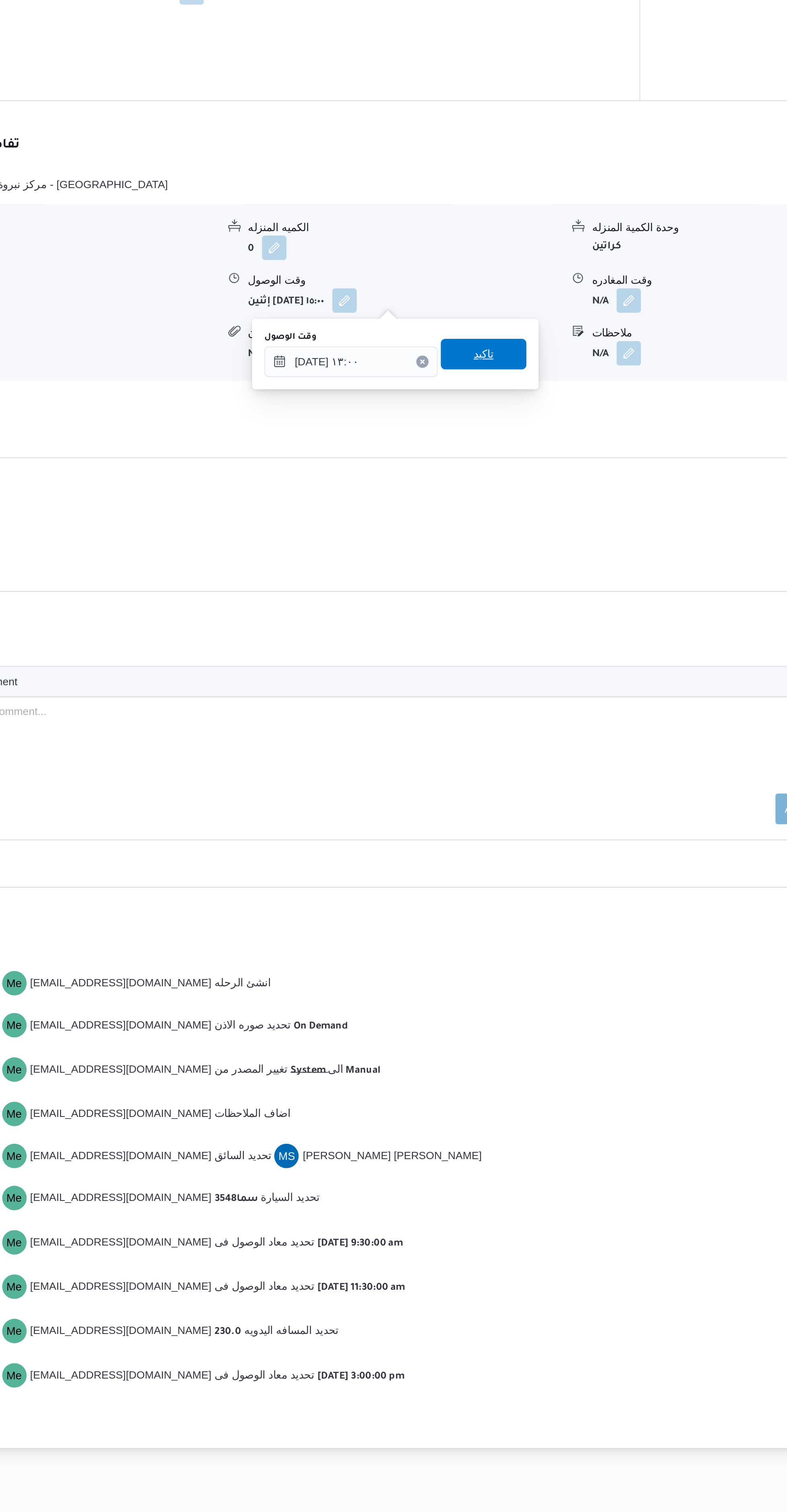
click at [503, 793] on span "تاكيد" at bounding box center [499, 789] width 45 height 16
click at [581, 765] on button "button" at bounding box center [576, 762] width 13 height 13
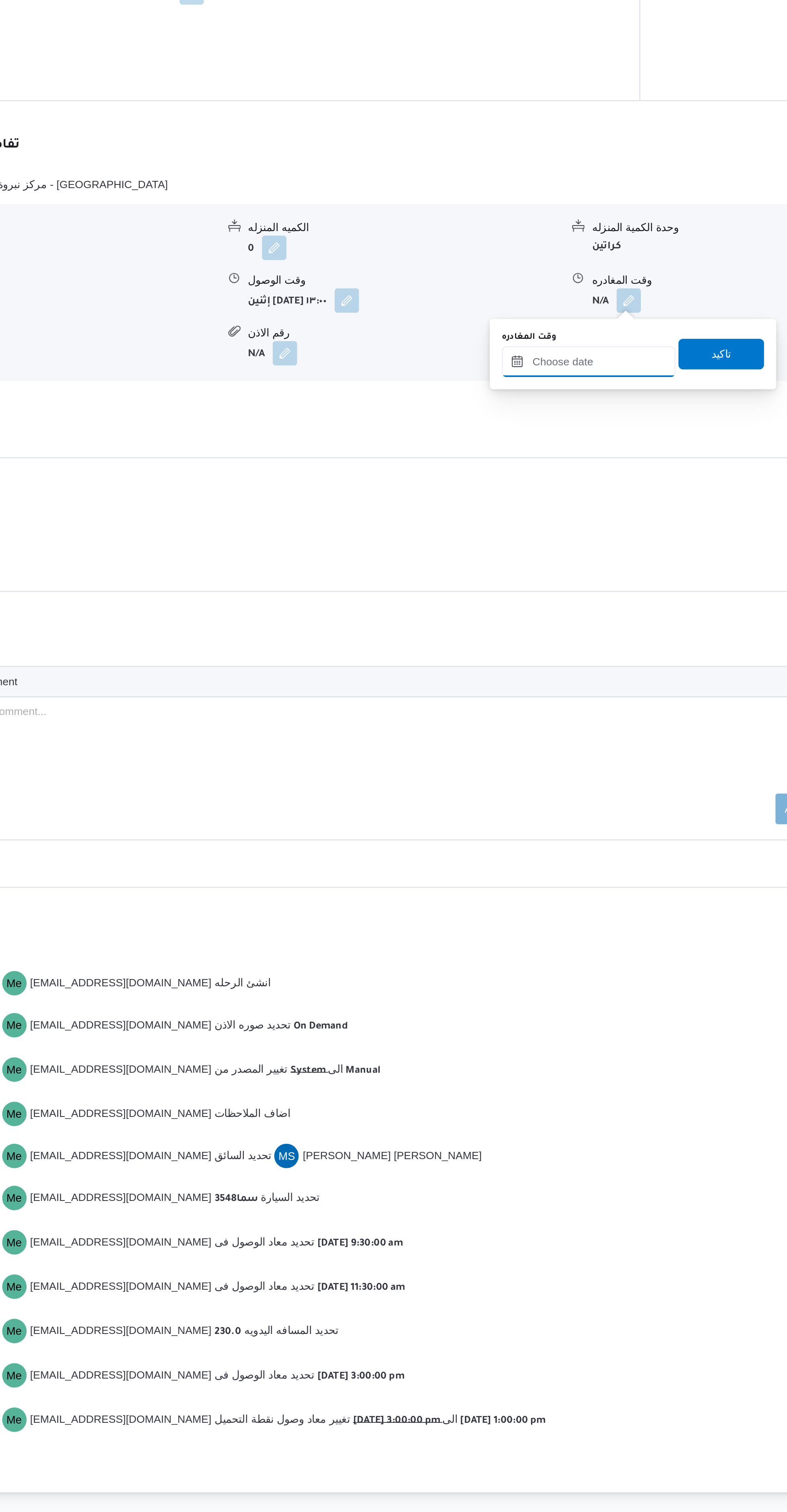
click at [540, 797] on input "وقت المغادره" at bounding box center [554, 794] width 91 height 16
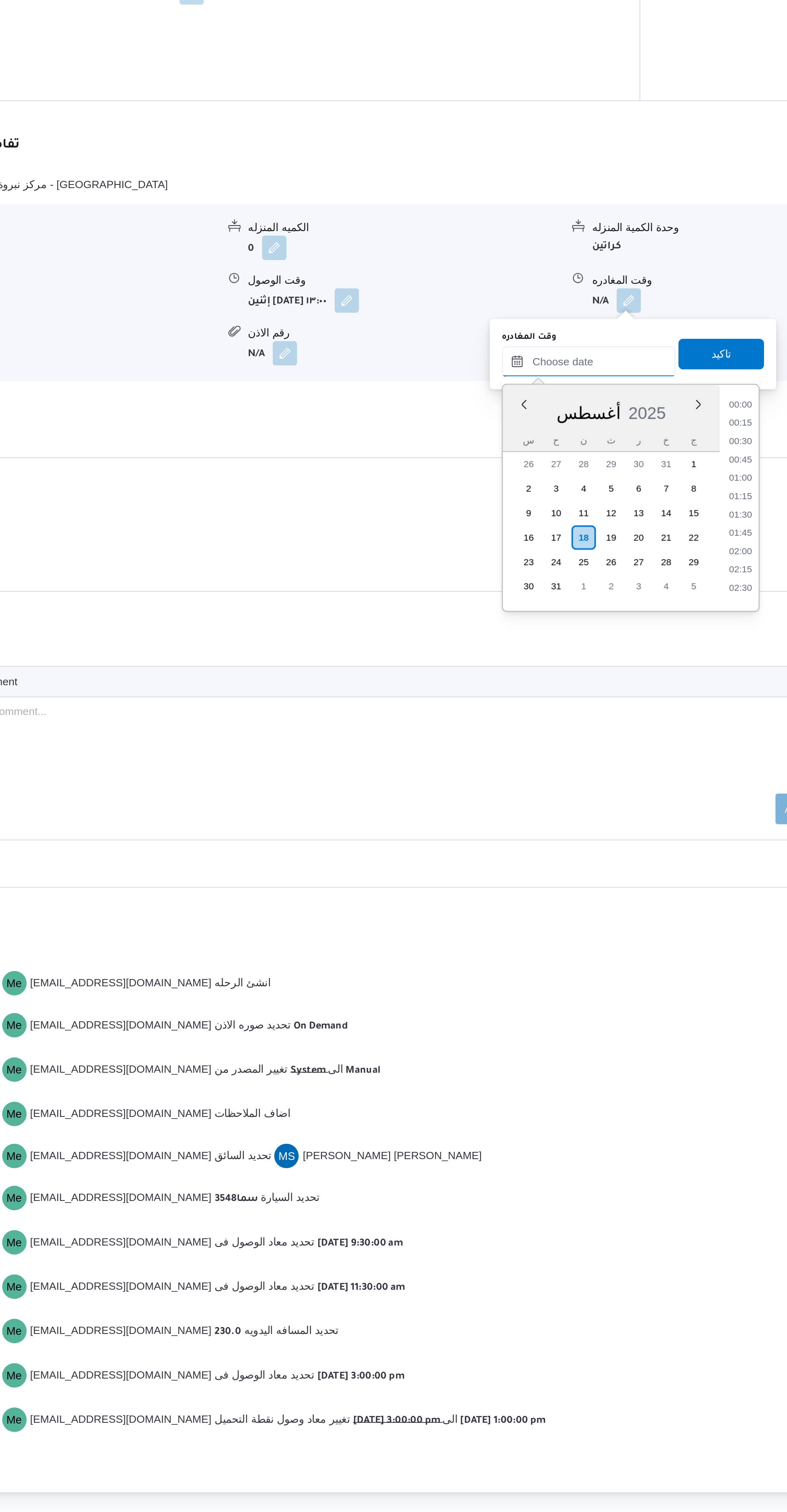
scroll to position [600, 0]
click at [632, 821] on li "15:45" at bounding box center [635, 824] width 18 height 8
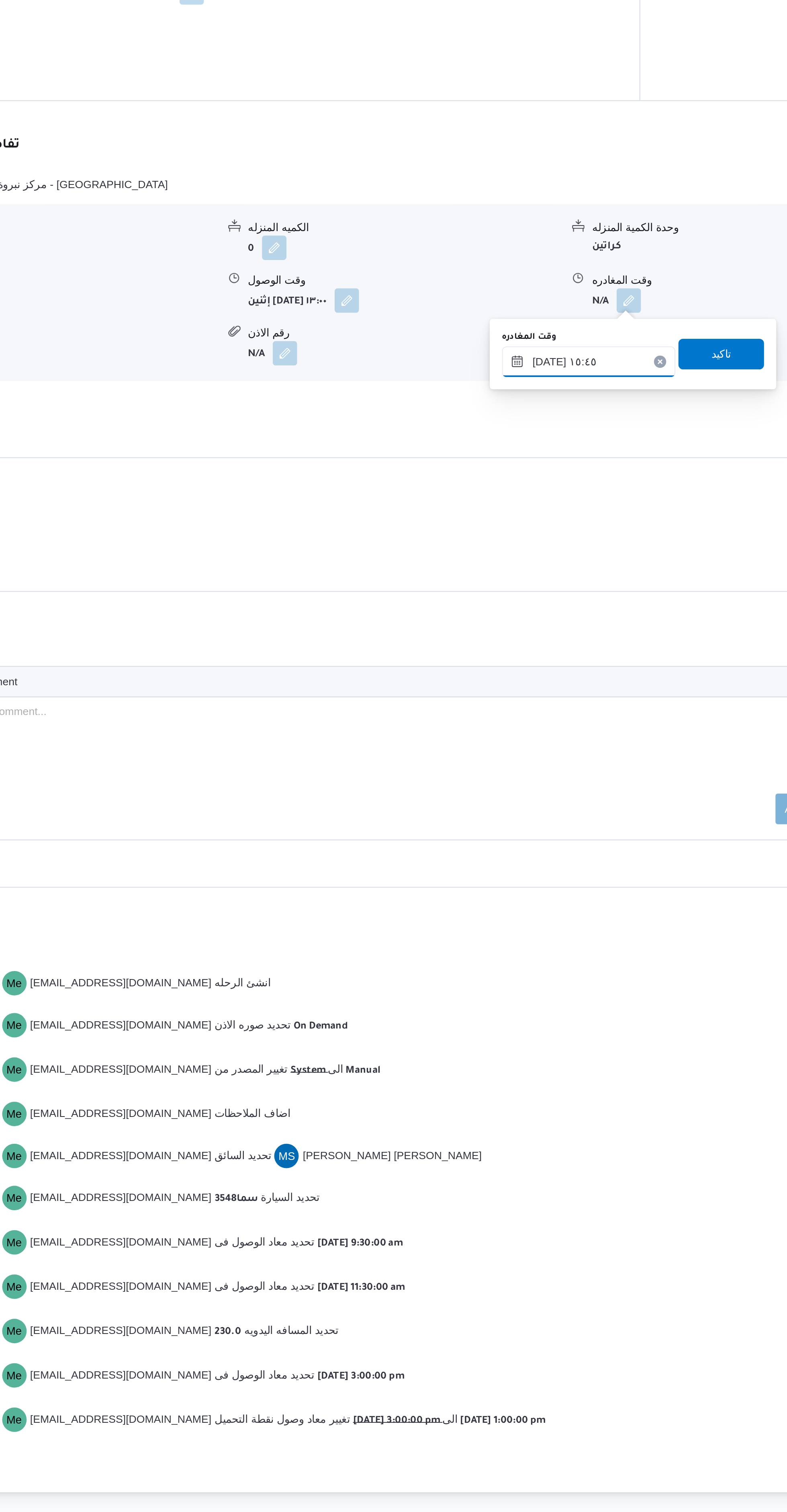
click at [548, 796] on input "١٨/٠٨/٢٠٢٥ ١٥:٤٥" at bounding box center [554, 794] width 91 height 16
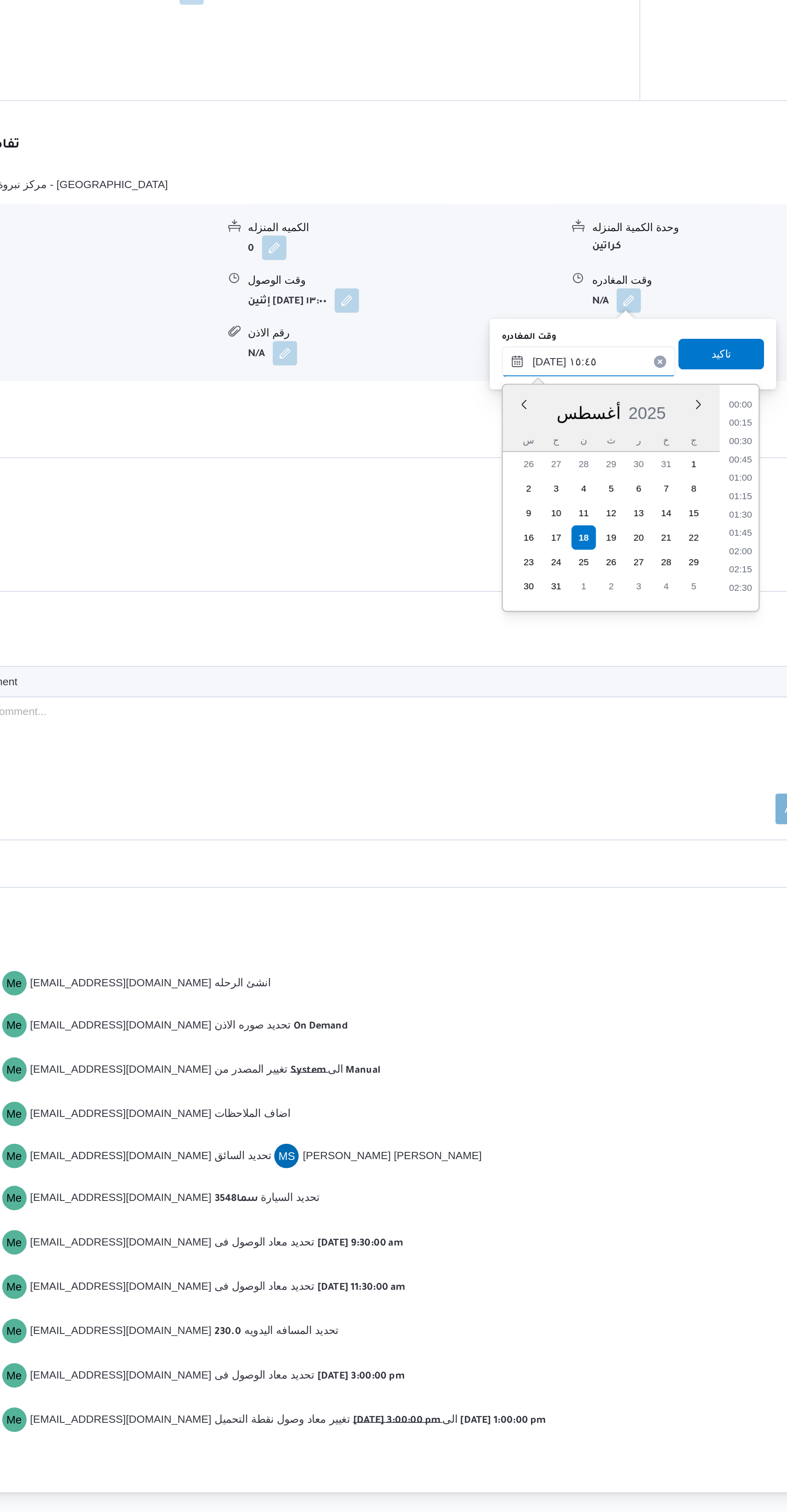
scroll to position [552, 0]
click at [634, 842] on li "15:00" at bounding box center [635, 843] width 18 height 8
type input "١٨/٠٨/٢٠٢٥ ١٥:٠٠"
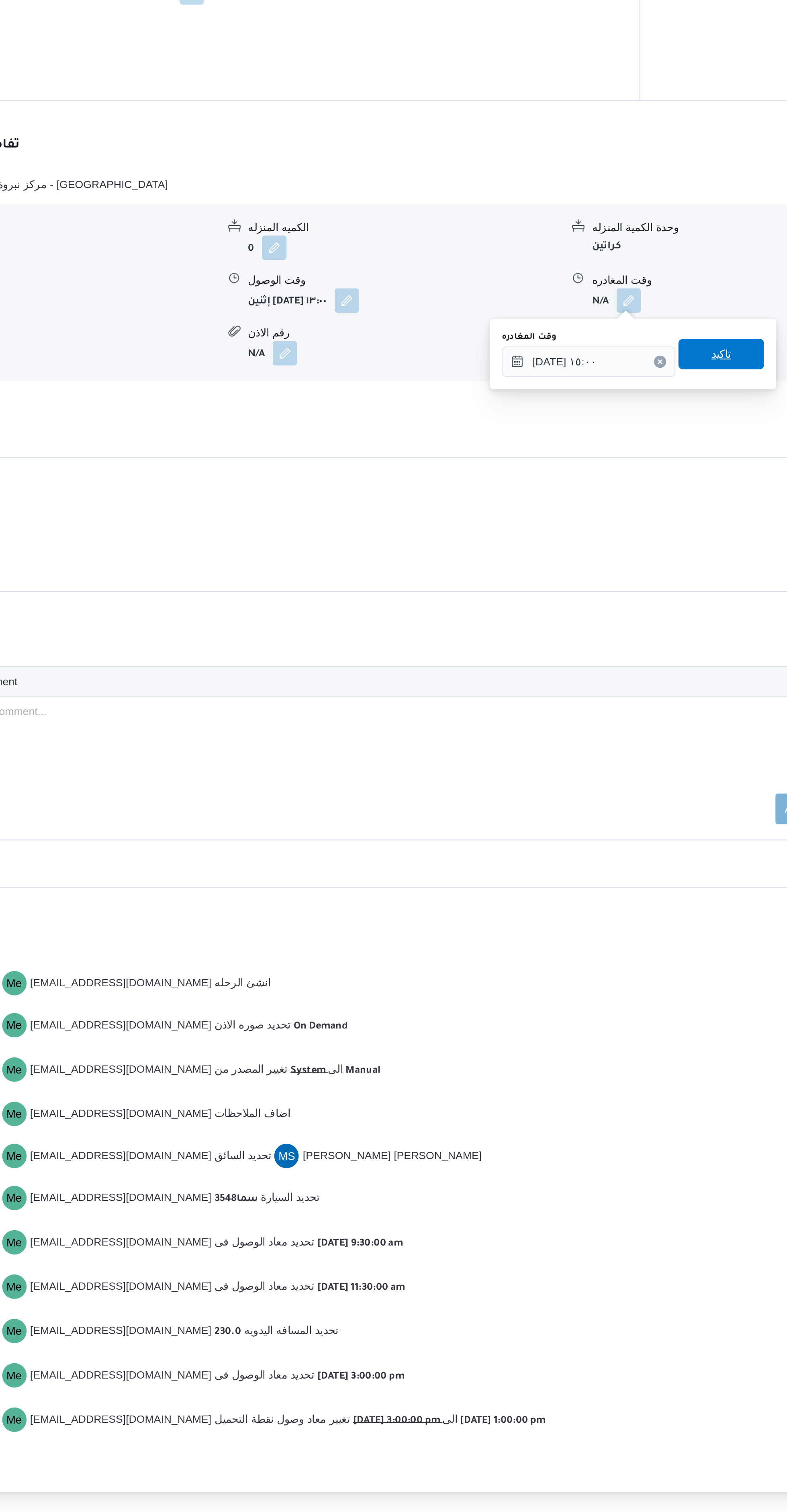
click at [619, 790] on span "تاكيد" at bounding box center [624, 790] width 10 height 9
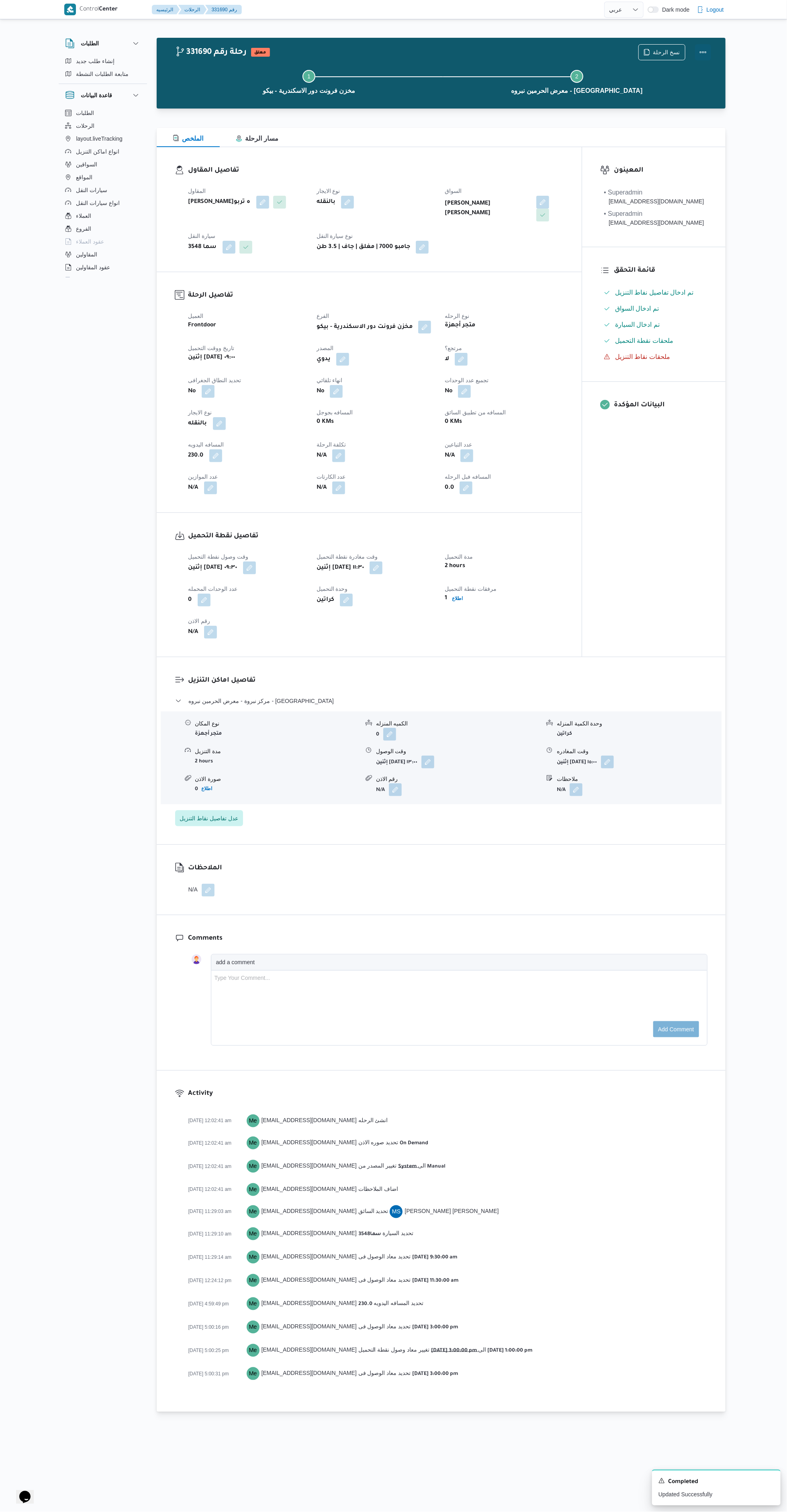
click at [703, 52] on button "Actions" at bounding box center [702, 52] width 16 height 16
click at [647, 62] on button "ملغيه" at bounding box center [639, 66] width 102 height 16
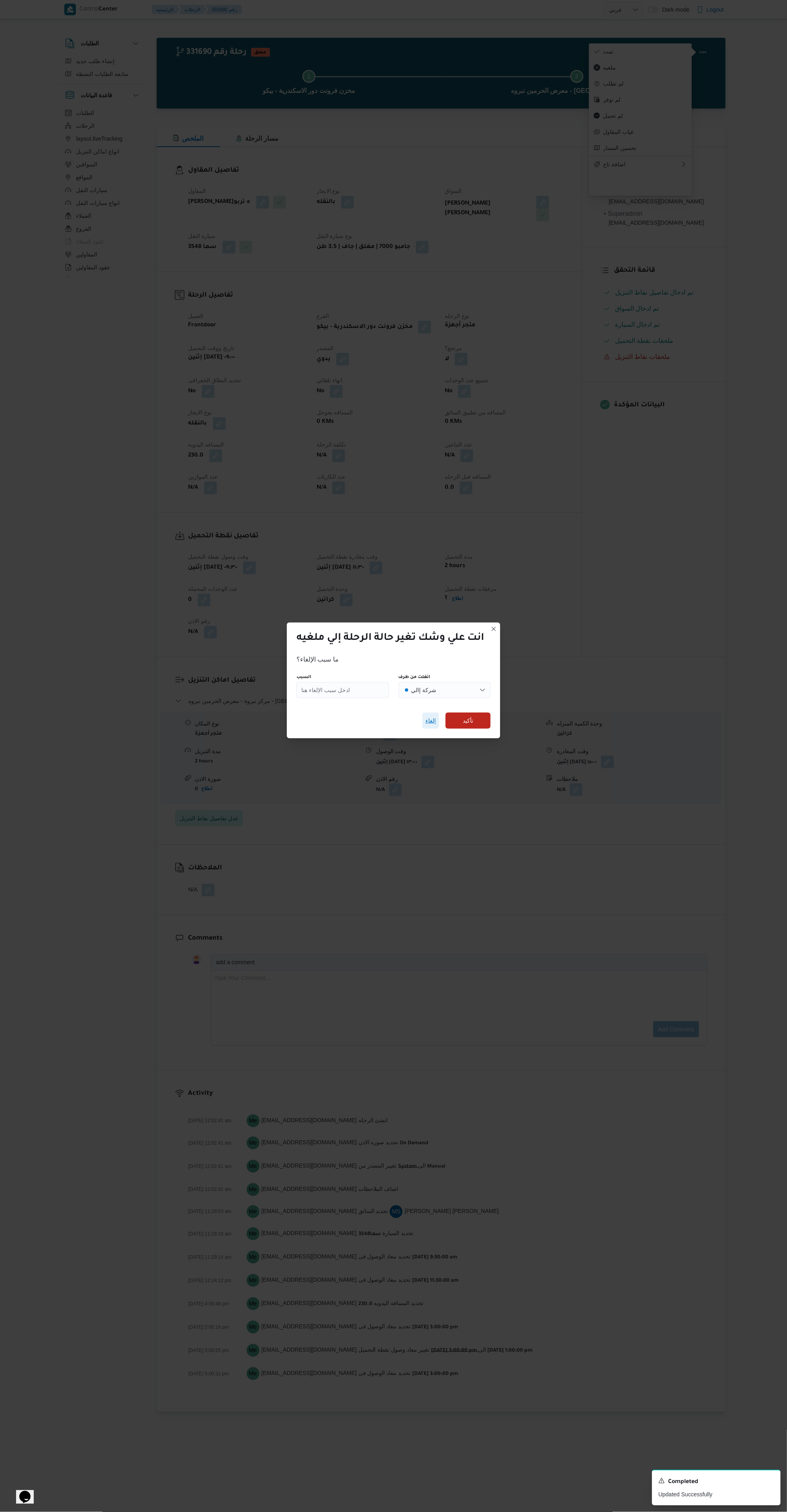
click at [432, 715] on span "إلغاء" at bounding box center [430, 720] width 10 height 9
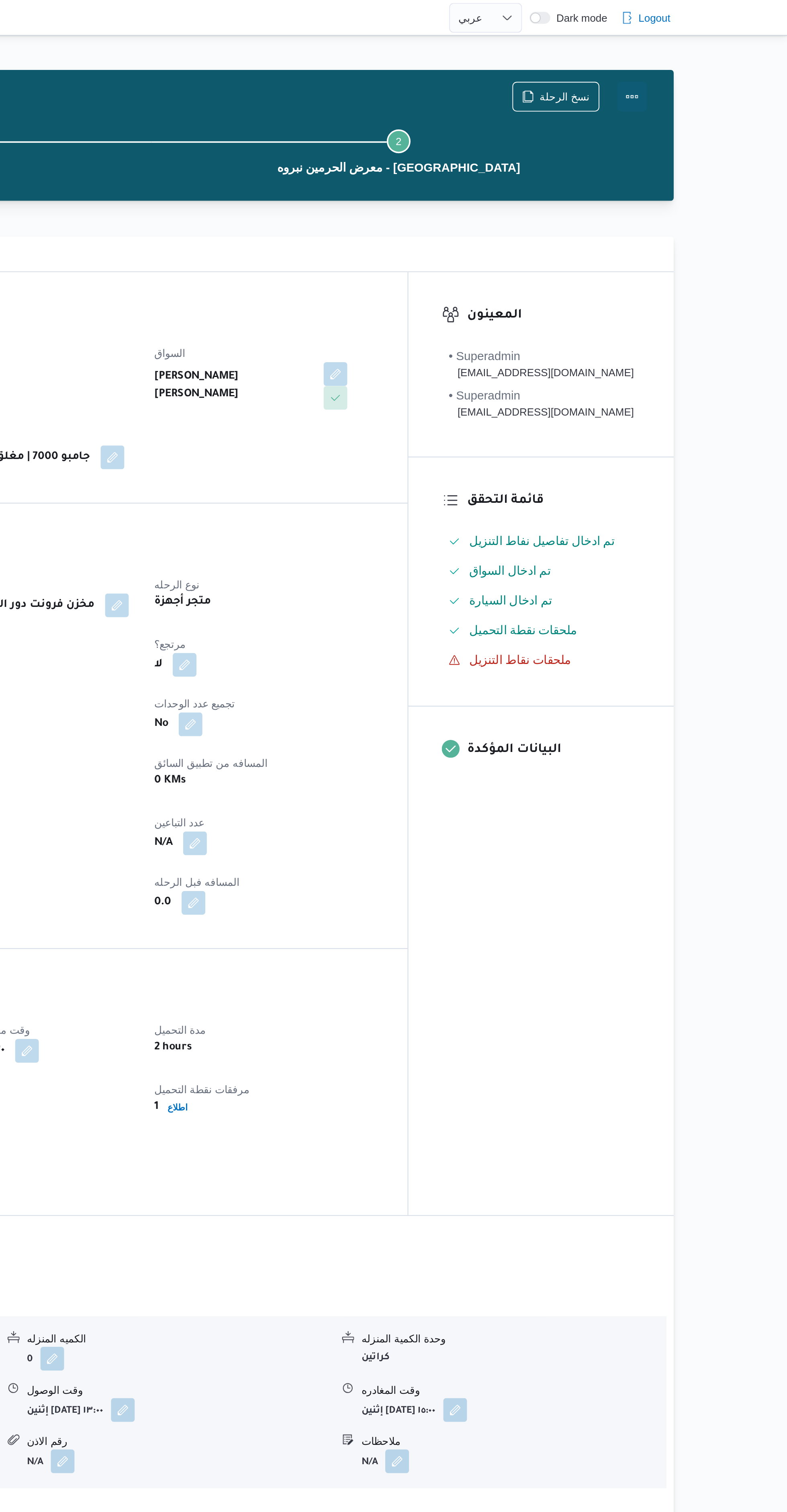
click at [706, 52] on button "Actions" at bounding box center [702, 52] width 16 height 16
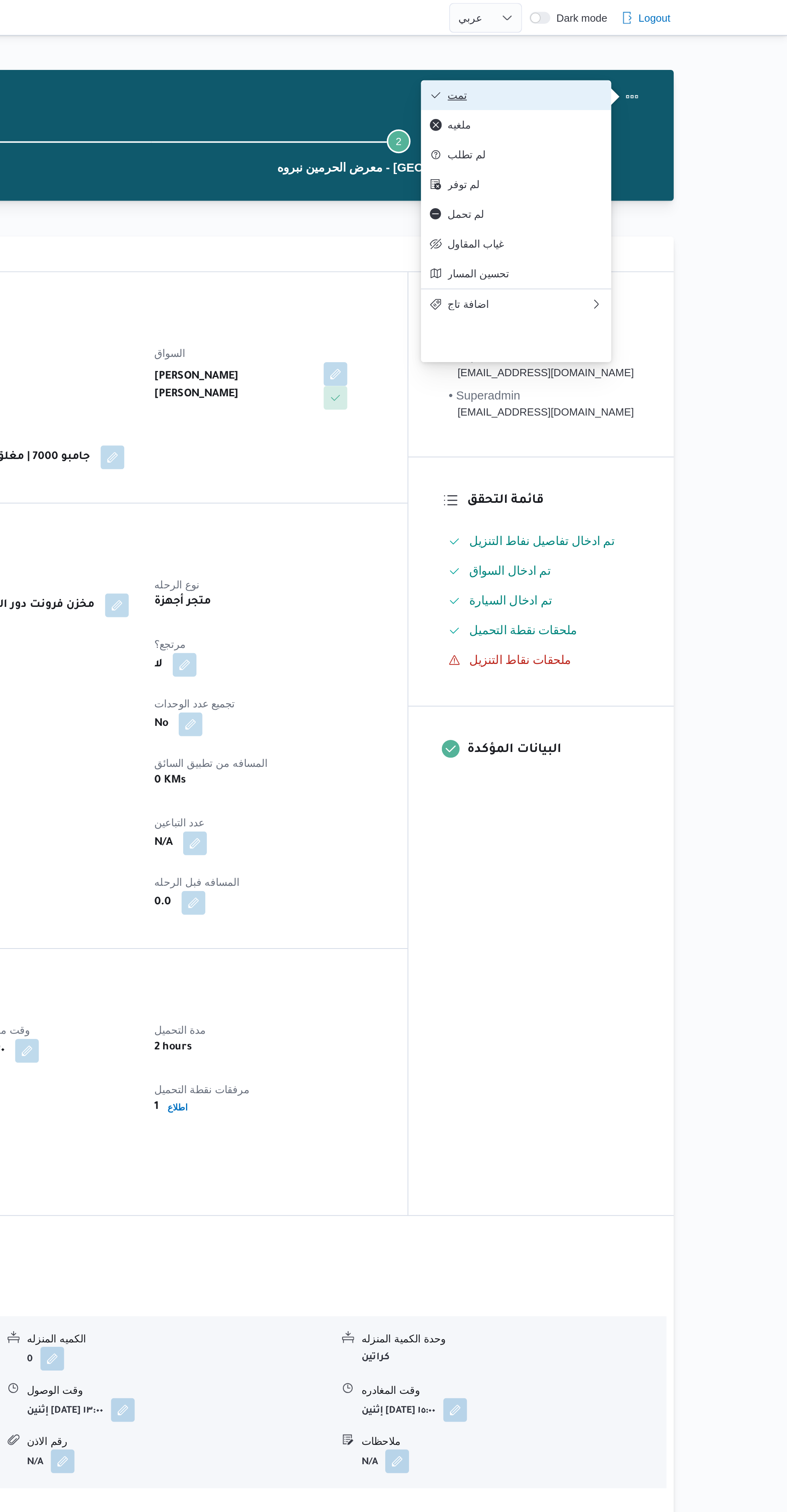
click at [663, 54] on span "تمت" at bounding box center [645, 51] width 84 height 6
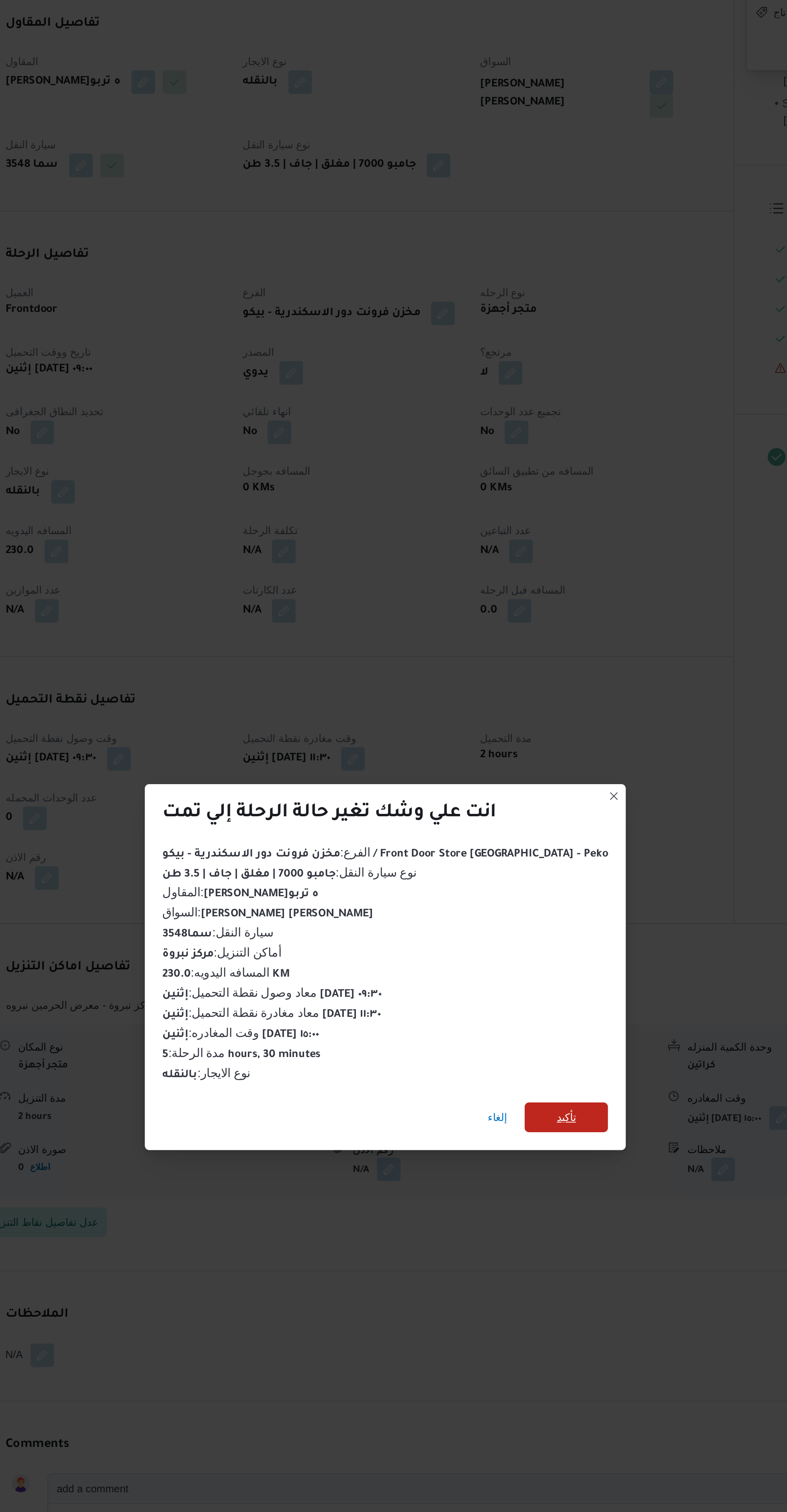
click at [492, 770] on span "تأكيد" at bounding box center [491, 761] width 45 height 16
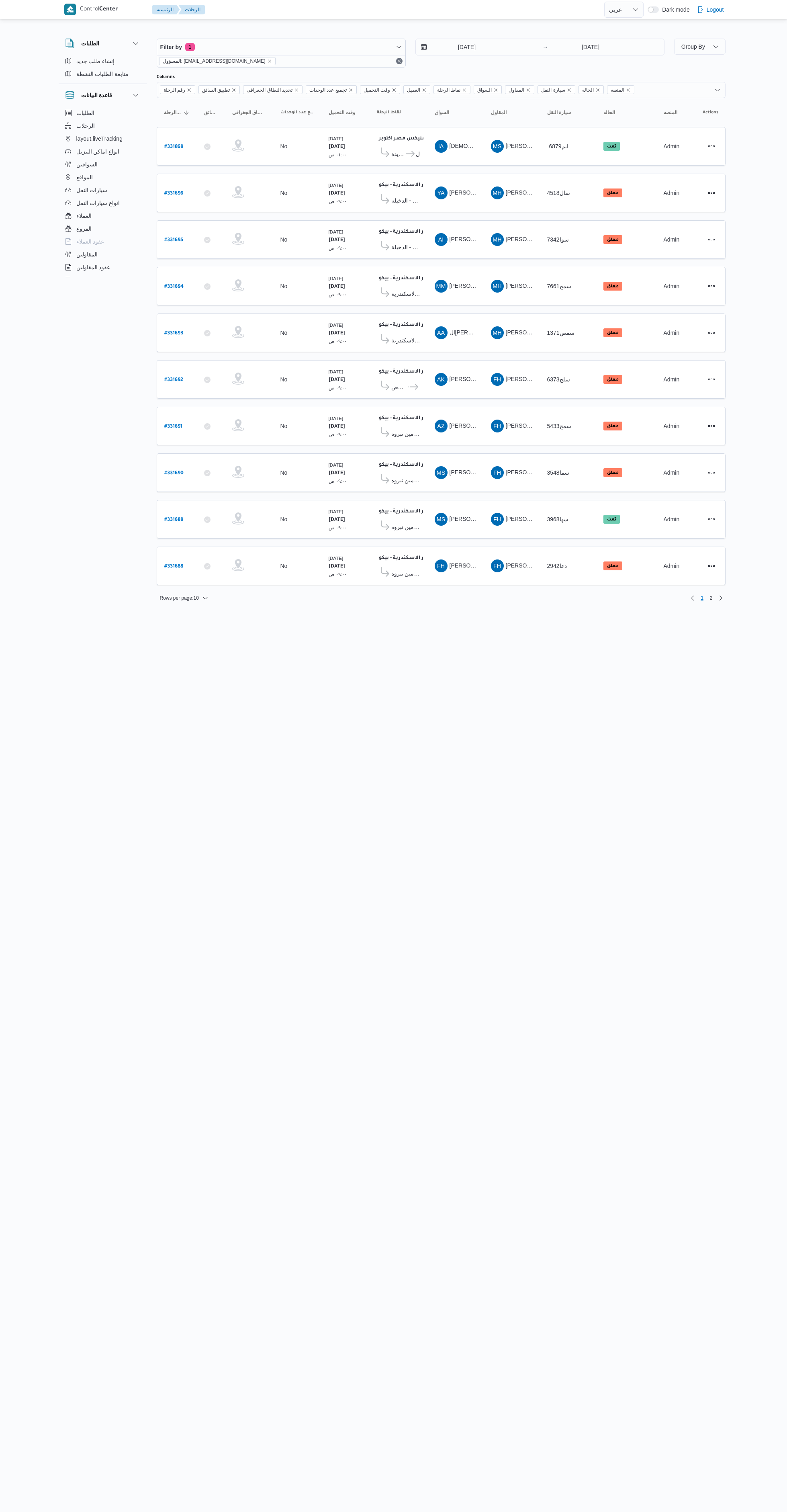
select select "ar"
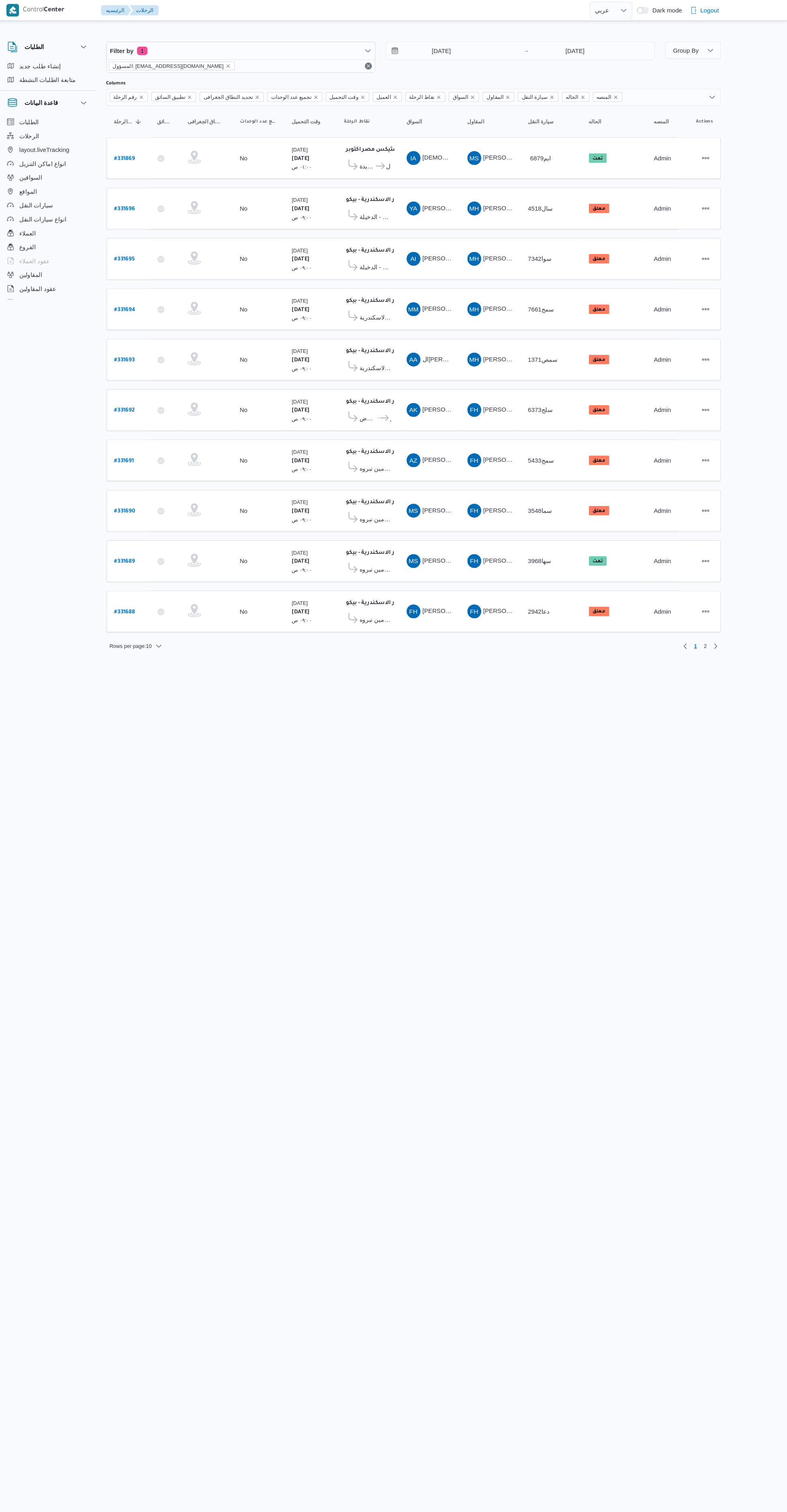
click at [173, 426] on b "# 331691" at bounding box center [173, 426] width 18 height 6
select select "ar"
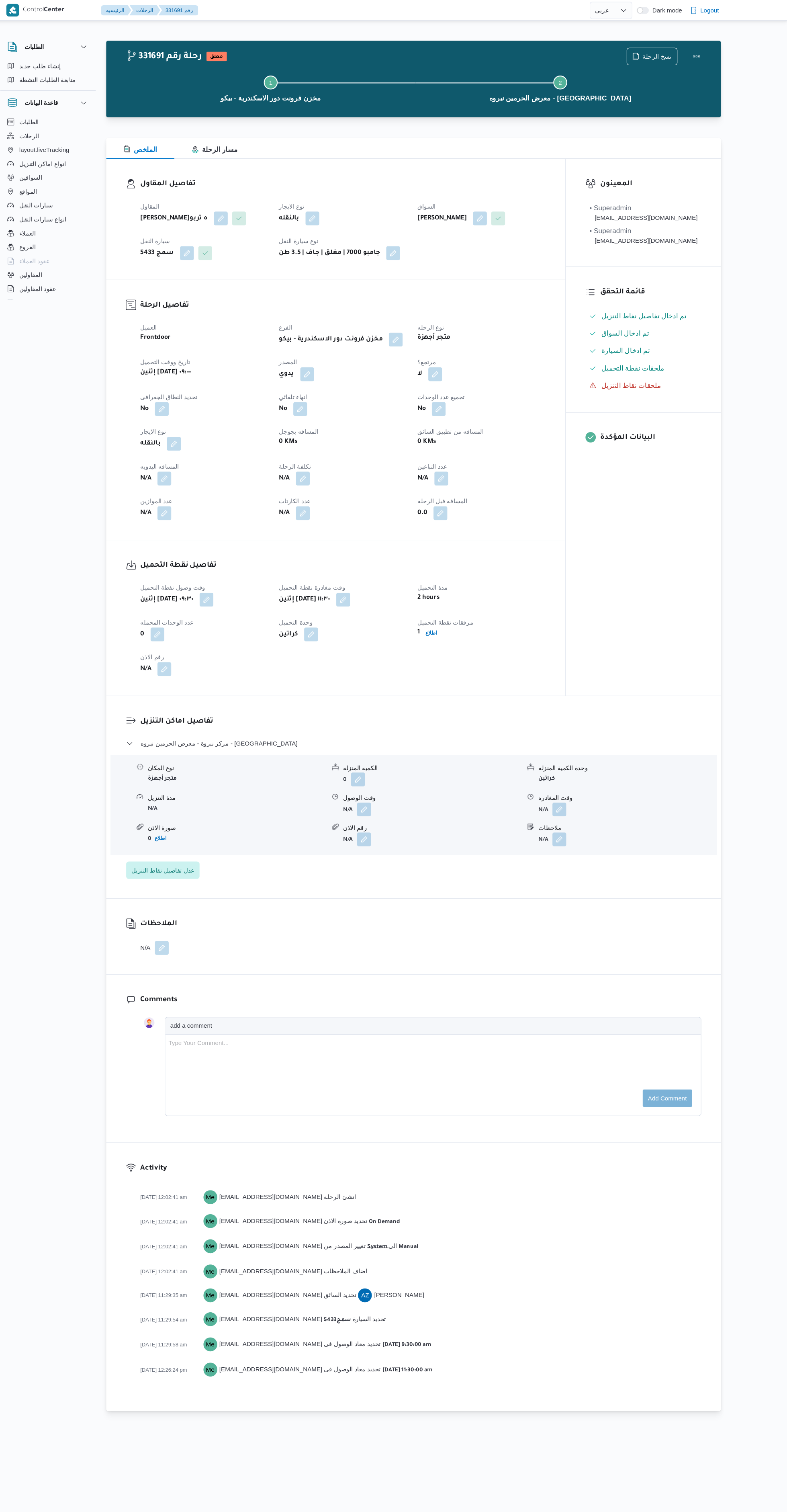
click at [211, 450] on button "button" at bounding box center [210, 443] width 13 height 13
click at [211, 487] on input "المسافه اليدويه" at bounding box center [189, 487] width 80 height 16
type input "230"
click at [248, 484] on span "تاكيد" at bounding box center [253, 484] width 10 height 9
click at [395, 755] on button "button" at bounding box center [395, 750] width 13 height 13
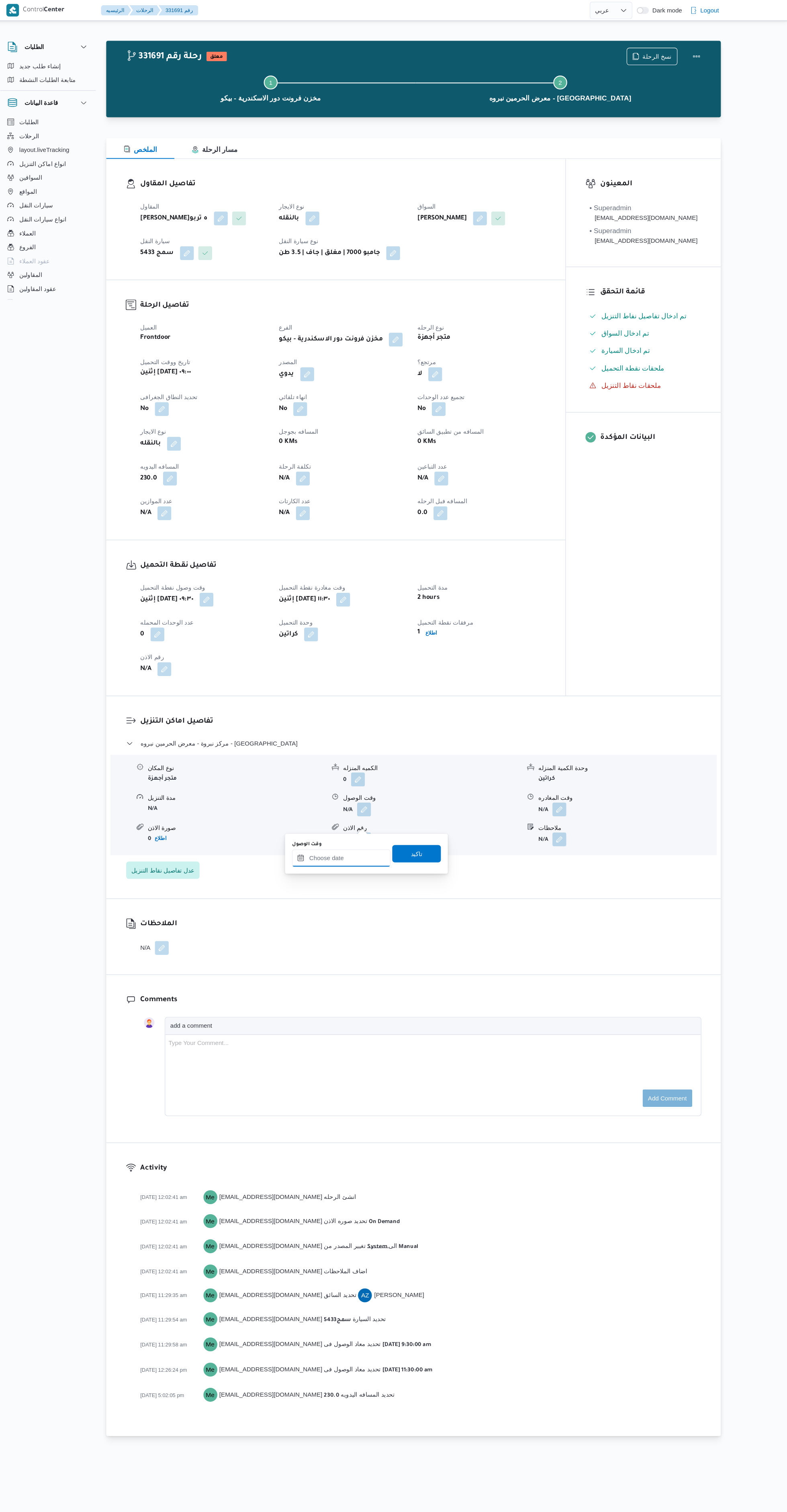
click at [379, 796] on input "وقت الوصول" at bounding box center [374, 794] width 91 height 16
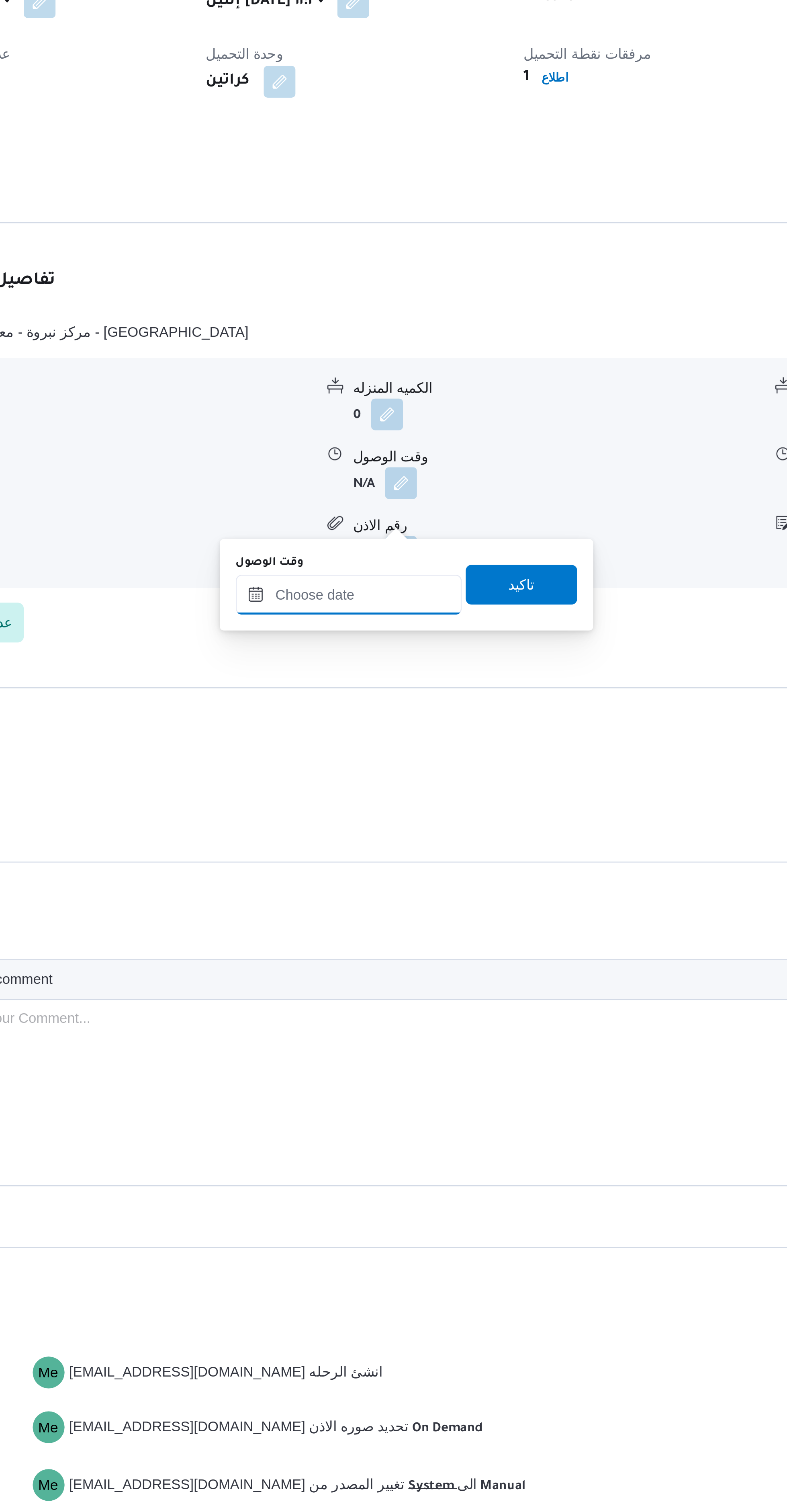
click at [377, 801] on div at bounding box center [374, 794] width 91 height 16
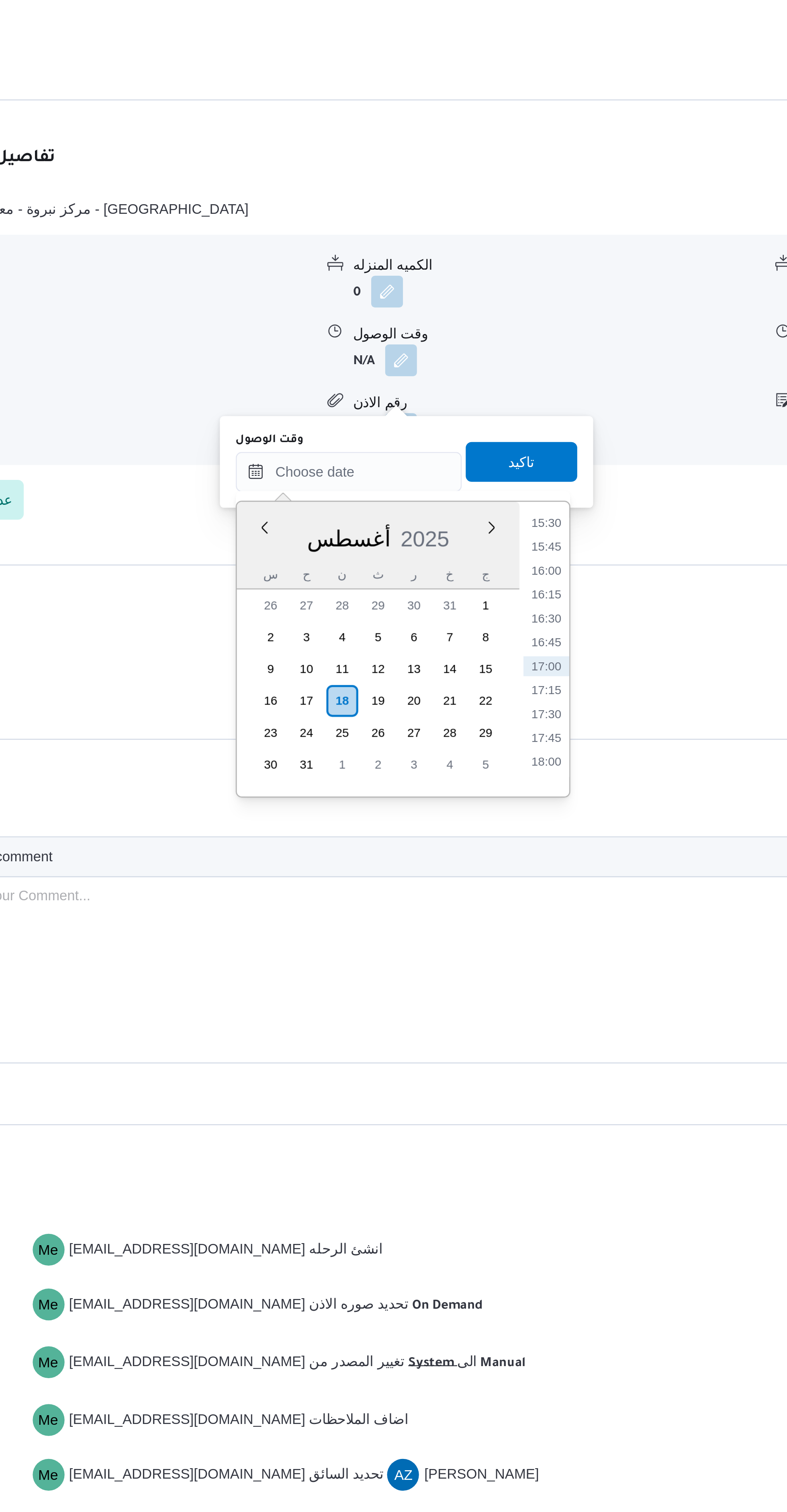
click at [457, 816] on li "15:30" at bounding box center [454, 814] width 18 height 8
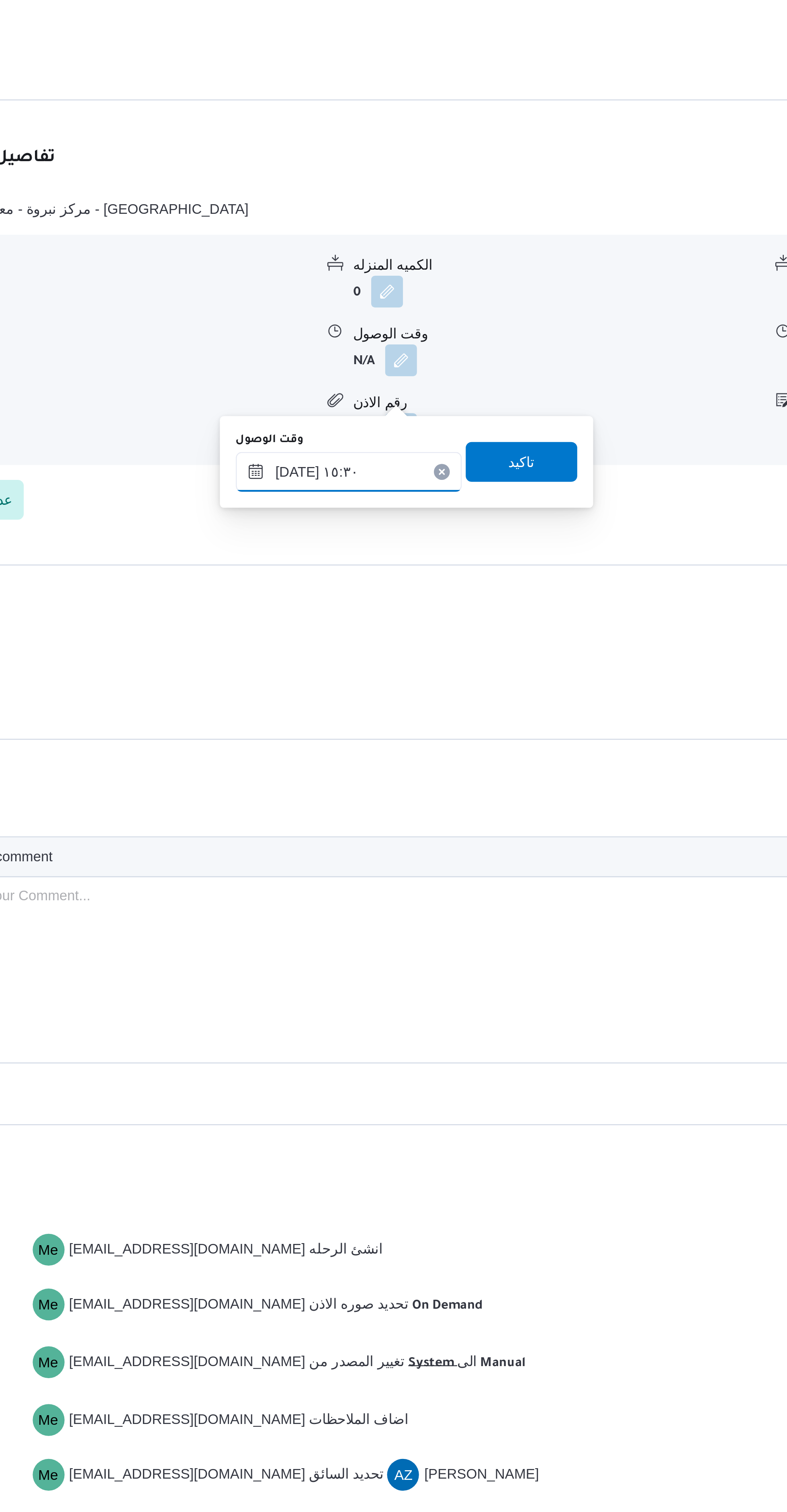
click at [370, 790] on input "١٨/٠٨/٢٠٢٥ ١٥:٣٠" at bounding box center [374, 794] width 91 height 16
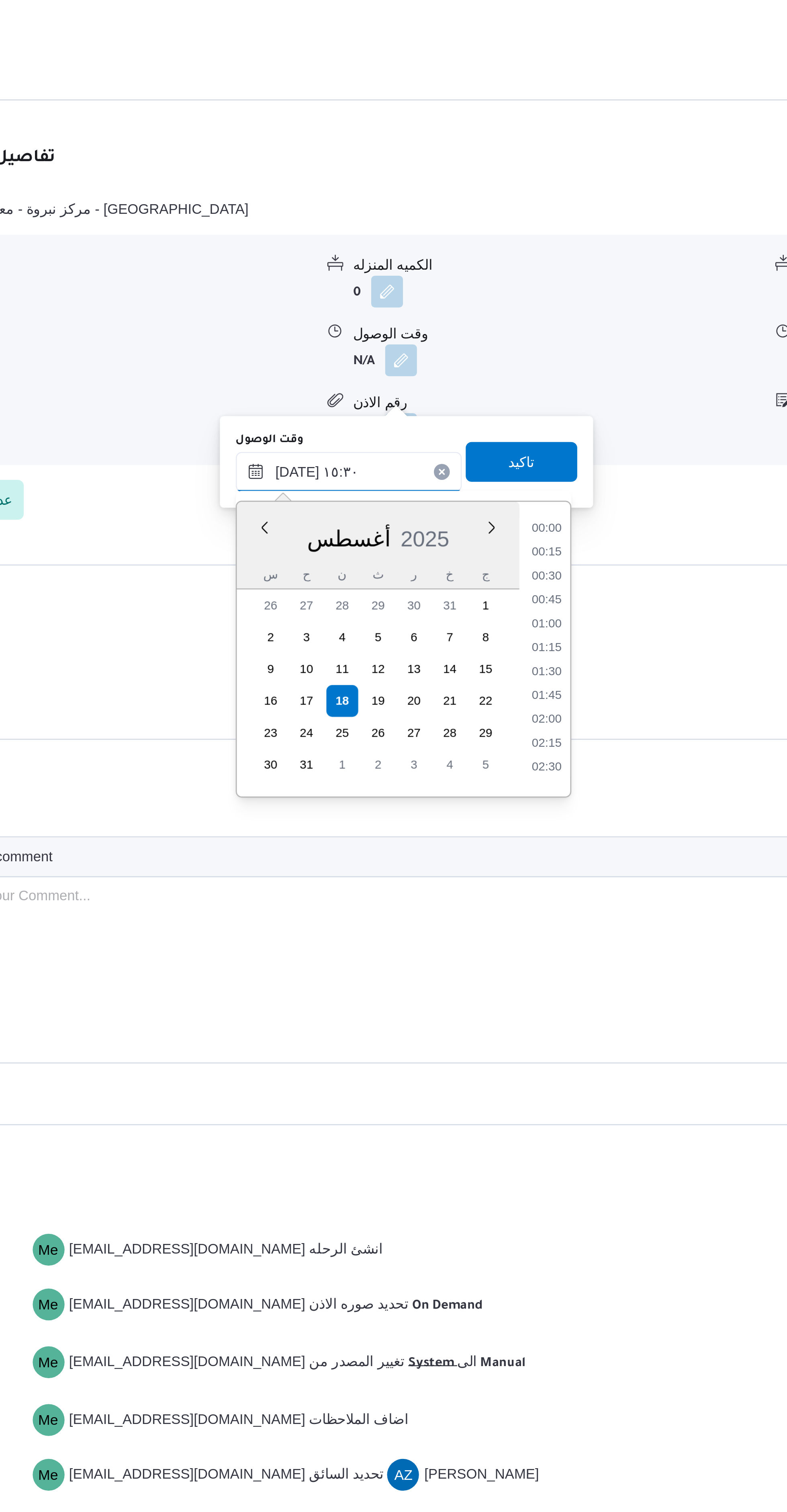
scroll to position [543, 0]
click at [457, 813] on li "14:00" at bounding box center [454, 814] width 18 height 8
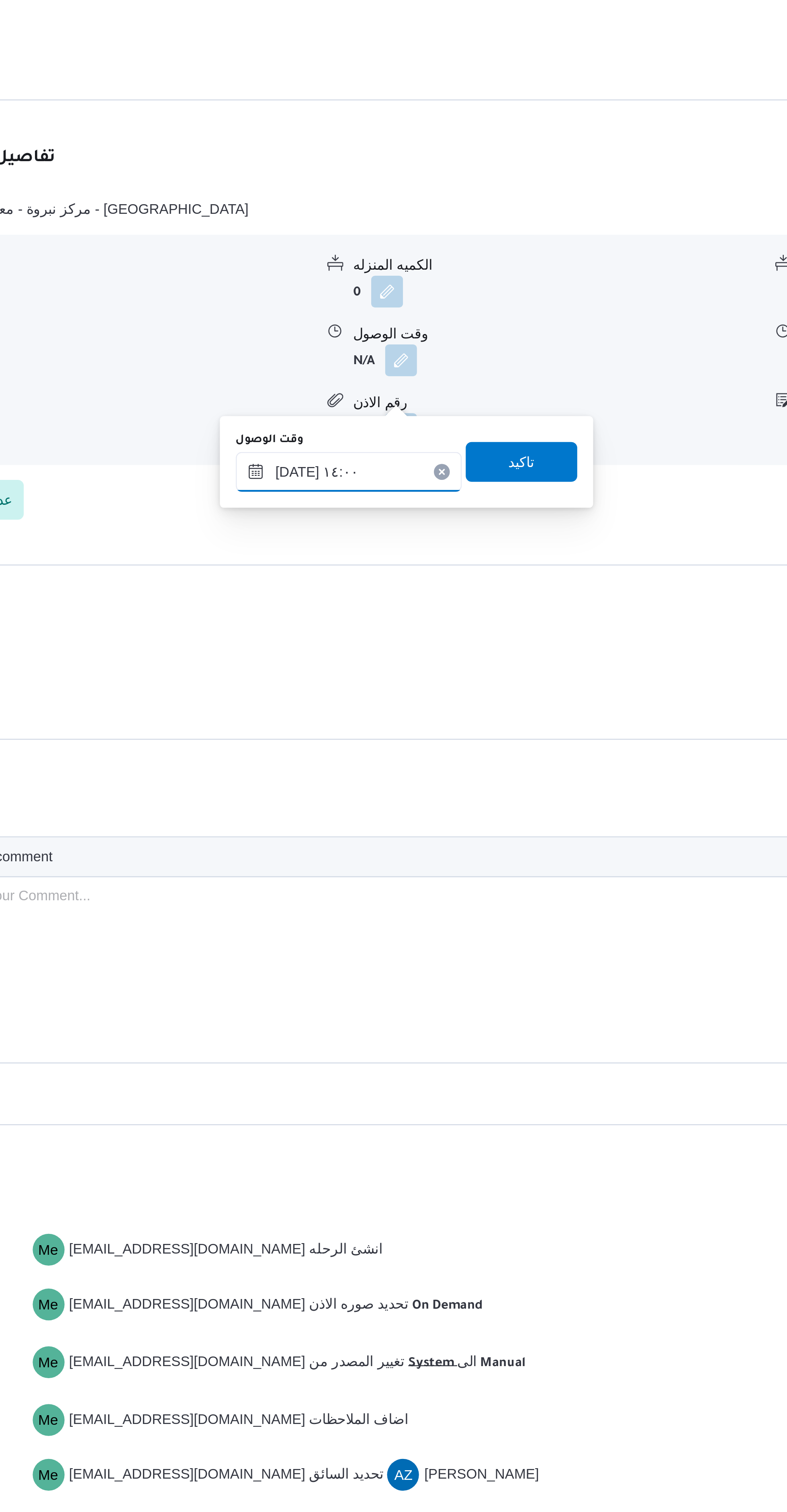
click at [377, 792] on input "١٨/٠٨/٢٠٢٥ ١٤:٠٠" at bounding box center [374, 794] width 91 height 16
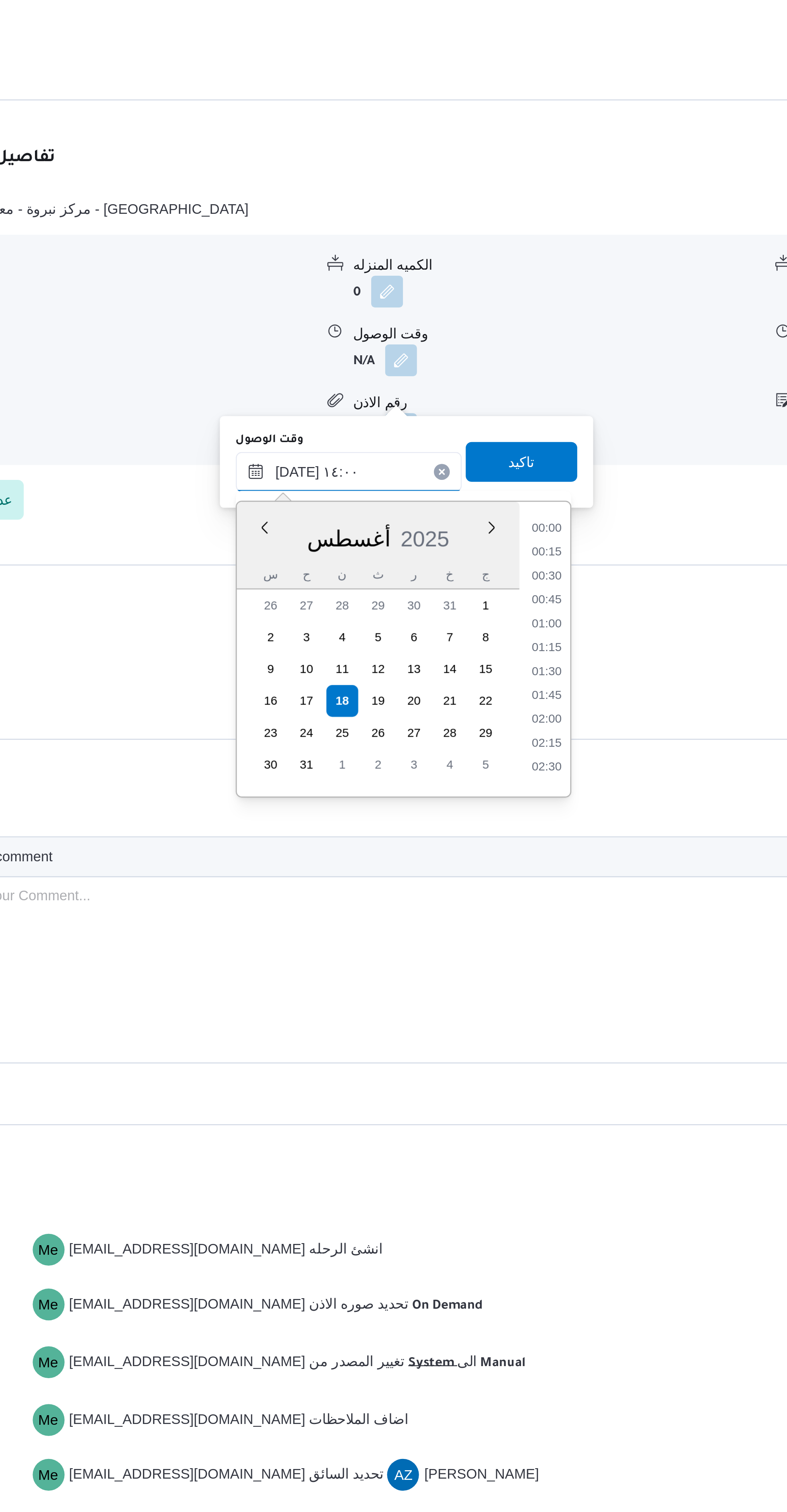
scroll to position [485, 0]
click at [459, 831] on li "13:00" at bounding box center [454, 834] width 18 height 8
type input "١٨/٠٨/٢٠٢٥ ١٣:٠٠"
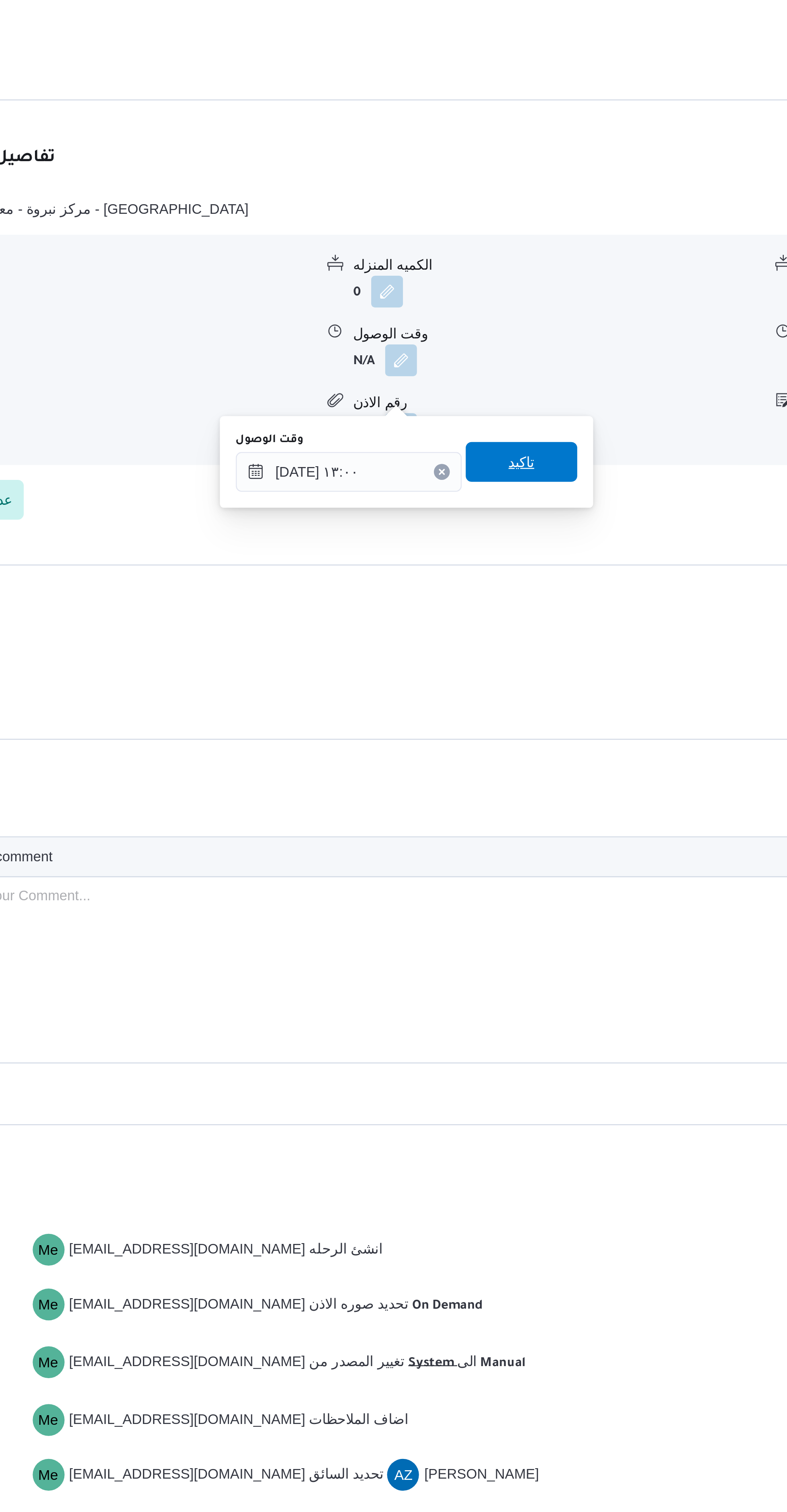
click at [456, 788] on span "تاكيد" at bounding box center [444, 789] width 45 height 16
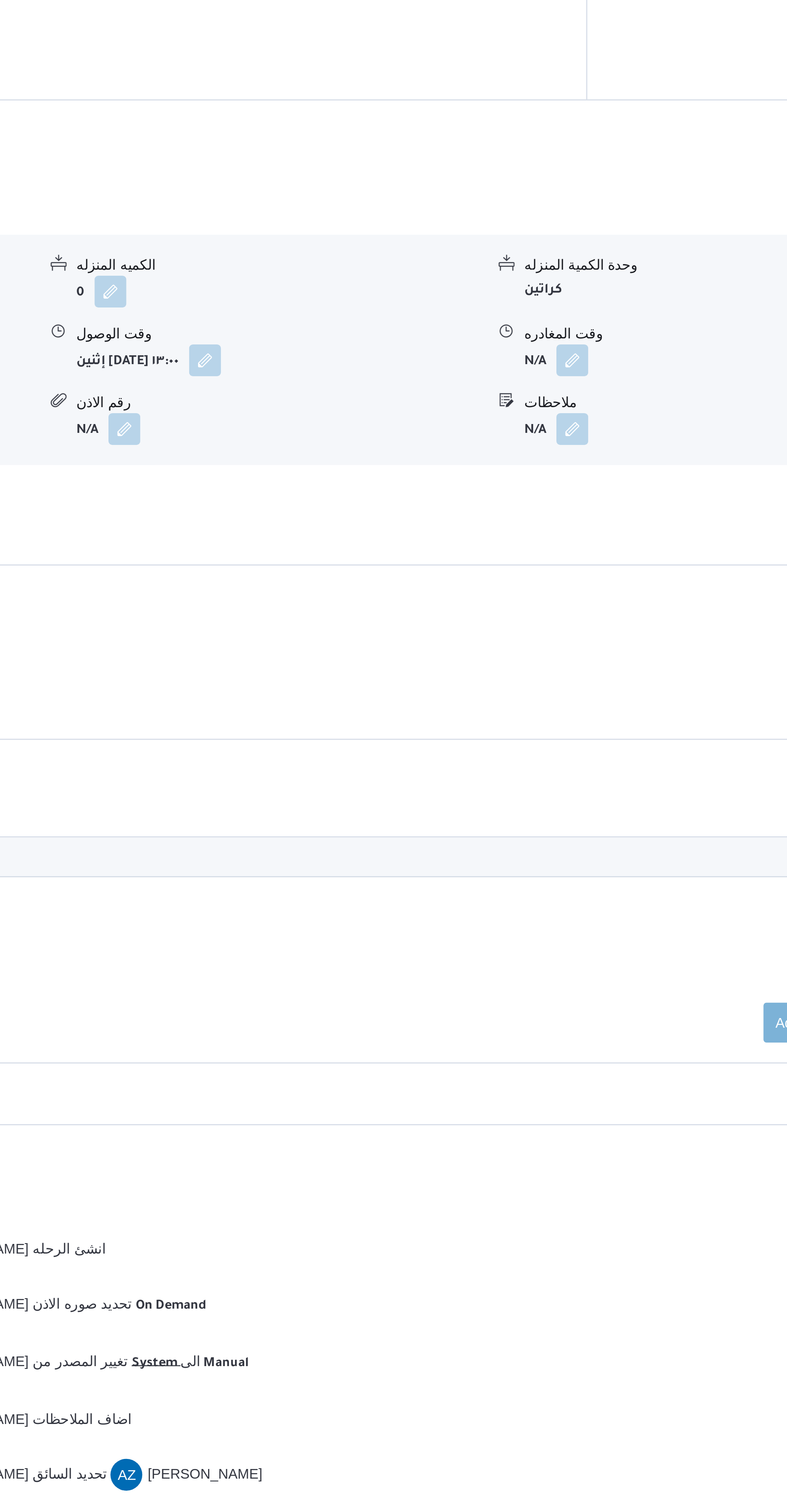
click at [578, 755] on button "button" at bounding box center [576, 750] width 13 height 13
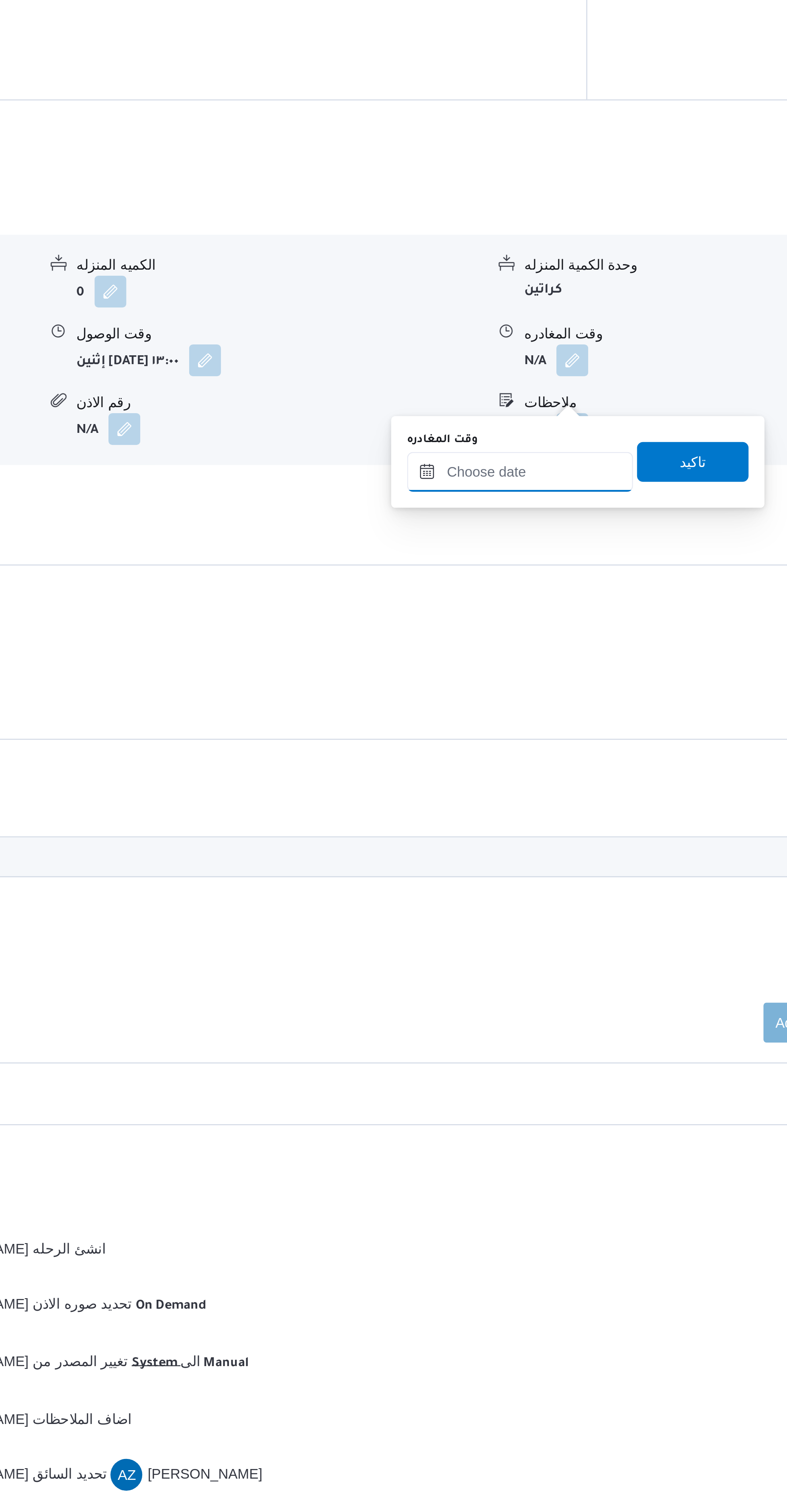
click at [552, 791] on input "وقت المغادره" at bounding box center [554, 794] width 91 height 16
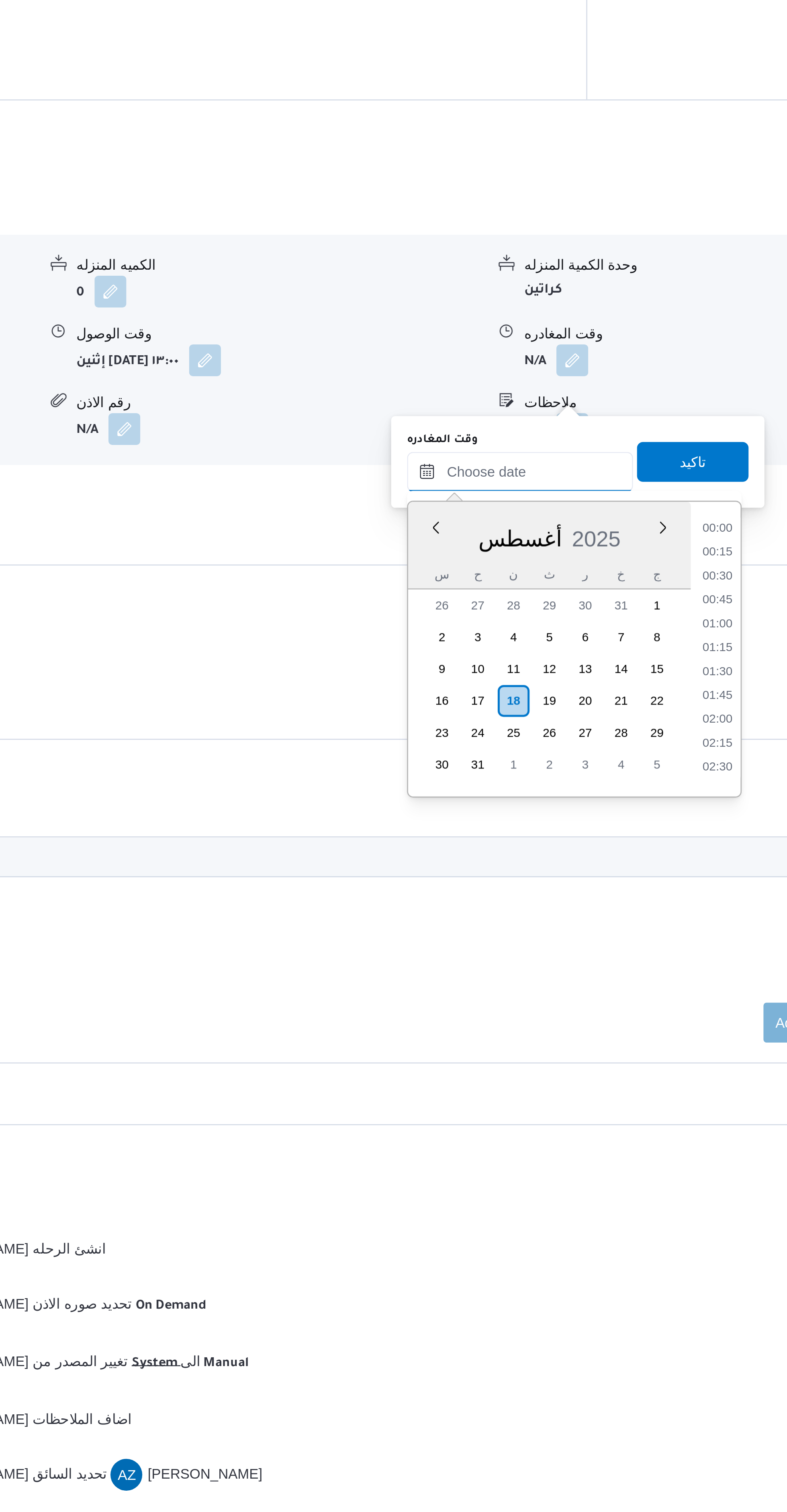
scroll to position [600, 0]
click at [637, 835] on li "16:00" at bounding box center [635, 834] width 18 height 8
type input "١٨/٠٨/٢٠٢٥ ١٦:٠٠"
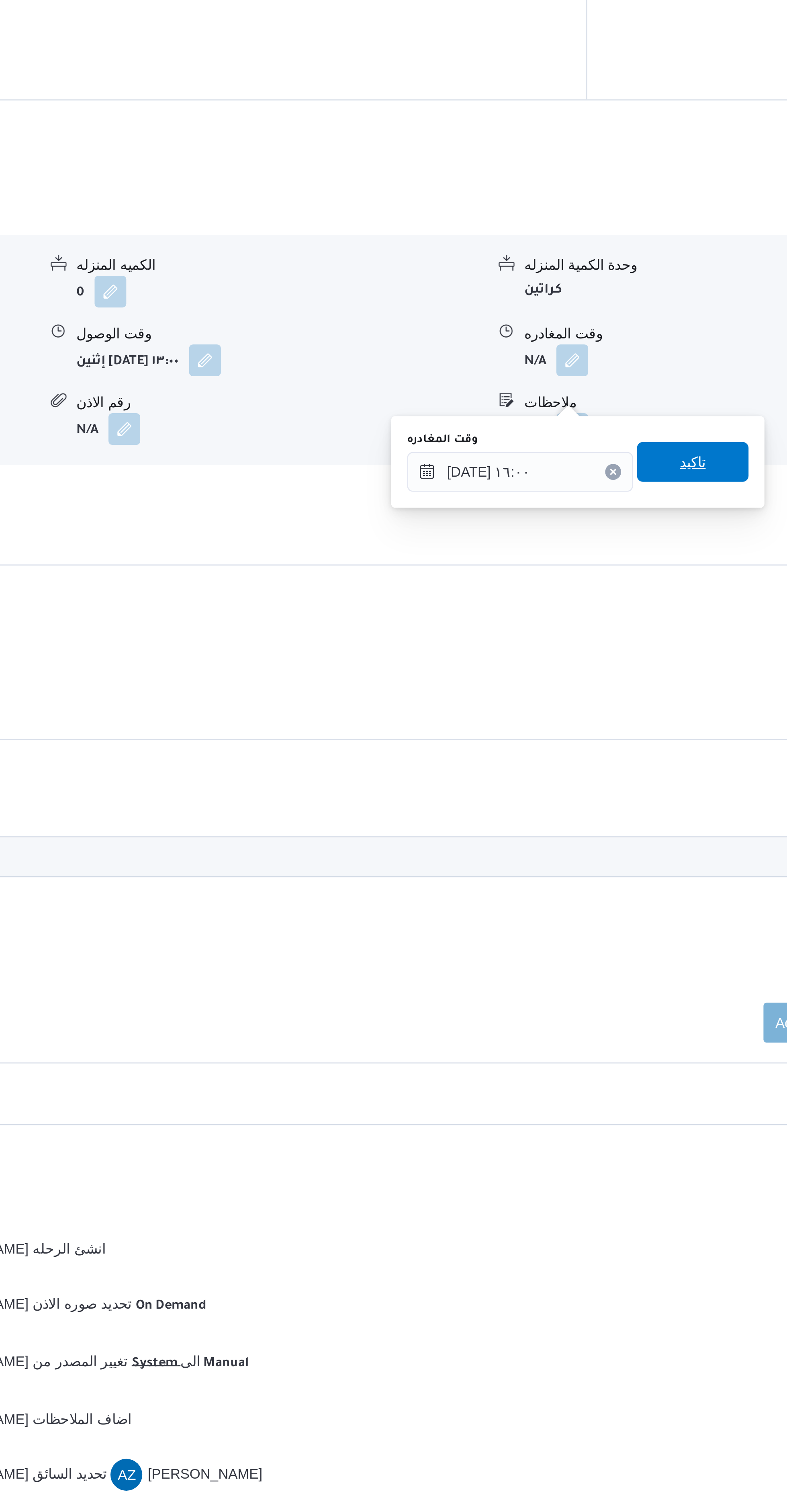
click at [625, 787] on span "تاكيد" at bounding box center [625, 789] width 45 height 16
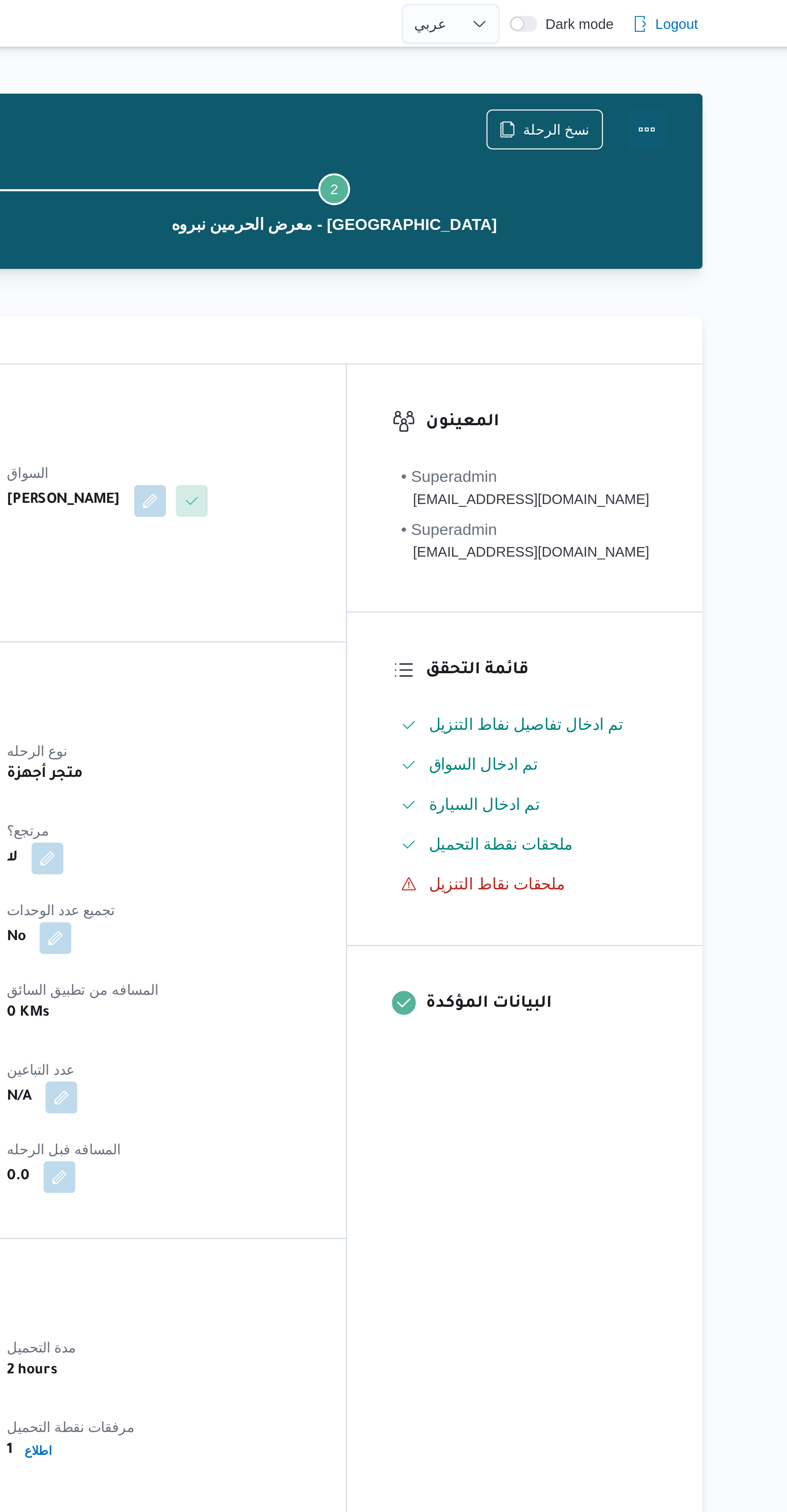
click at [704, 58] on button "Actions" at bounding box center [702, 52] width 16 height 16
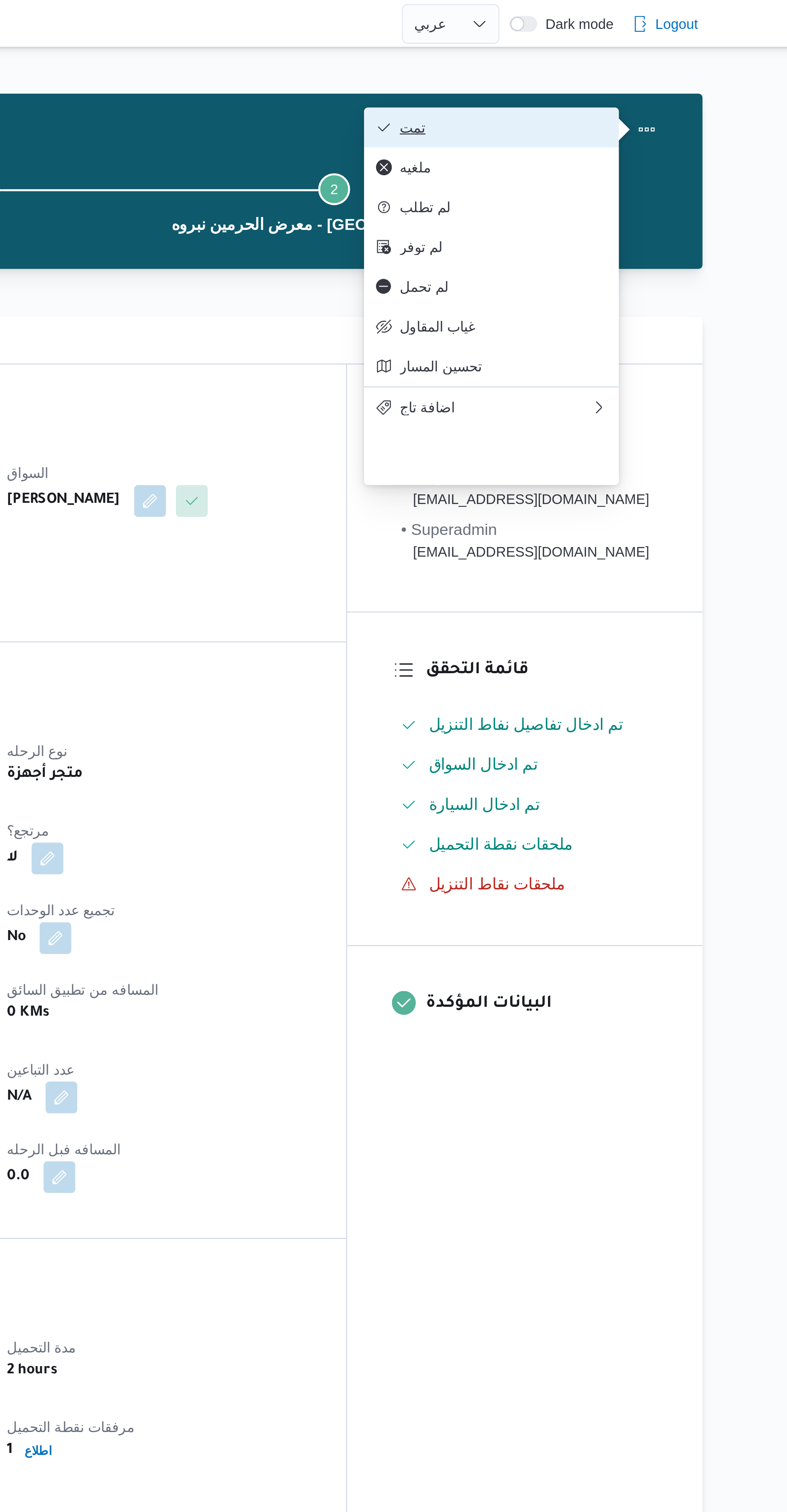
click at [653, 51] on span "تمت" at bounding box center [645, 51] width 84 height 6
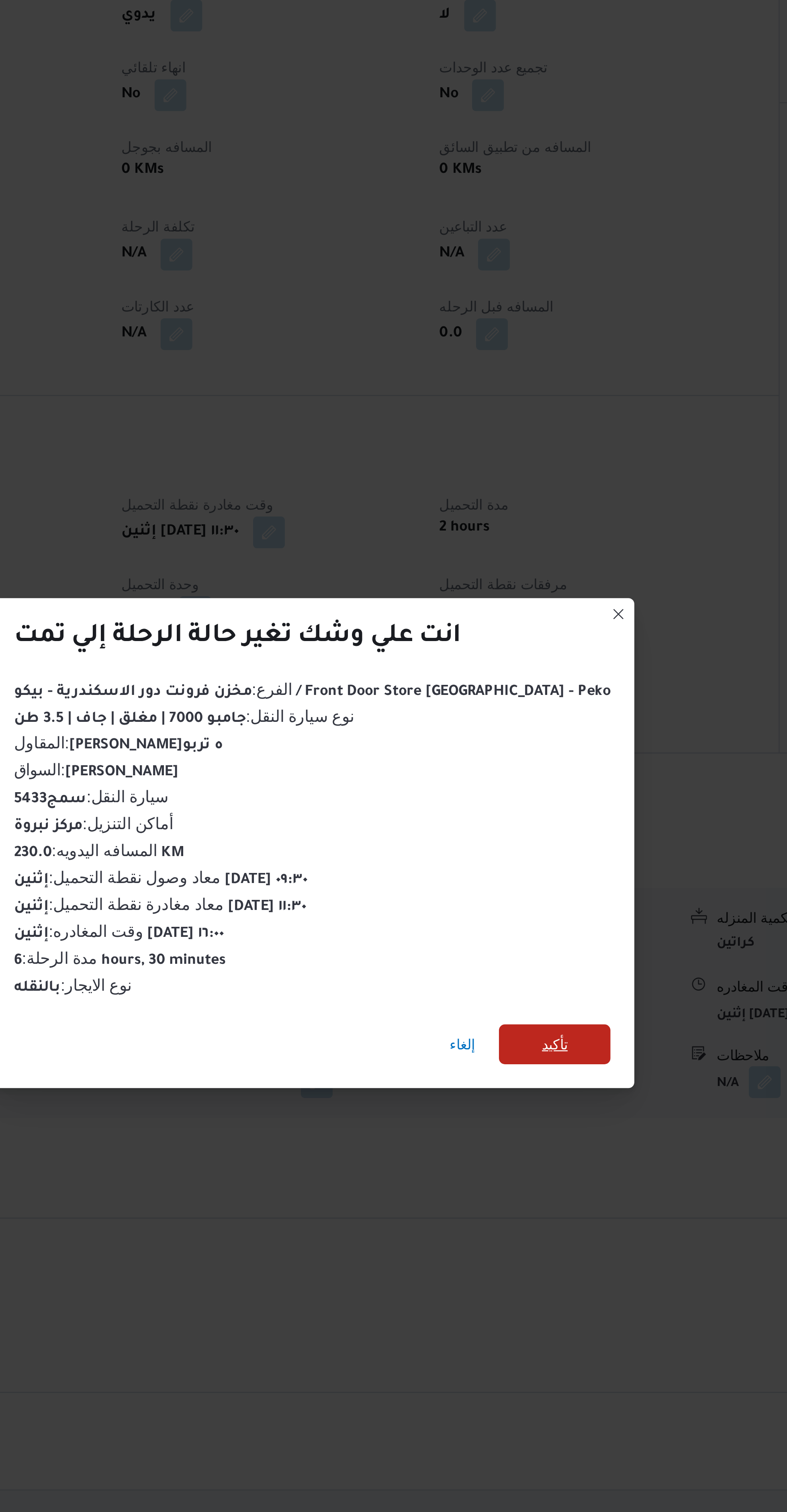
click at [483, 770] on span "تأكيد" at bounding box center [491, 761] width 45 height 16
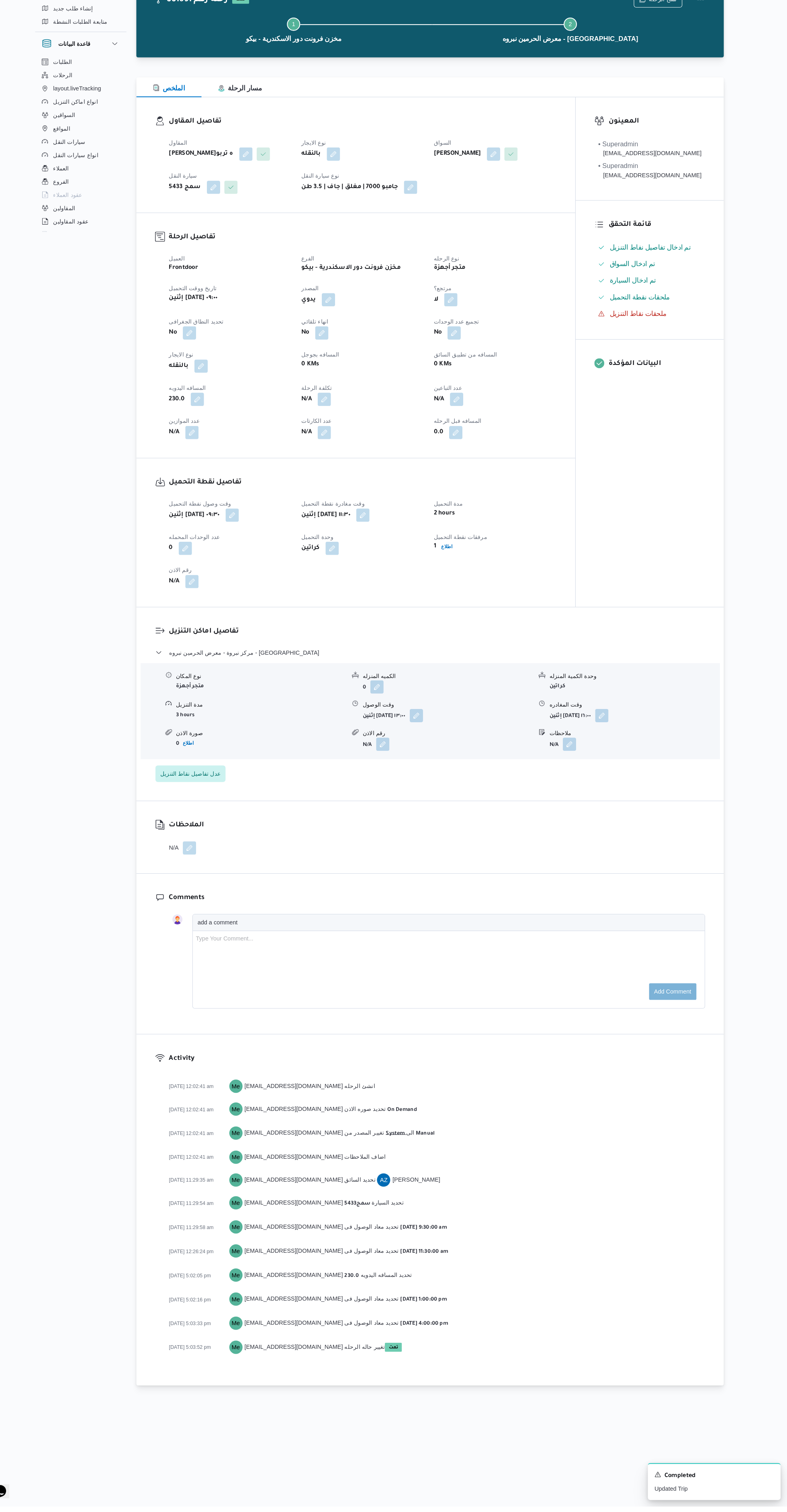
scroll to position [0, 0]
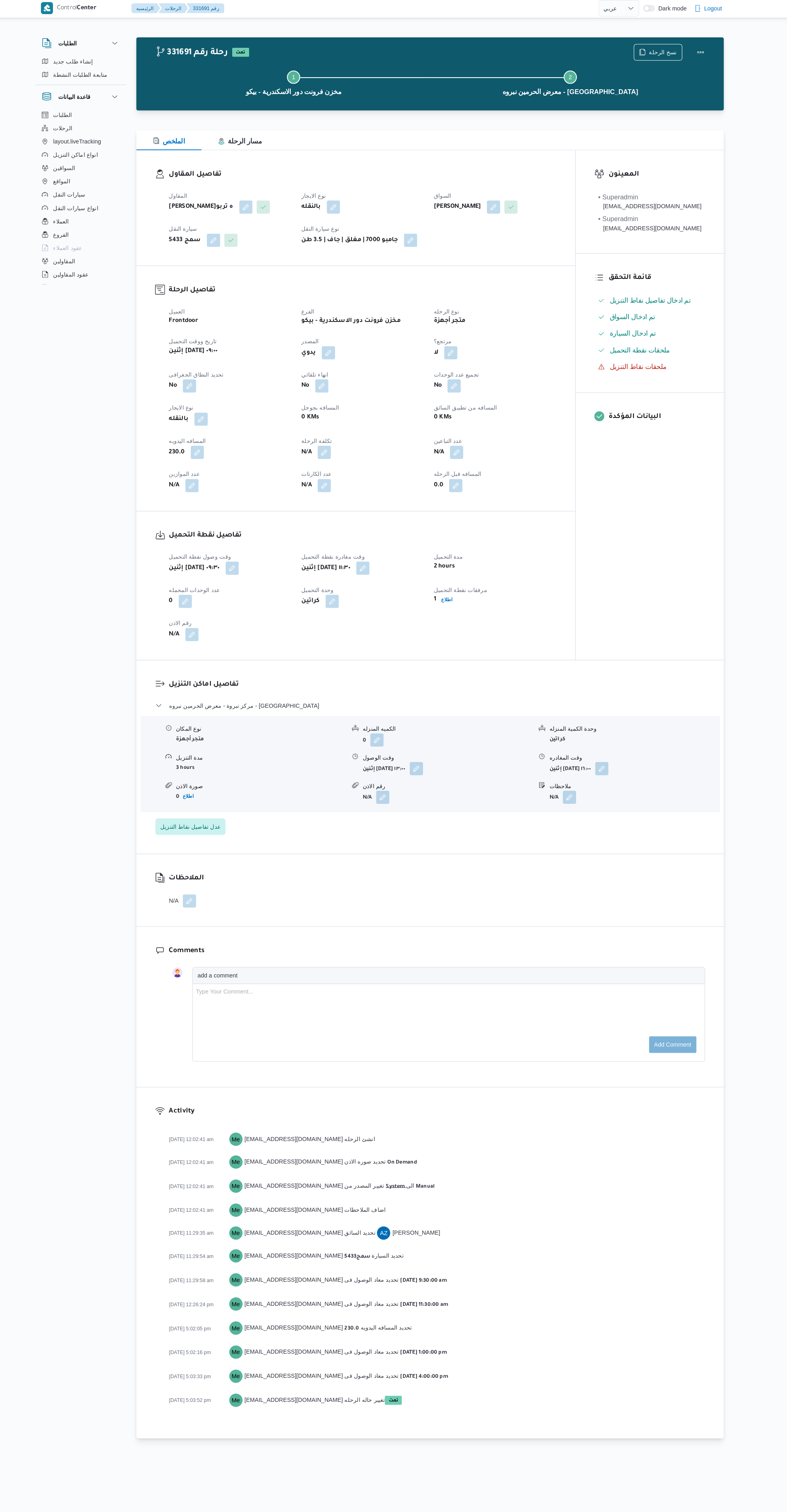
select select "ar"
